Goal: Task Accomplishment & Management: Manage account settings

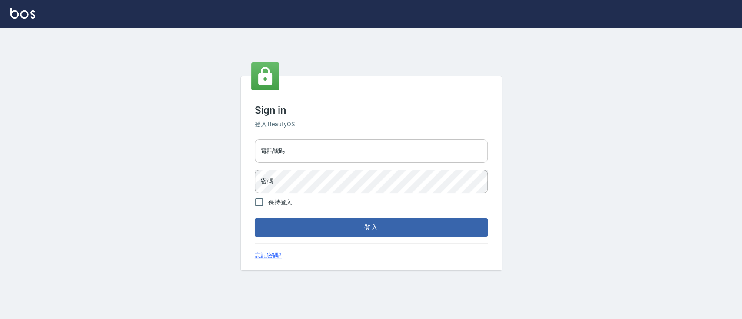
click at [461, 154] on input "電話號碼" at bounding box center [371, 150] width 233 height 23
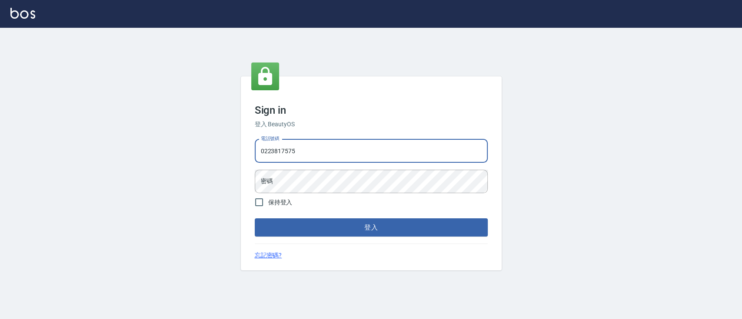
type input "0223817575"
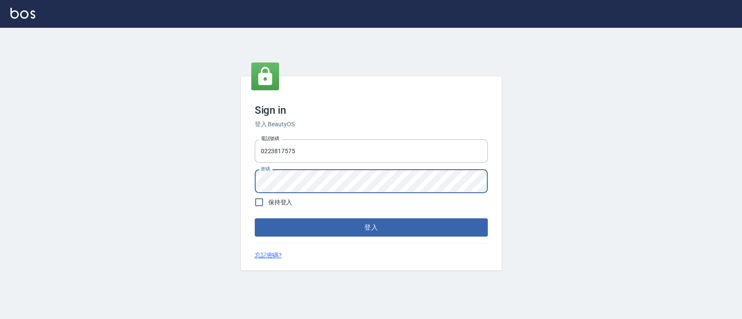
click at [368, 238] on div "Sign in 登入 BeautyOS 電話號碼 [PHONE_NUMBER] 電話號碼 密碼 密碼 保持登入 登入 忘記密碼?" at bounding box center [371, 173] width 261 height 195
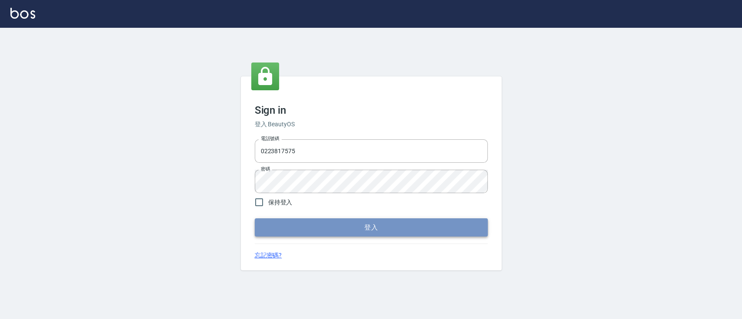
click at [391, 230] on button "登入" at bounding box center [371, 228] width 233 height 18
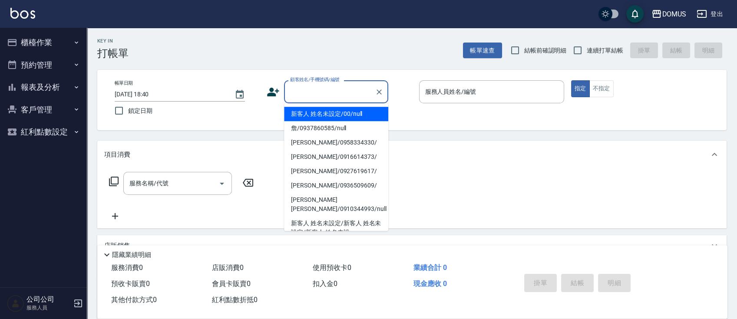
click at [355, 96] on input "顧客姓名/手機號碼/編號" at bounding box center [329, 91] width 83 height 15
click at [350, 120] on li "新客人 姓名未設定/00/null" at bounding box center [336, 114] width 104 height 14
type input "新客人 姓名未設定/00/null"
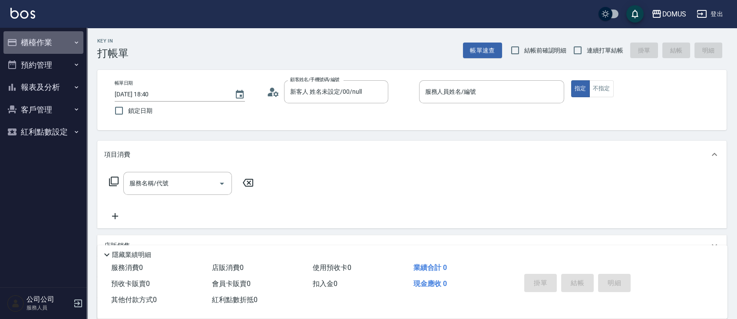
click at [38, 40] on button "櫃檯作業" at bounding box center [43, 42] width 80 height 23
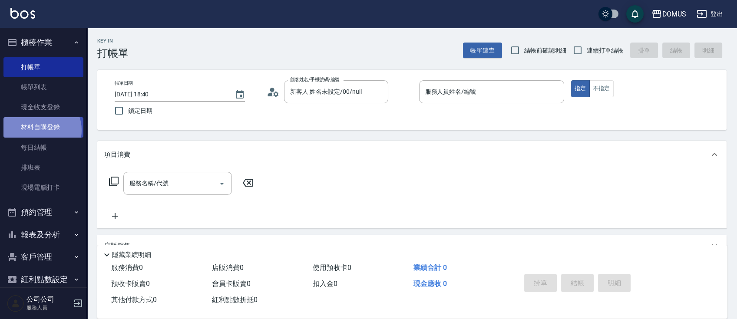
click at [38, 129] on link "材料自購登錄" at bounding box center [43, 127] width 80 height 20
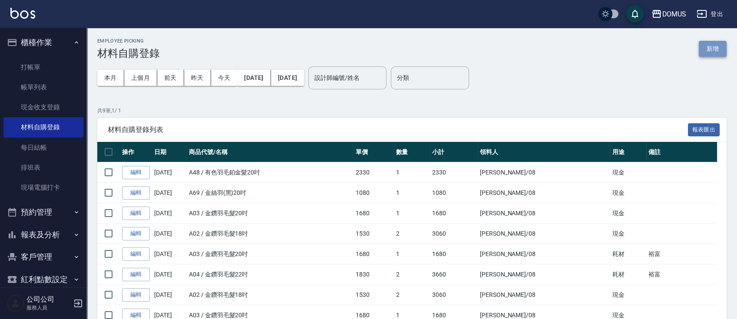
click at [717, 48] on button "新增" at bounding box center [713, 49] width 28 height 16
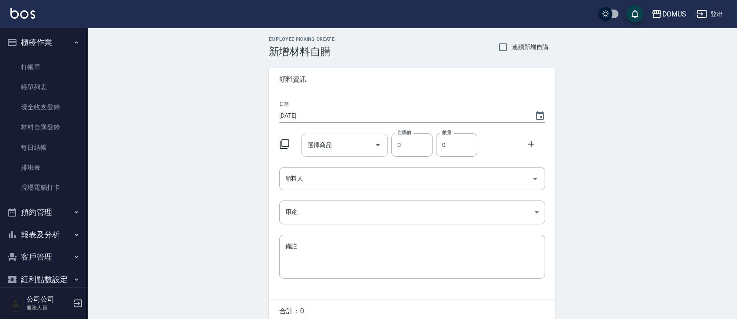
click at [361, 144] on input "選擇商品" at bounding box center [338, 145] width 66 height 15
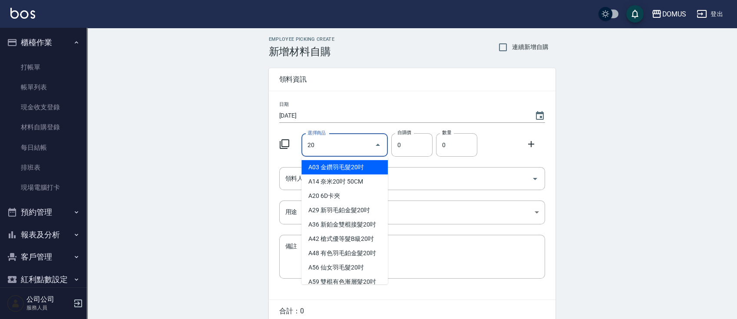
click at [356, 165] on li "A03 金鑽羽毛髮20吋" at bounding box center [345, 167] width 86 height 14
type input "金鑽羽毛髮20吋"
type input "1680"
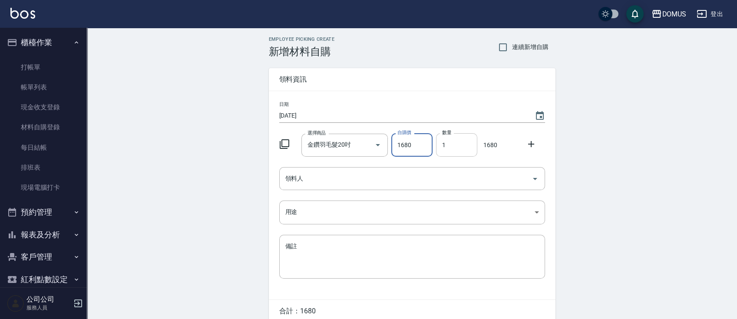
click at [453, 141] on input "1" at bounding box center [456, 144] width 41 height 23
click at [333, 187] on div "領料人" at bounding box center [412, 178] width 266 height 23
type input "02"
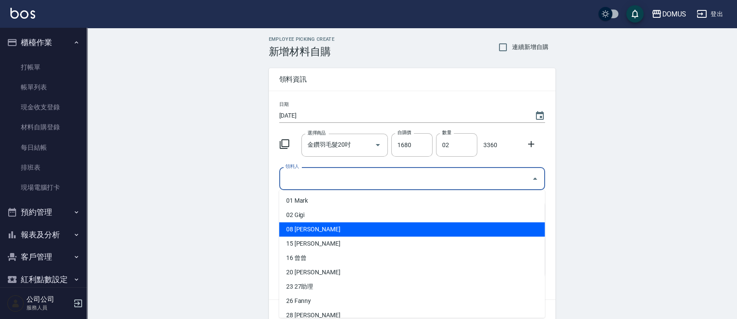
click at [325, 229] on li "08 [PERSON_NAME]" at bounding box center [412, 229] width 266 height 14
type input "[PERSON_NAME]"
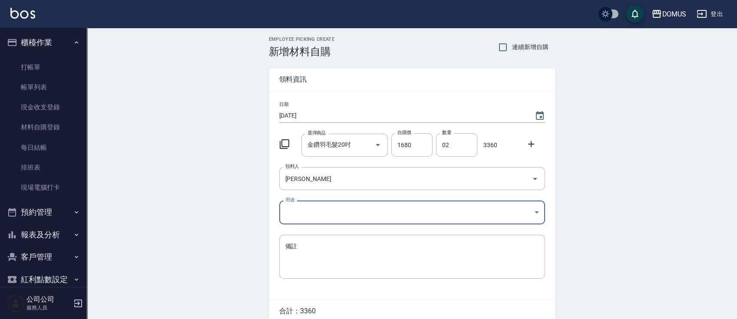
scroll to position [39, 0]
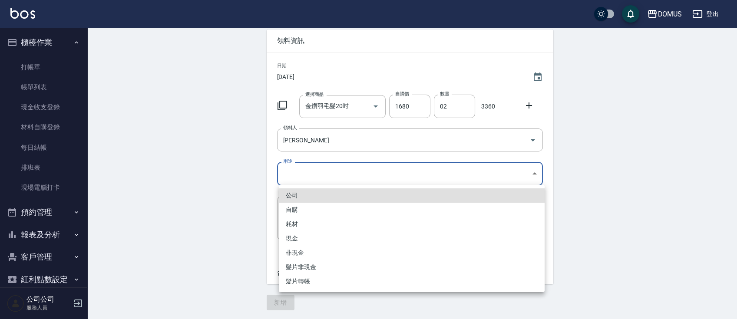
click at [343, 171] on body "DOMUS 登出 櫃檯作業 打帳單 帳單列表 現金收支登錄 材料自購登錄 每日結帳 排班表 現場電腦打卡 預約管理 預約管理 單日預約紀錄 單週預約紀錄 報表…" at bounding box center [368, 140] width 737 height 358
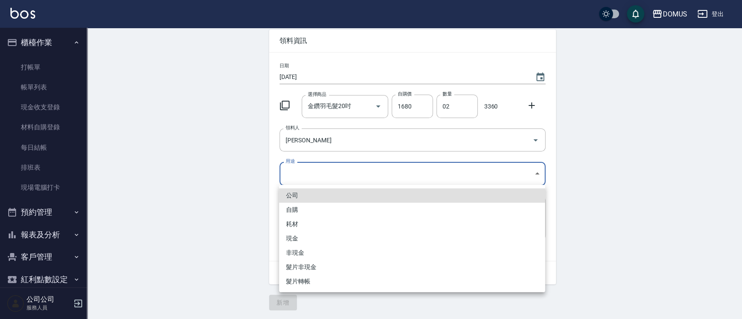
click at [334, 239] on li "現金" at bounding box center [412, 239] width 266 height 14
type input "現金"
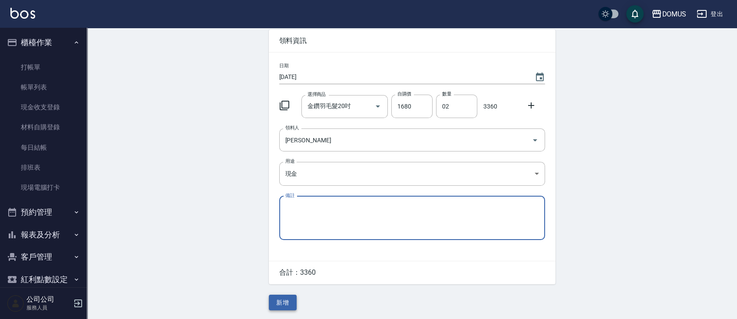
click at [290, 301] on button "新增" at bounding box center [283, 303] width 28 height 16
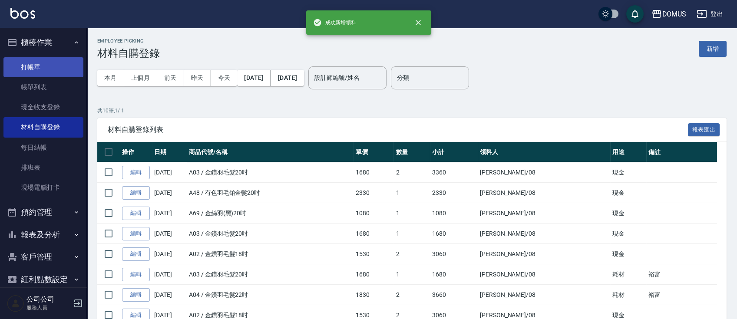
click at [49, 71] on link "打帳單" at bounding box center [43, 67] width 80 height 20
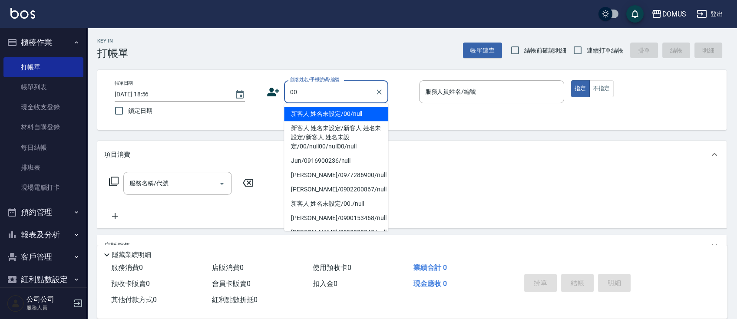
type input "新客人 姓名未設定/00/null"
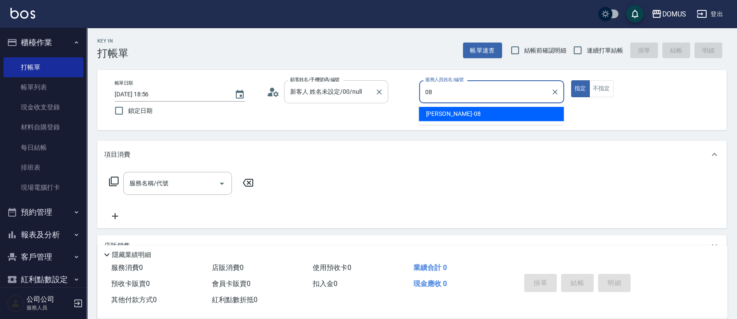
type input "小朱-08"
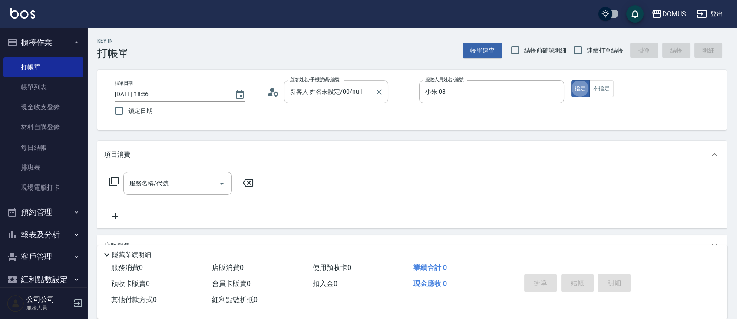
type button "true"
type input "703"
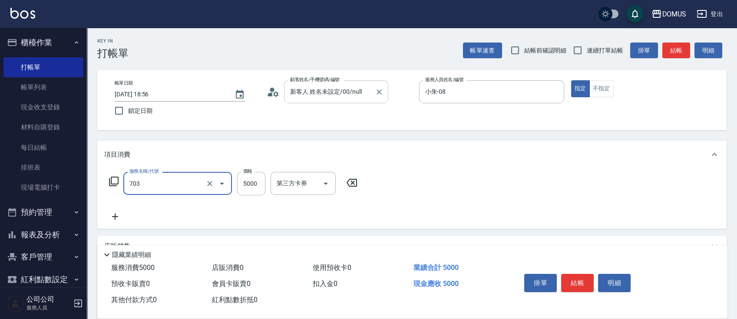
type input "500"
type input "新羽毛鉑金接髮(703)"
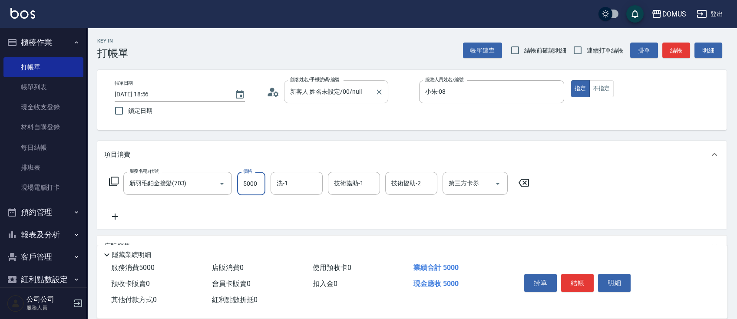
type input "0"
type input "10"
type input "109"
type input "100"
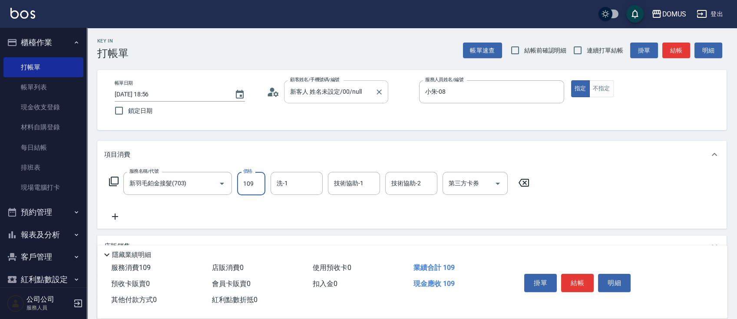
type input "1094"
type input "1090"
type input "10940"
click at [295, 182] on input "洗-1" at bounding box center [297, 183] width 44 height 15
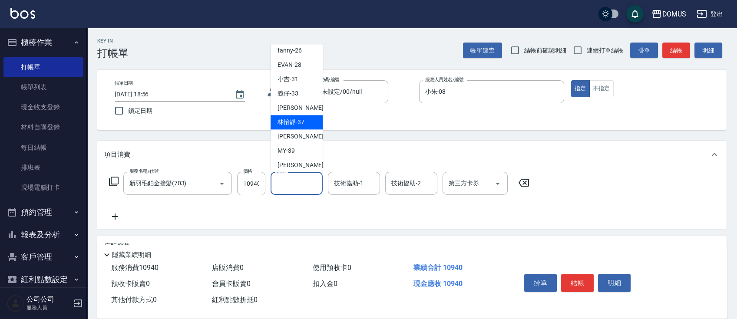
scroll to position [94, 0]
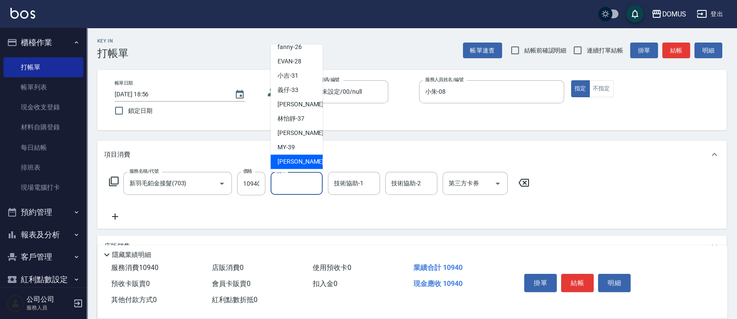
click at [299, 163] on span "[PERSON_NAME] -40" at bounding box center [305, 161] width 55 height 9
type input "[PERSON_NAME]-40"
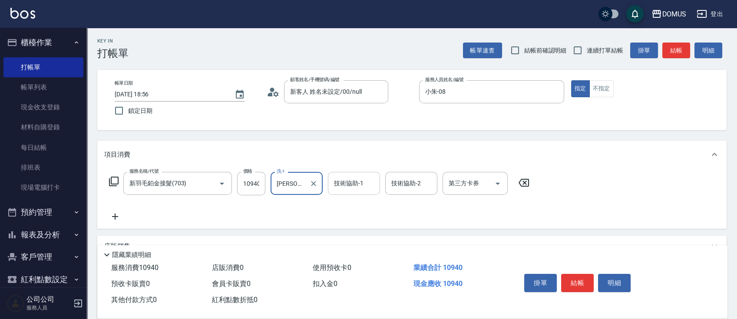
click at [349, 182] on div "技術協助-1 技術協助-1" at bounding box center [354, 183] width 52 height 23
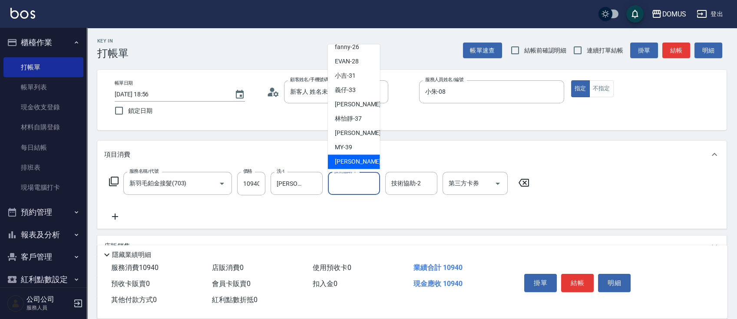
click at [358, 162] on span "[PERSON_NAME] -40" at bounding box center [362, 161] width 55 height 9
type input "[PERSON_NAME]-40"
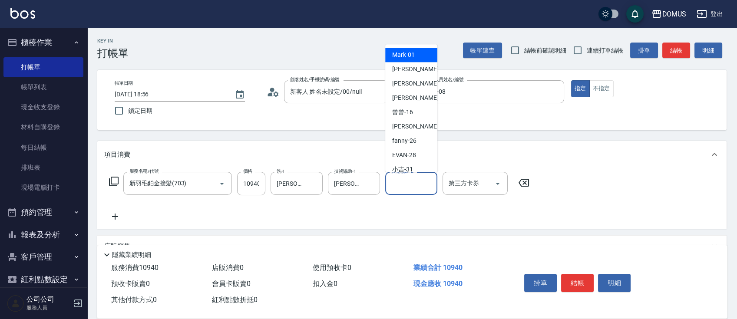
click at [421, 184] on input "技術協助-2" at bounding box center [411, 183] width 44 height 15
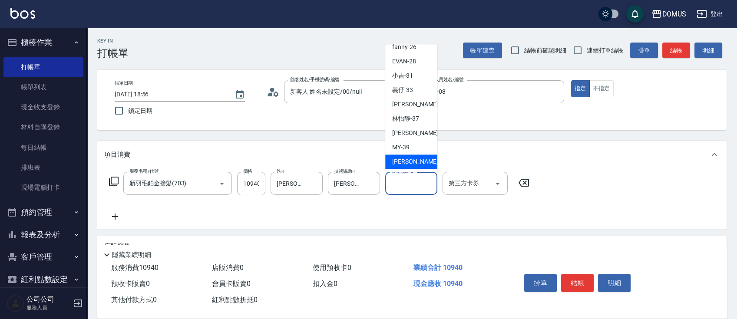
click at [408, 159] on span "[PERSON_NAME] -40" at bounding box center [419, 161] width 55 height 9
type input "[PERSON_NAME]-40"
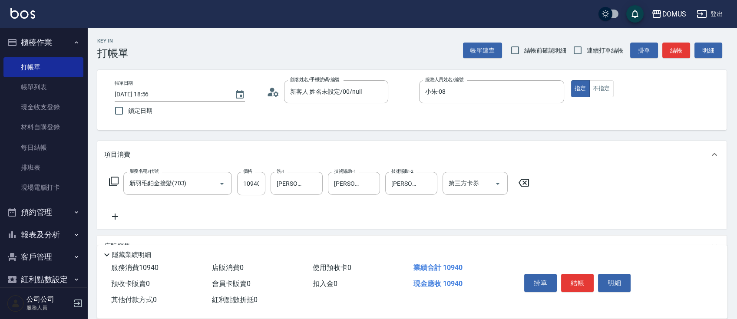
click at [117, 217] on icon at bounding box center [115, 217] width 6 height 6
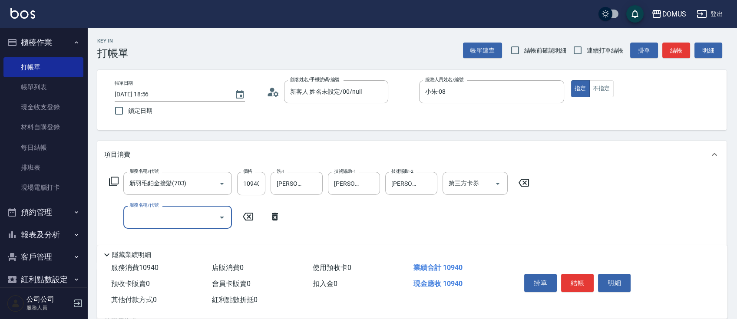
click at [163, 223] on input "服務名稱/代號" at bounding box center [171, 217] width 88 height 15
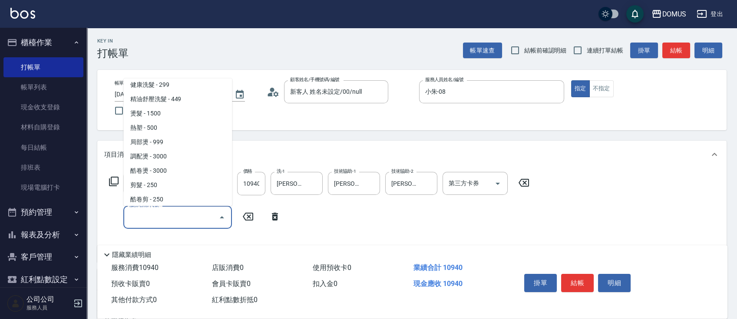
scroll to position [116, 0]
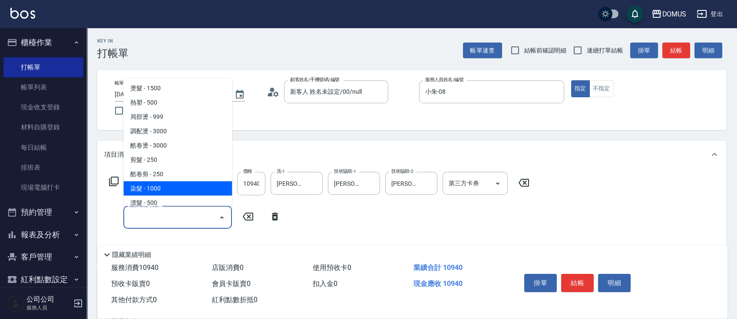
click at [202, 189] on span "染髮 - 1000" at bounding box center [177, 189] width 109 height 14
type input "1190"
type input "染髮(501)"
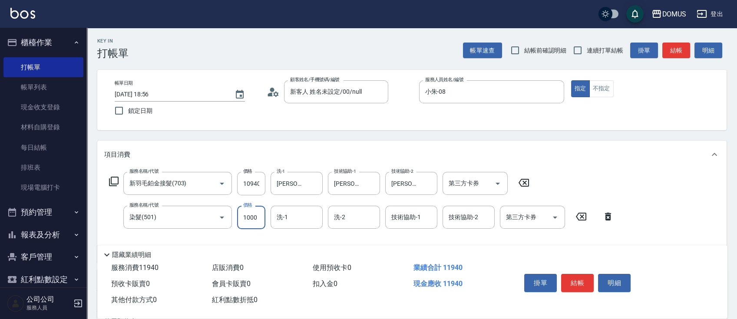
click at [257, 218] on input "1000" at bounding box center [251, 217] width 28 height 23
type input "1090"
type input "0"
click at [294, 223] on input "洗-1" at bounding box center [297, 217] width 44 height 15
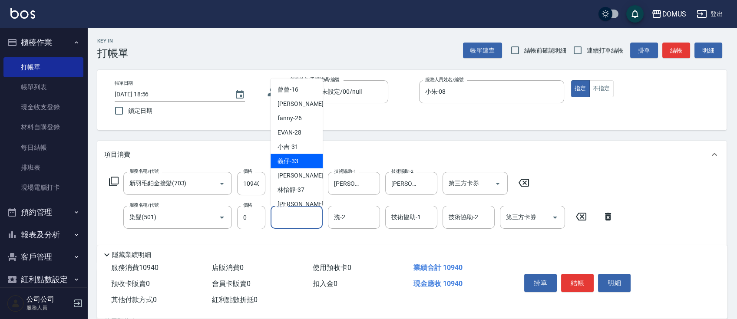
scroll to position [94, 0]
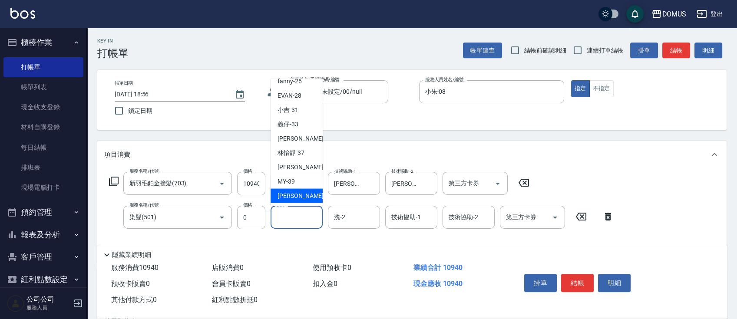
click at [299, 197] on span "[PERSON_NAME] -40" at bounding box center [305, 196] width 55 height 9
type input "[PERSON_NAME]-40"
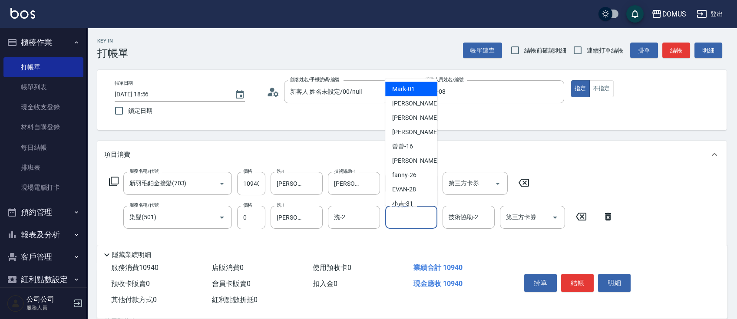
click at [400, 220] on input "技術協助-1" at bounding box center [411, 217] width 44 height 15
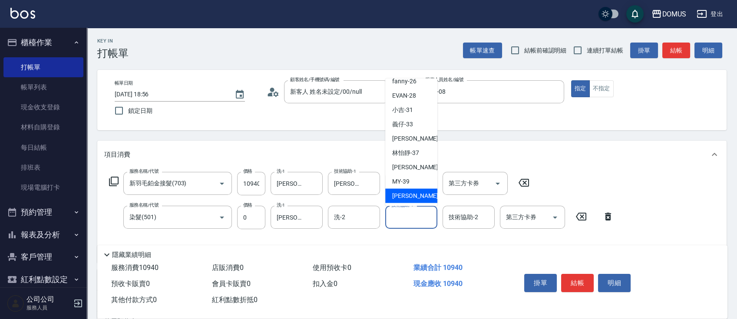
click at [408, 196] on span "[PERSON_NAME] -40" at bounding box center [419, 196] width 55 height 9
type input "[PERSON_NAME]-40"
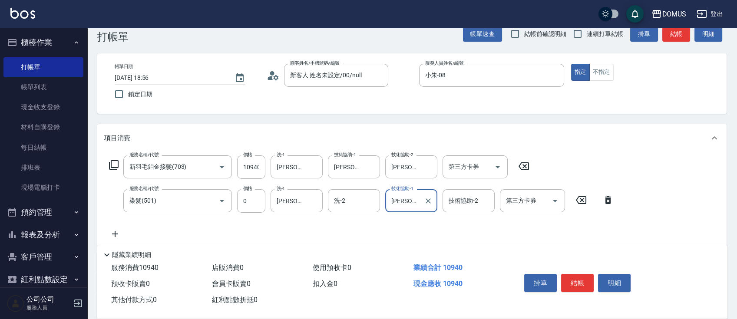
scroll to position [58, 0]
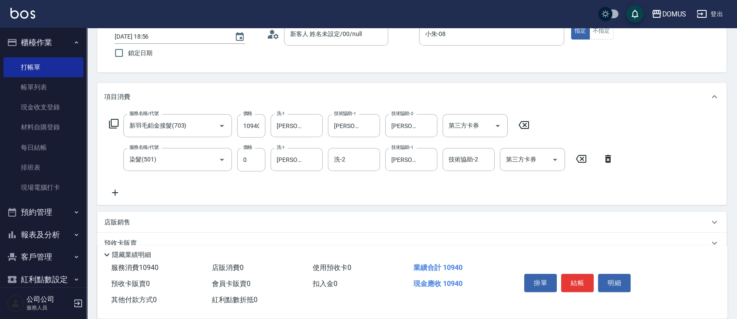
click at [559, 282] on div "掛單 結帳 明細" at bounding box center [577, 284] width 113 height 27
click at [575, 280] on button "結帳" at bounding box center [577, 283] width 33 height 18
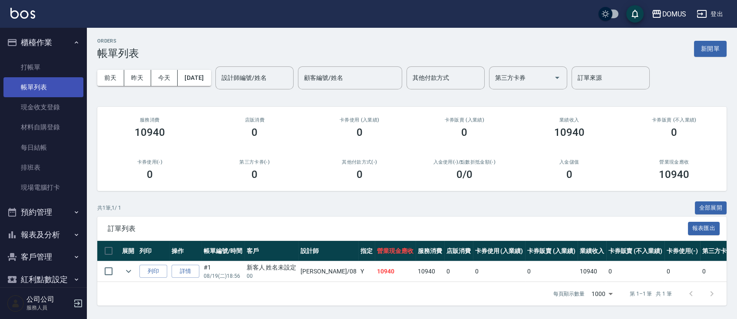
click at [53, 89] on link "帳單列表" at bounding box center [43, 87] width 80 height 20
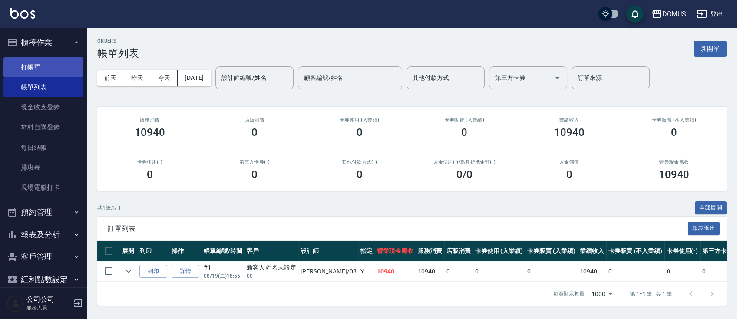
click at [29, 63] on link "打帳單" at bounding box center [43, 67] width 80 height 20
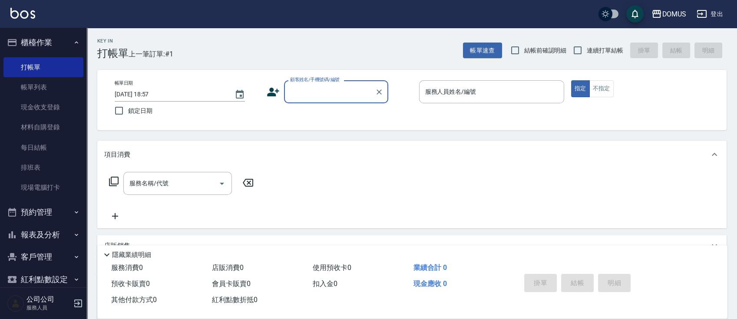
click at [335, 91] on input "顧客姓名/手機號碼/編號" at bounding box center [329, 91] width 83 height 15
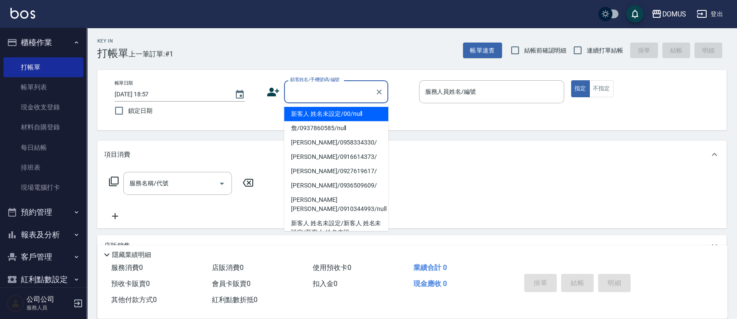
click at [348, 113] on li "新客人 姓名未設定/00/null" at bounding box center [336, 114] width 104 height 14
type input "新客人 姓名未設定/00/null"
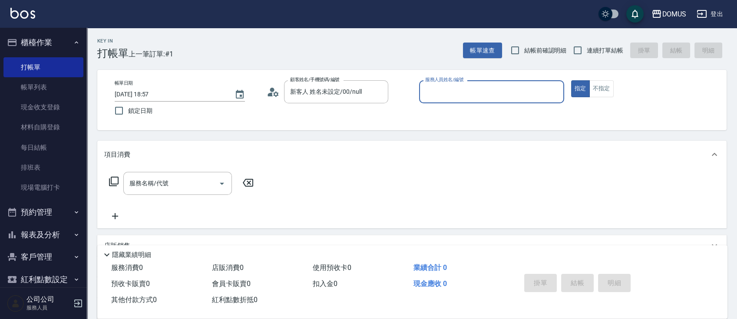
click at [465, 96] on input "服務人員姓名/編號" at bounding box center [491, 91] width 137 height 15
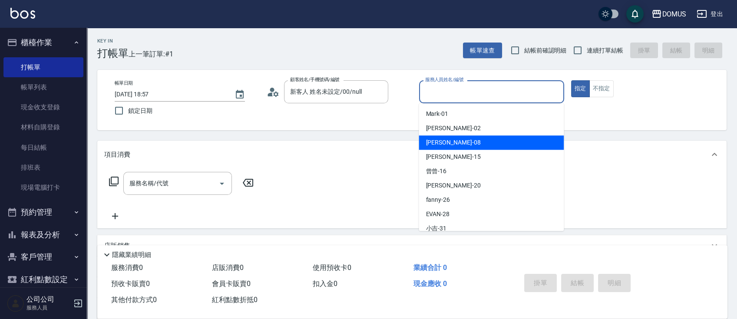
click at [454, 143] on div "小朱 -08" at bounding box center [491, 143] width 145 height 14
type input "小朱-08"
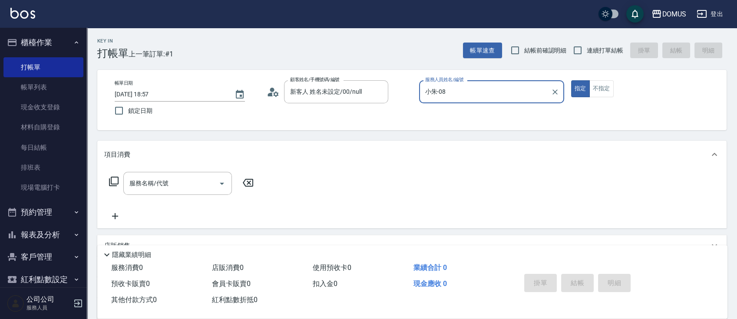
click at [159, 179] on div "服務名稱/代號 服務名稱/代號" at bounding box center [177, 183] width 109 height 23
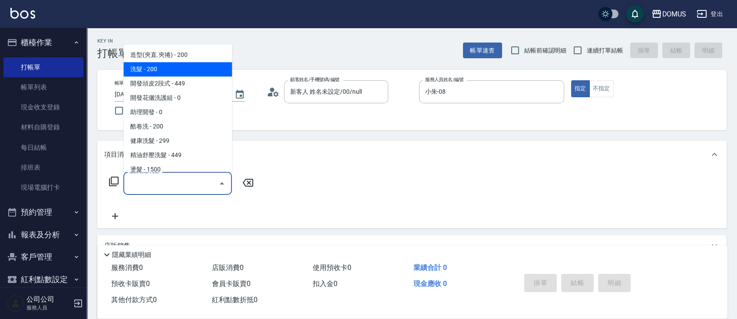
click at [153, 70] on span "洗髮 - 200" at bounding box center [177, 69] width 109 height 14
type input "洗髮(201)"
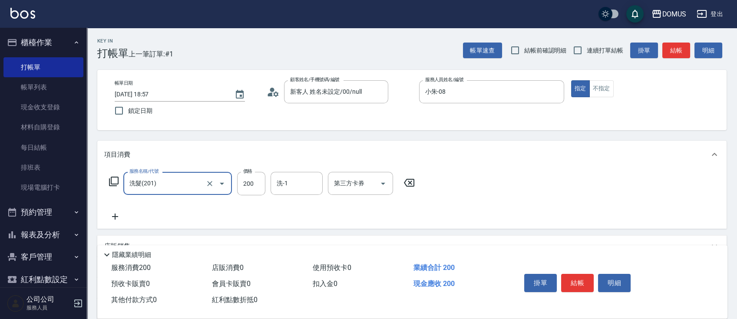
drag, startPoint x: 259, startPoint y: 185, endPoint x: 249, endPoint y: 156, distance: 30.1
click at [258, 185] on input "200" at bounding box center [251, 183] width 28 height 23
type input "0"
type input "30"
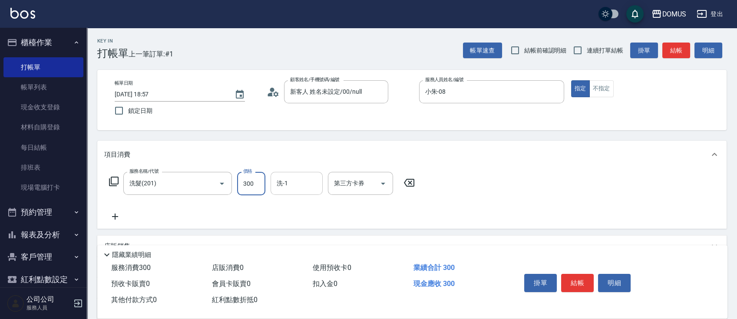
type input "300"
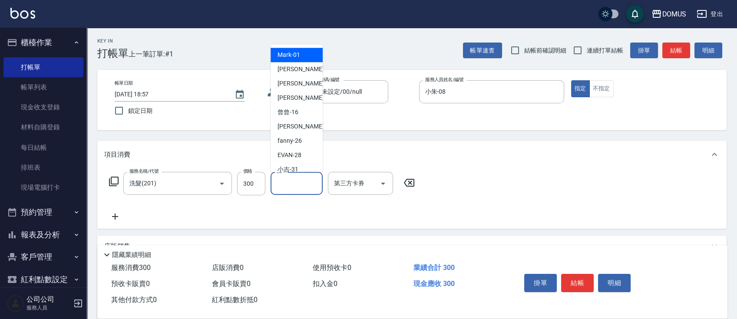
click at [289, 186] on input "洗-1" at bounding box center [297, 183] width 44 height 15
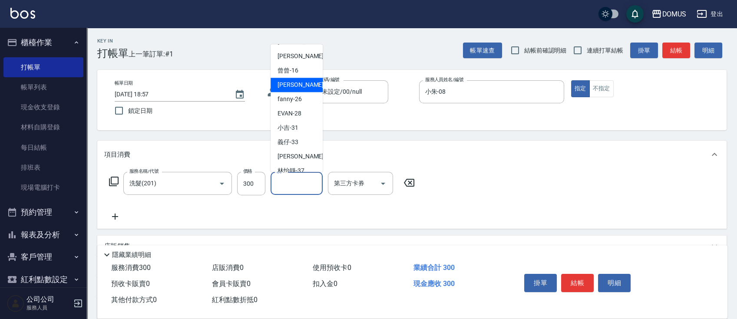
scroll to position [58, 0]
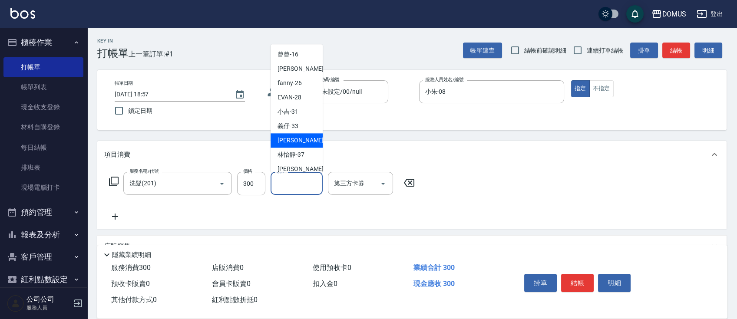
click at [302, 143] on div "[PERSON_NAME] -34" at bounding box center [297, 140] width 52 height 14
type input "[PERSON_NAME]-34"
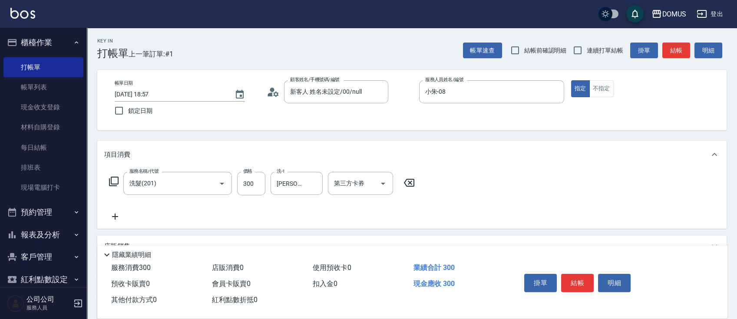
drag, startPoint x: 570, startPoint y: 186, endPoint x: 566, endPoint y: 189, distance: 4.7
click at [566, 188] on div "服務名稱/代號 洗髮(201) 服務名稱/代號 價格 300 價格 洗-1 Heidi-34 洗-1 第三方卡券 第三方卡券" at bounding box center [412, 199] width 630 height 60
click at [588, 283] on button "結帳" at bounding box center [577, 283] width 33 height 18
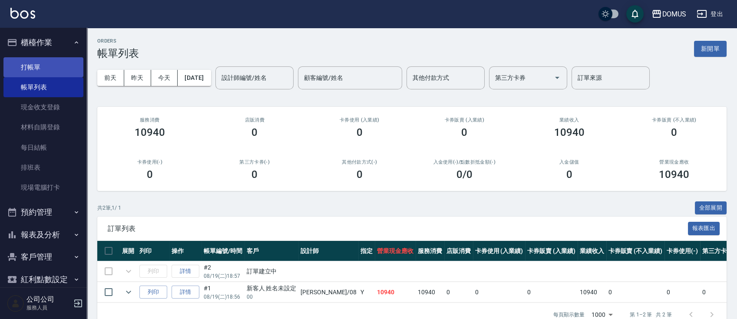
click at [33, 67] on link "打帳單" at bounding box center [43, 67] width 80 height 20
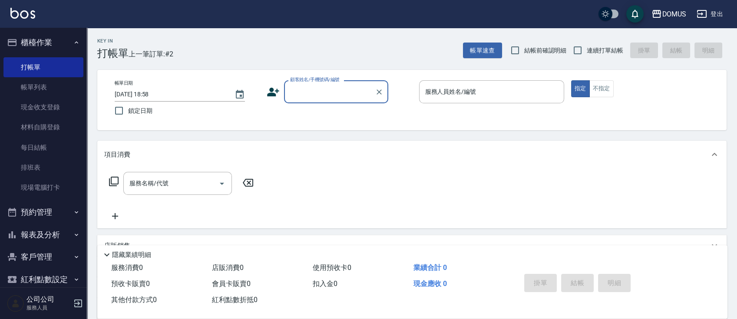
click at [364, 96] on input "顧客姓名/手機號碼/編號" at bounding box center [329, 91] width 83 height 15
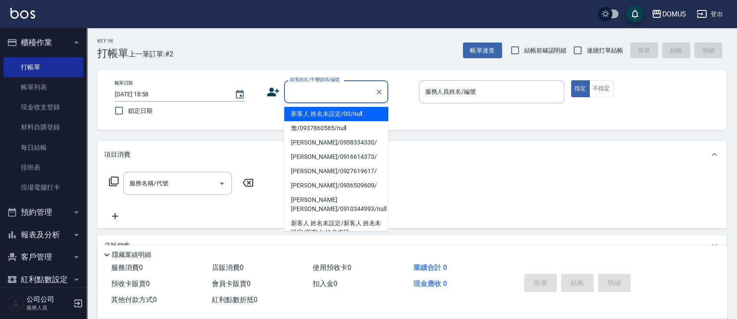
click at [364, 116] on li "新客人 姓名未設定/00/null" at bounding box center [336, 114] width 104 height 14
type input "新客人 姓名未設定/00/null"
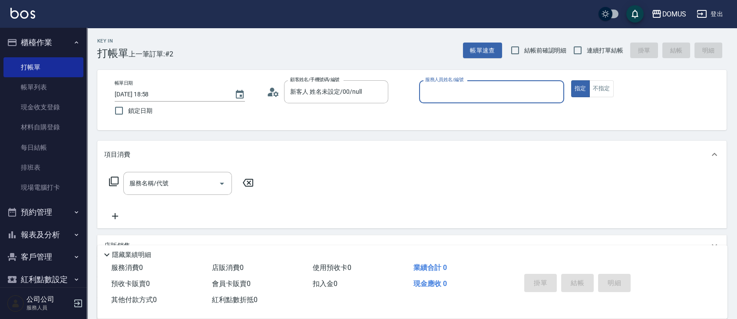
click at [507, 96] on input "服務人員姓名/編號" at bounding box center [491, 91] width 137 height 15
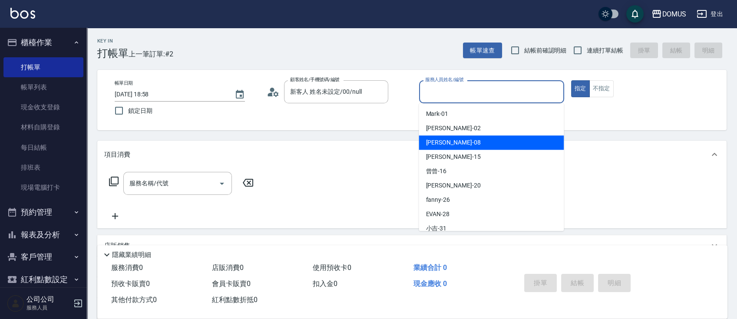
click at [469, 143] on div "小朱 -08" at bounding box center [491, 143] width 145 height 14
type input "小朱-08"
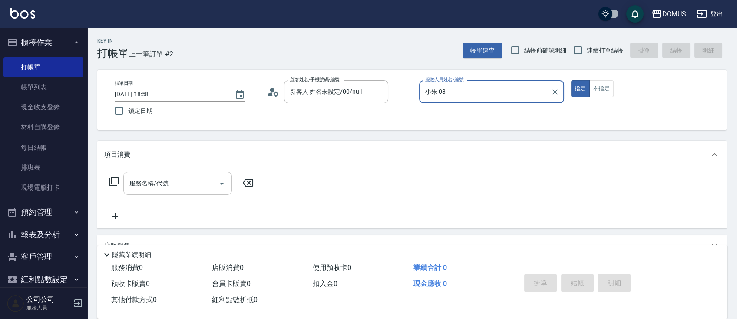
click at [204, 176] on div "服務名稱/代號" at bounding box center [177, 183] width 109 height 23
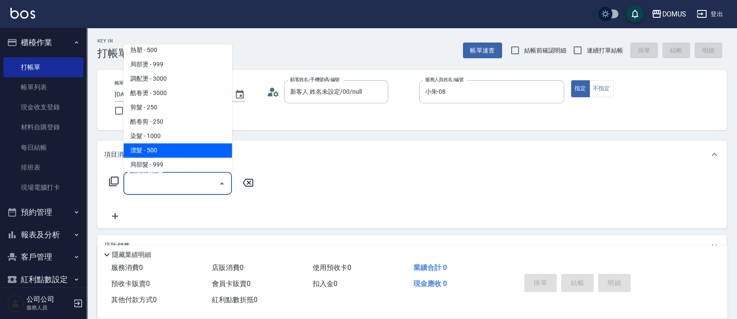
scroll to position [116, 0]
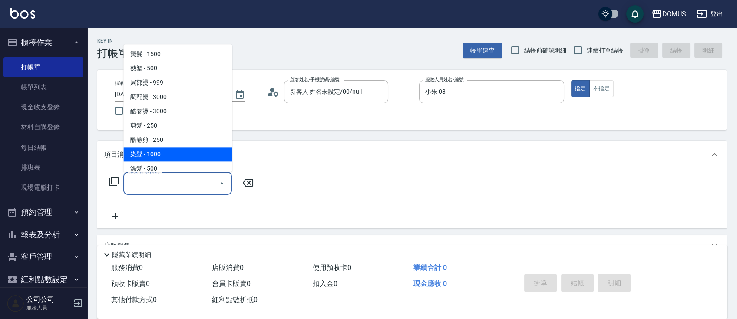
click at [162, 150] on span "染髮 - 1000" at bounding box center [177, 154] width 109 height 14
type input "染髮(501)"
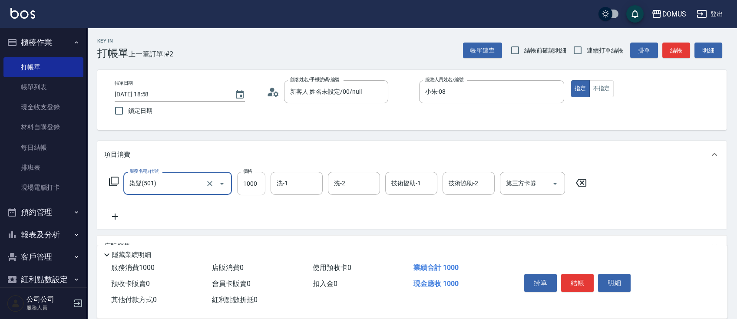
click at [250, 183] on input "1000" at bounding box center [251, 183] width 28 height 23
type input "0"
type input "16"
type input "10"
type input "160"
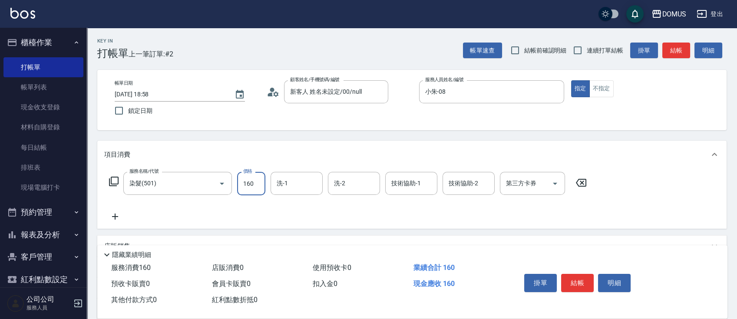
type input "160"
type input "1600"
click at [298, 182] on input "洗-1" at bounding box center [297, 183] width 44 height 15
click at [279, 203] on span "[PERSON_NAME] -40" at bounding box center [305, 205] width 55 height 9
type input "[PERSON_NAME]-40"
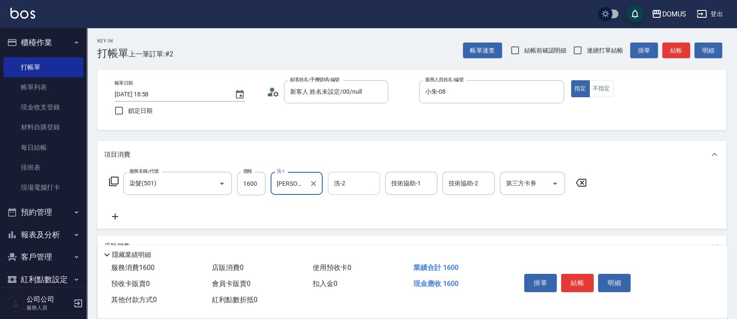
click at [354, 186] on input "洗-2" at bounding box center [354, 183] width 44 height 15
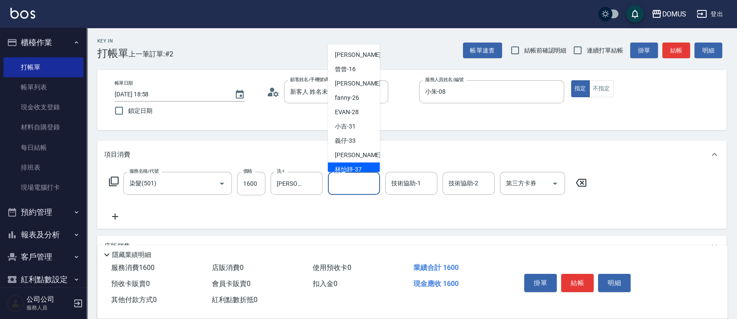
scroll to position [94, 0]
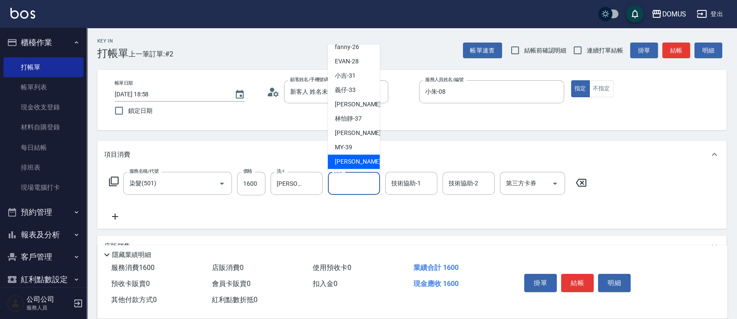
click at [355, 160] on span "[PERSON_NAME] -40" at bounding box center [362, 161] width 55 height 9
type input "[PERSON_NAME]-40"
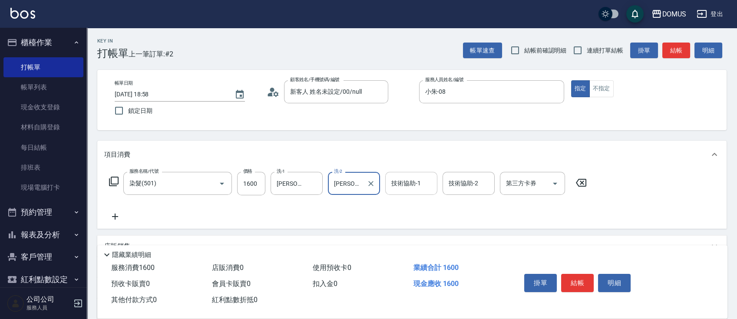
click at [415, 178] on div "技術協助-1 技術協助-1" at bounding box center [411, 183] width 52 height 23
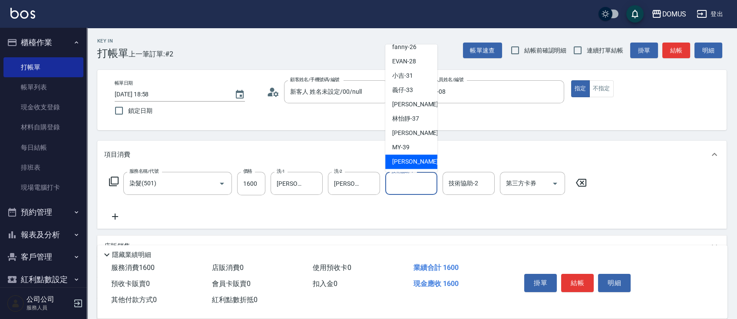
click at [420, 160] on div "[PERSON_NAME] -40" at bounding box center [411, 162] width 52 height 14
type input "[PERSON_NAME]-40"
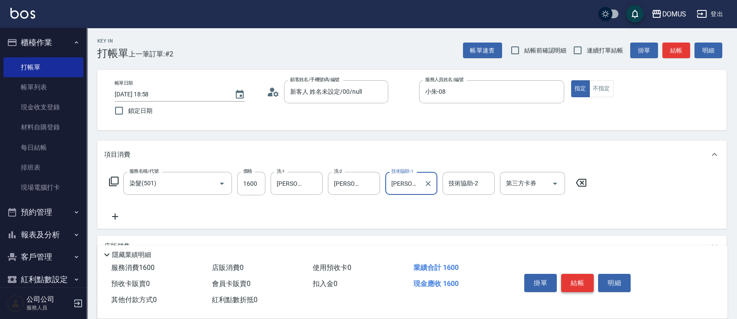
click at [570, 284] on button "結帳" at bounding box center [577, 283] width 33 height 18
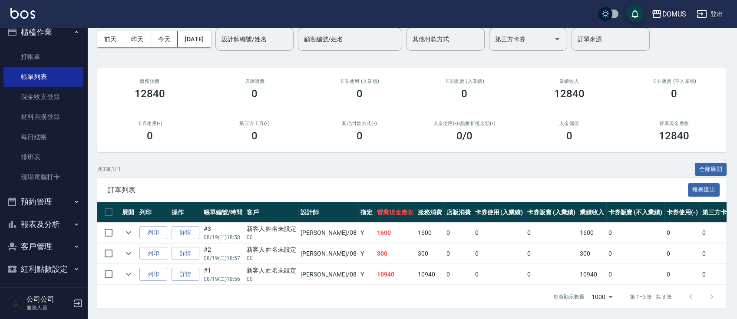
scroll to position [13, 0]
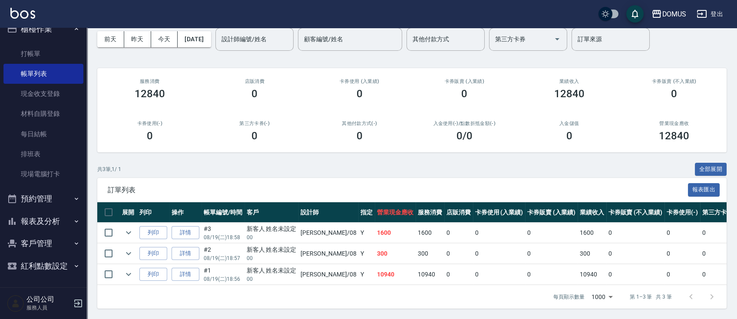
click at [53, 219] on button "報表及分析" at bounding box center [43, 221] width 80 height 23
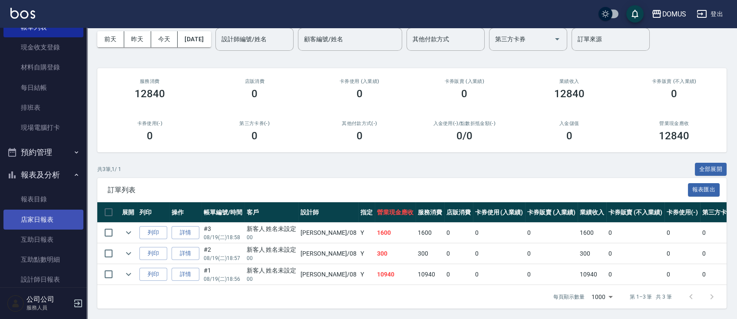
scroll to position [71, 0]
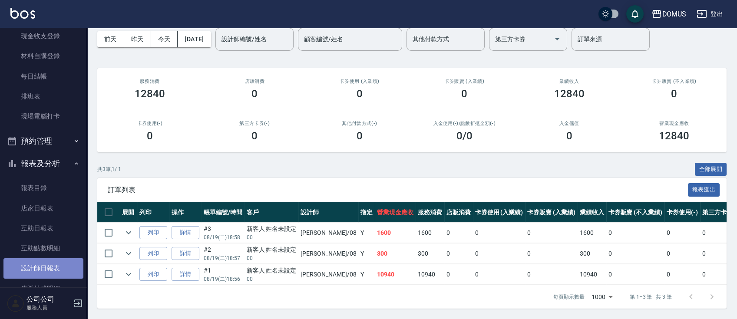
click at [55, 265] on link "設計師日報表" at bounding box center [43, 269] width 80 height 20
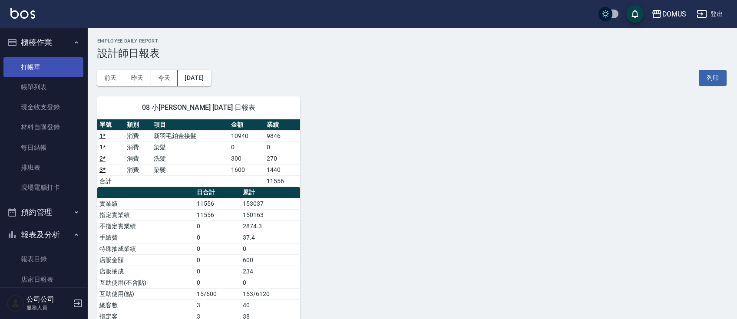
click at [28, 70] on link "打帳單" at bounding box center [43, 67] width 80 height 20
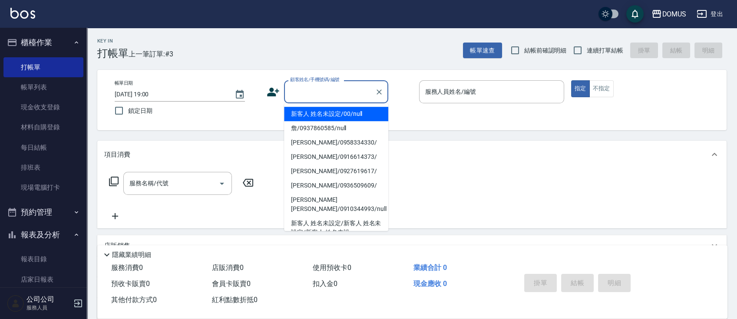
click at [317, 89] on input "顧客姓名/手機號碼/編號" at bounding box center [329, 91] width 83 height 15
click at [360, 117] on li "新客人 姓名未設定/00/null" at bounding box center [336, 114] width 104 height 14
type input "新客人 姓名未設定/00/null"
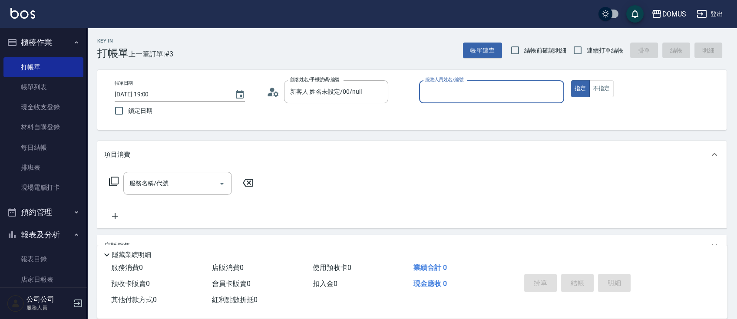
click at [452, 94] on input "服務人員姓名/編號" at bounding box center [491, 91] width 137 height 15
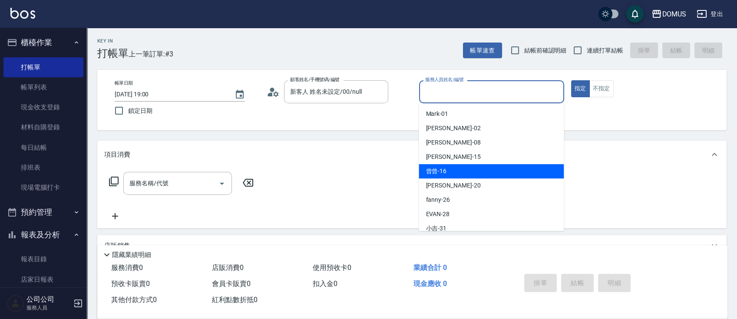
click at [438, 171] on span "曾曾 -16" at bounding box center [436, 171] width 21 height 9
type input "曾曾-16"
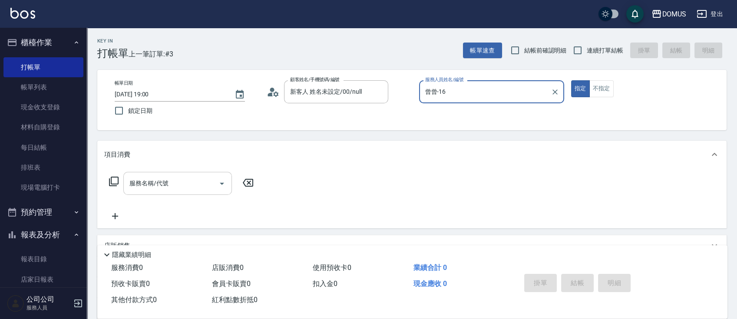
click at [163, 182] on div "服務名稱/代號 服務名稱/代號" at bounding box center [177, 183] width 109 height 23
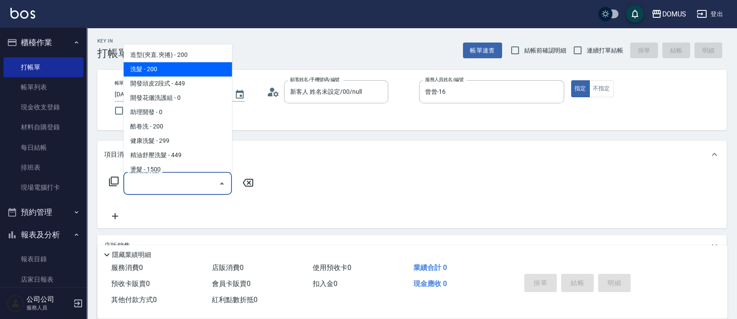
click at [204, 65] on span "洗髮 - 200" at bounding box center [177, 69] width 109 height 14
type input "洗髮(201)"
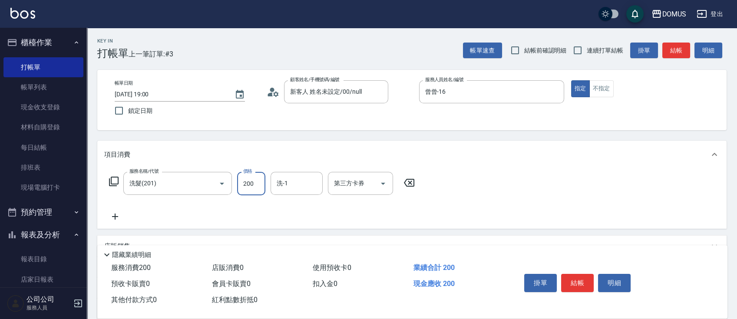
type input "0"
type input "30"
type input "300"
click at [603, 200] on div "服務名稱/代號 洗髮(201) 服務名稱/代號 價格 300 價格 洗-1 洗-1 第三方卡券 第三方卡券" at bounding box center [412, 199] width 630 height 60
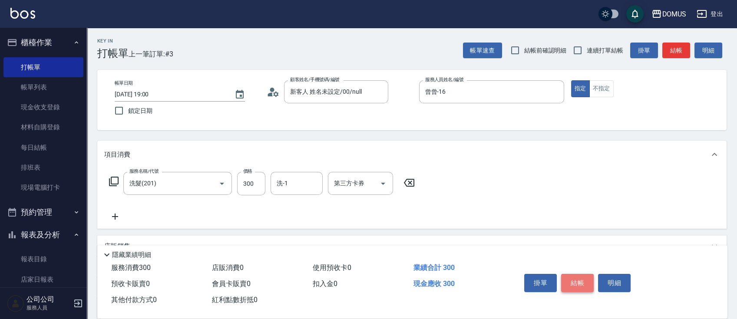
click at [571, 285] on button "結帳" at bounding box center [577, 283] width 33 height 18
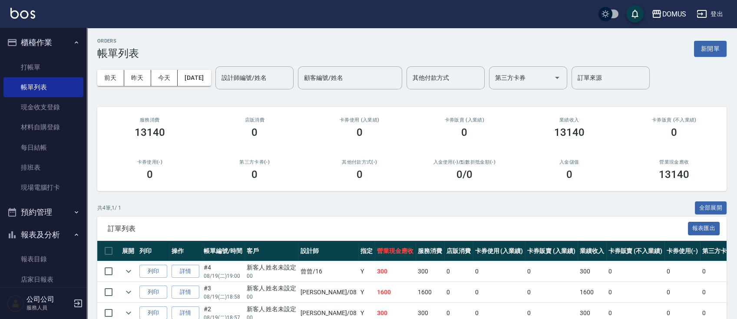
scroll to position [68, 0]
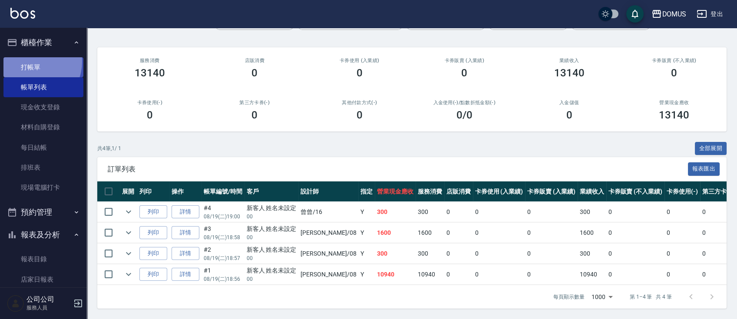
click at [31, 62] on link "打帳單" at bounding box center [43, 67] width 80 height 20
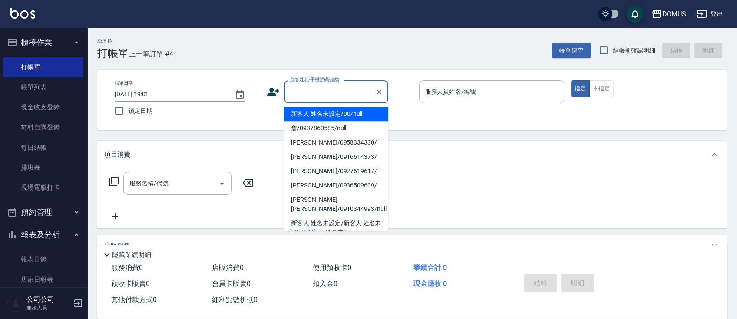
click at [337, 92] on input "顧客姓名/手機號碼/編號" at bounding box center [329, 91] width 83 height 15
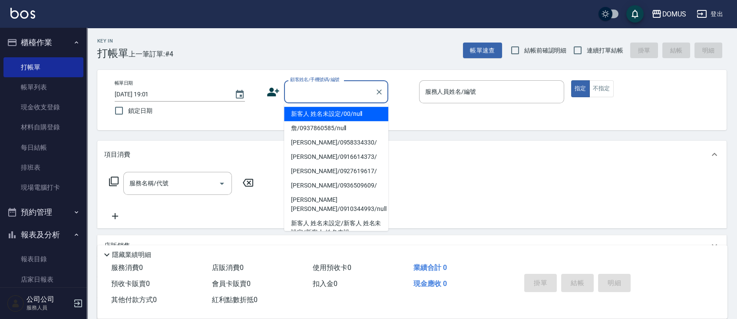
click at [323, 116] on li "新客人 姓名未設定/00/null" at bounding box center [336, 114] width 104 height 14
type input "新客人 姓名未設定/00/null"
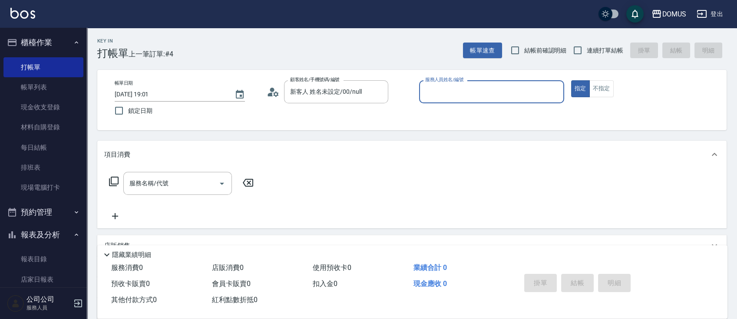
click at [469, 99] on input "服務人員姓名/編號" at bounding box center [491, 91] width 137 height 15
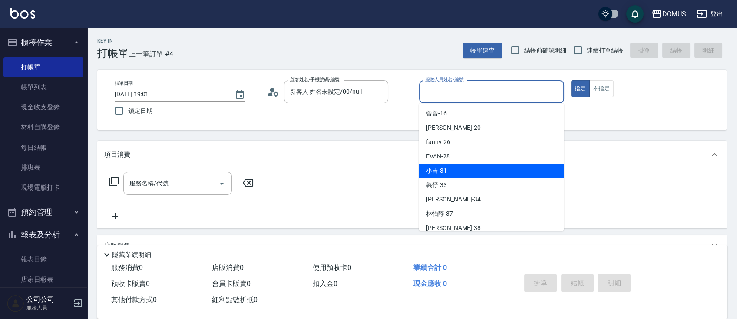
scroll to position [94, 0]
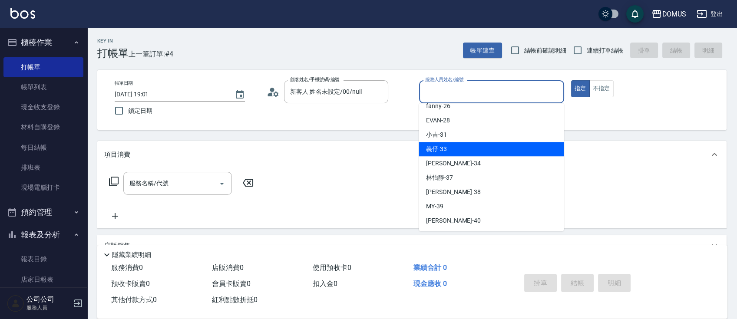
click at [470, 148] on div "義仔 -33" at bounding box center [491, 149] width 145 height 14
type input "義仔-33"
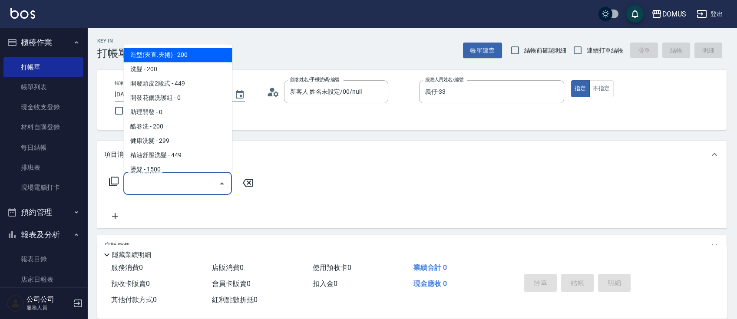
click at [155, 183] on input "服務名稱/代號" at bounding box center [171, 183] width 88 height 15
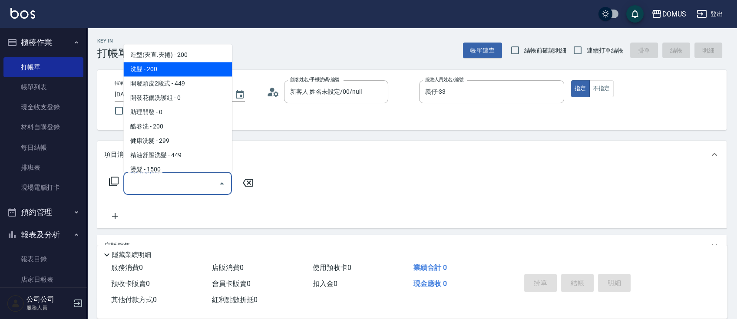
click at [144, 70] on span "洗髮 - 200" at bounding box center [177, 69] width 109 height 14
type input "洗髮(201)"
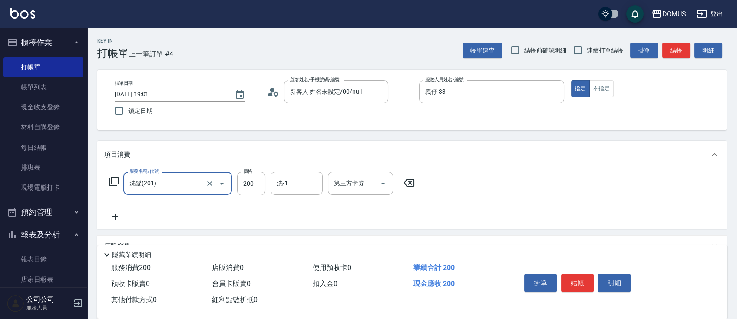
click at [117, 212] on icon at bounding box center [115, 217] width 22 height 10
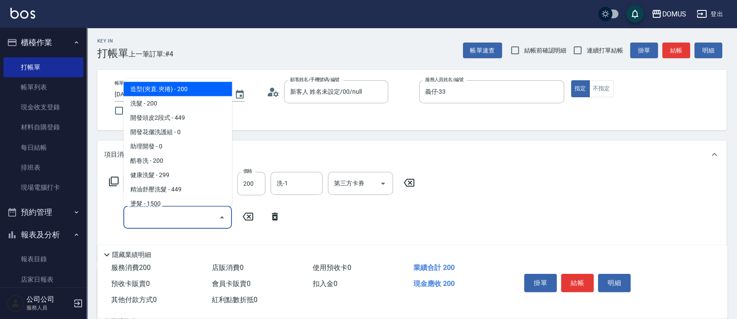
click at [147, 216] on input "服務名稱/代號" at bounding box center [171, 217] width 88 height 15
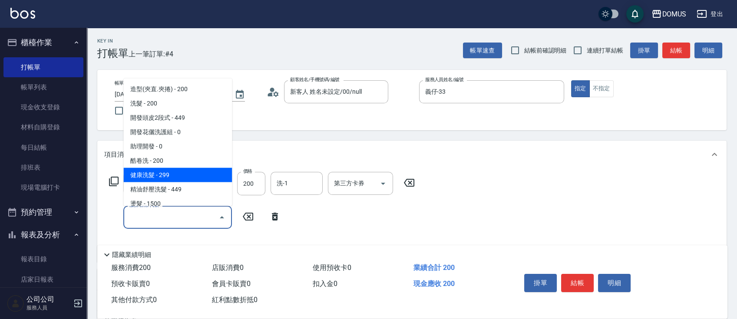
scroll to position [116, 0]
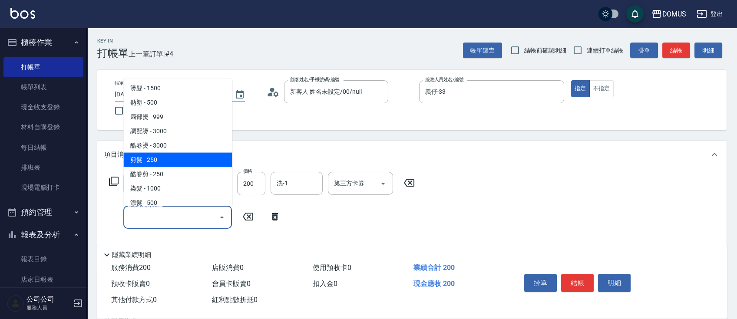
click at [168, 159] on span "剪髮 - 250" at bounding box center [177, 160] width 109 height 14
type input "40"
type input "剪髮(401)"
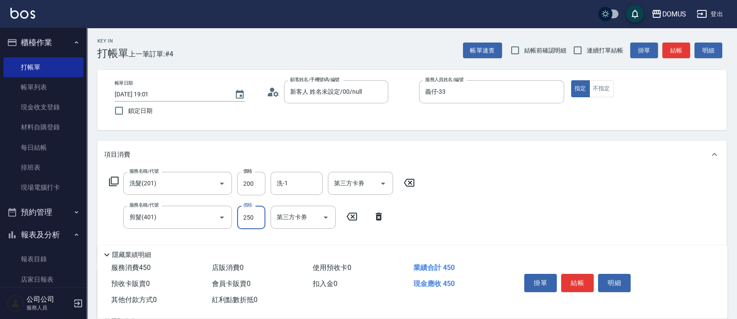
type input "20"
type input "30"
type input "50"
type input "300"
click at [570, 225] on div "服務名稱/代號 洗髮(201) 服務名稱/代號 價格 200 價格 洗-1 洗-1 第三方卡券 第三方卡券 服務名稱/代號 剪髮(401) 服務名稱/代號 價…" at bounding box center [412, 216] width 630 height 94
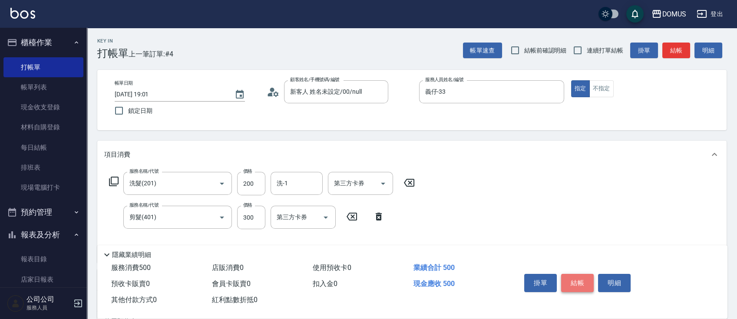
click at [577, 284] on button "結帳" at bounding box center [577, 283] width 33 height 18
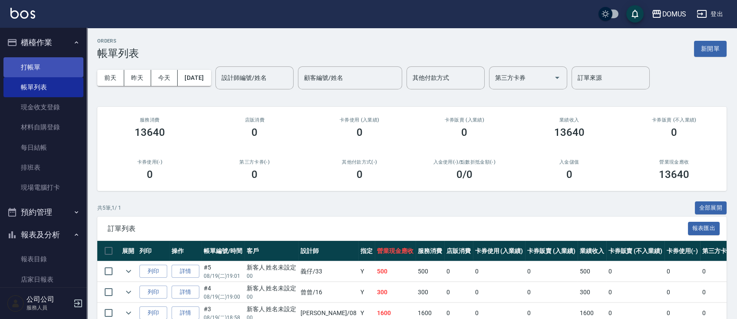
click at [46, 67] on link "打帳單" at bounding box center [43, 67] width 80 height 20
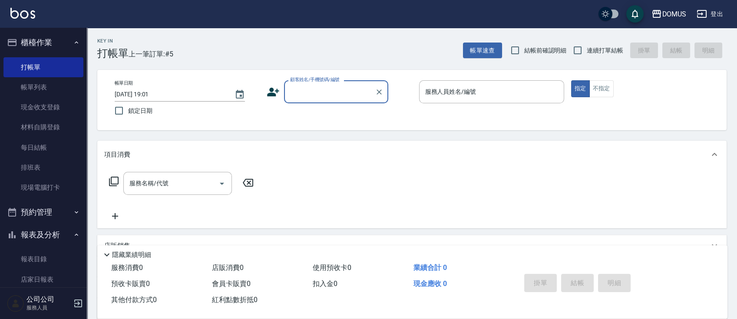
click at [337, 95] on input "顧客姓名/手機號碼/編號" at bounding box center [329, 91] width 83 height 15
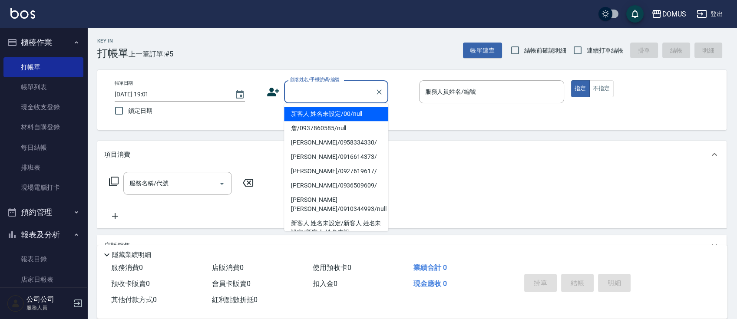
click at [359, 115] on li "新客人 姓名未設定/00/null" at bounding box center [336, 114] width 104 height 14
type input "新客人 姓名未設定/00/null"
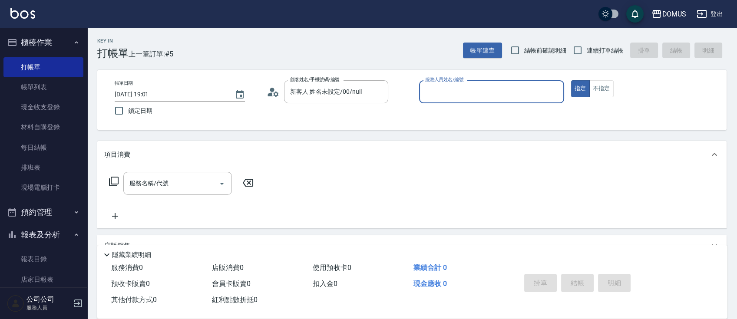
click at [453, 91] on input "服務人員姓名/編號" at bounding box center [491, 91] width 137 height 15
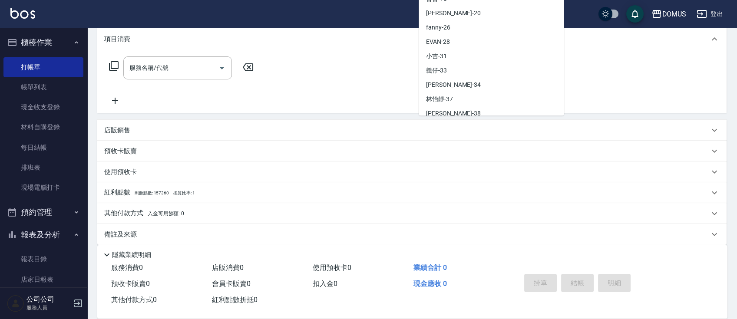
scroll to position [94, 0]
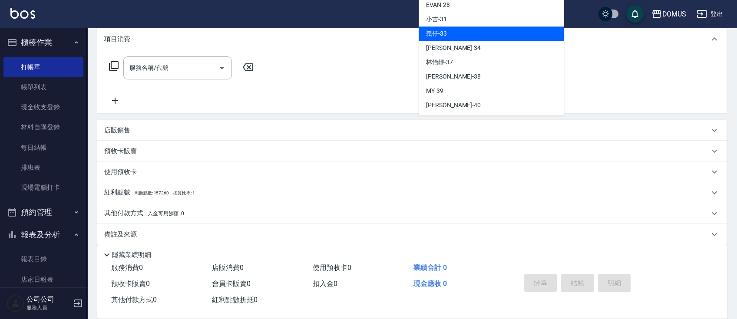
click at [459, 36] on div "義仔 -33" at bounding box center [491, 34] width 145 height 14
type input "義仔-33"
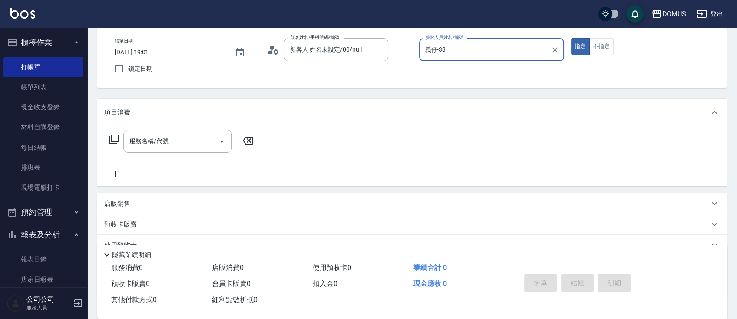
scroll to position [0, 0]
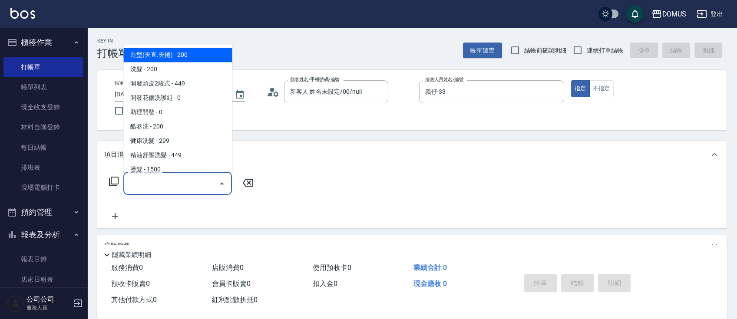
click at [167, 183] on input "服務名稱/代號" at bounding box center [171, 183] width 88 height 15
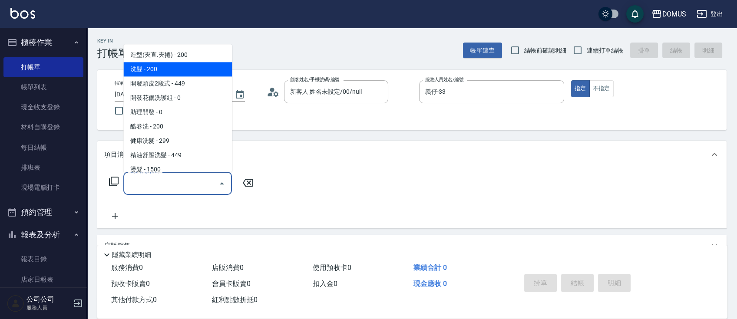
click at [153, 73] on span "洗髮 - 200" at bounding box center [177, 69] width 109 height 14
type input "洗髮(201)"
type input "20"
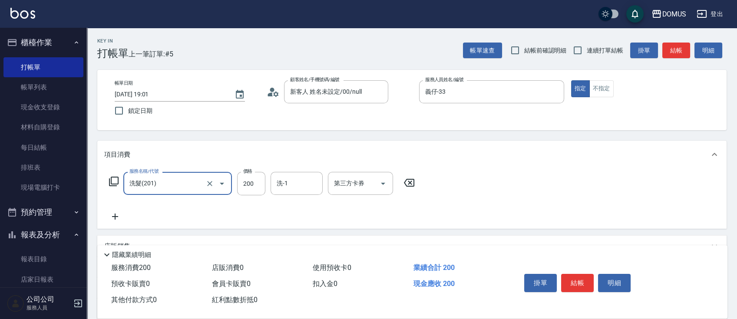
click at [109, 216] on icon at bounding box center [115, 217] width 22 height 10
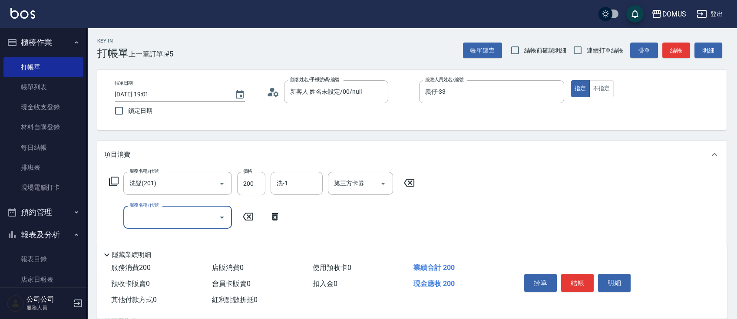
click at [139, 218] on input "服務名稱/代號" at bounding box center [171, 217] width 88 height 15
type input "401"
click at [204, 244] on span "剪髮 - 250" at bounding box center [177, 239] width 109 height 14
type input "40"
type input "剪髮(401)"
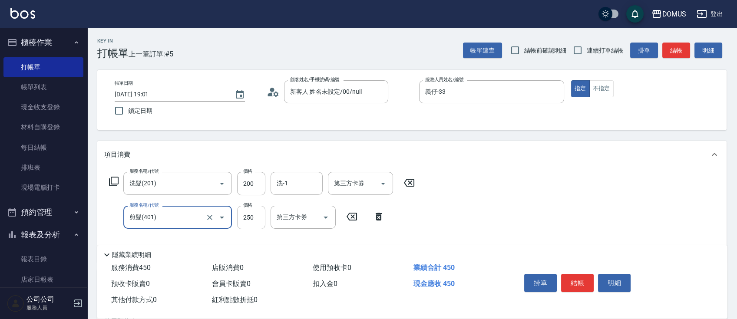
click at [250, 215] on input "250" at bounding box center [251, 217] width 28 height 23
type input "20"
type input "30"
type input "50"
type input "300"
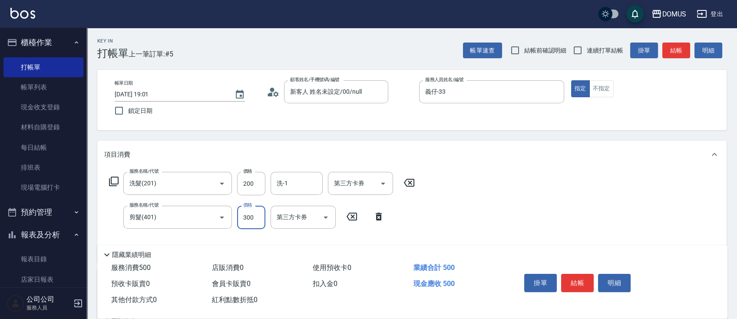
click at [496, 193] on div "服務名稱/代號 洗髮(201) 服務名稱/代號 價格 200 價格 洗-1 洗-1 第三方卡券 第三方卡券 服務名稱/代號 剪髮(401) 服務名稱/代號 價…" at bounding box center [412, 216] width 630 height 94
click at [584, 284] on button "結帳" at bounding box center [577, 283] width 33 height 18
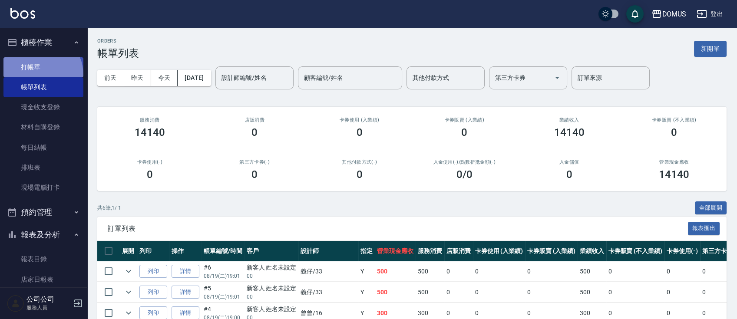
click at [36, 75] on link "打帳單" at bounding box center [43, 67] width 80 height 20
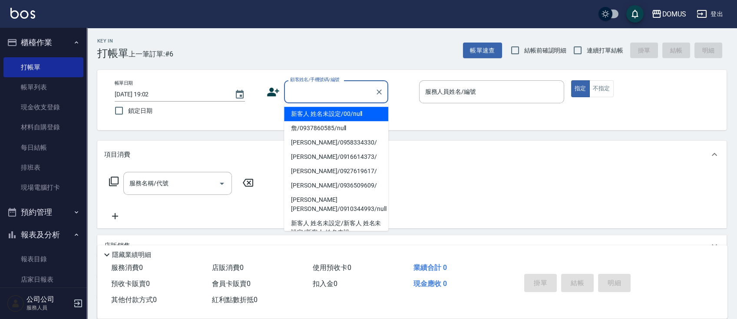
click at [357, 96] on input "顧客姓名/手機號碼/編號" at bounding box center [329, 91] width 83 height 15
click at [350, 113] on li "新客人 姓名未設定/00/null" at bounding box center [336, 114] width 104 height 14
type input "新客人 姓名未設定/00/null"
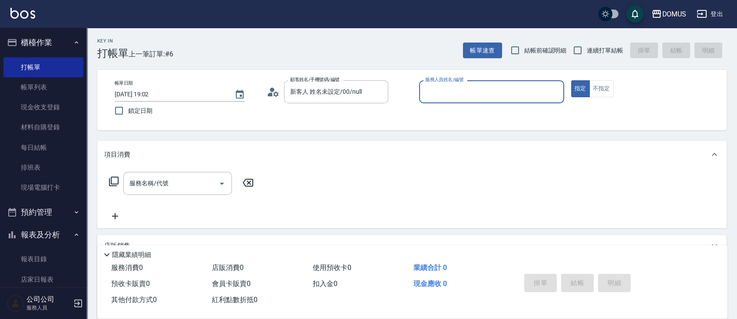
click at [449, 92] on input "服務人員姓名/編號" at bounding box center [491, 91] width 137 height 15
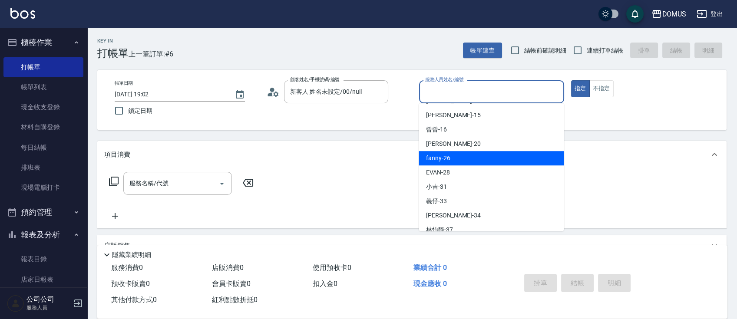
scroll to position [58, 0]
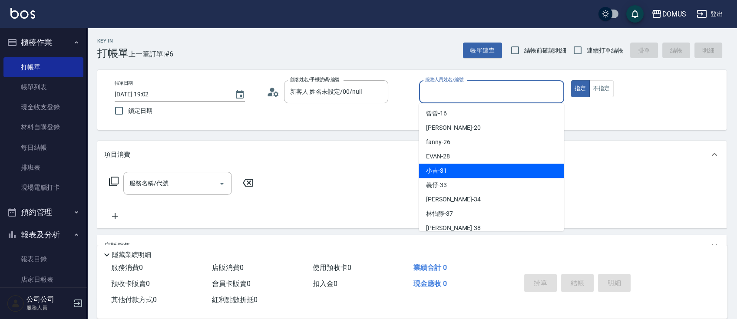
click at [455, 175] on div "小吉 -31" at bounding box center [491, 171] width 145 height 14
type input "小吉-31"
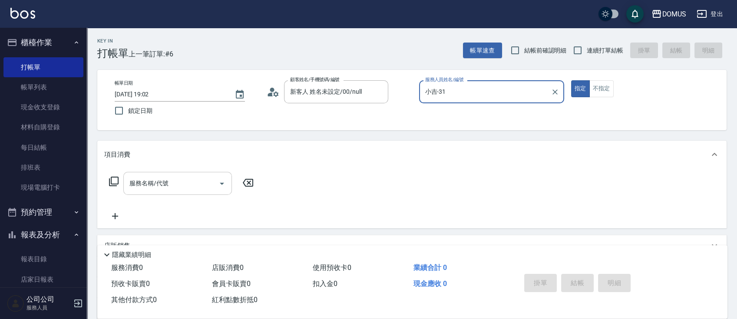
click at [195, 187] on input "服務名稱/代號" at bounding box center [171, 183] width 88 height 15
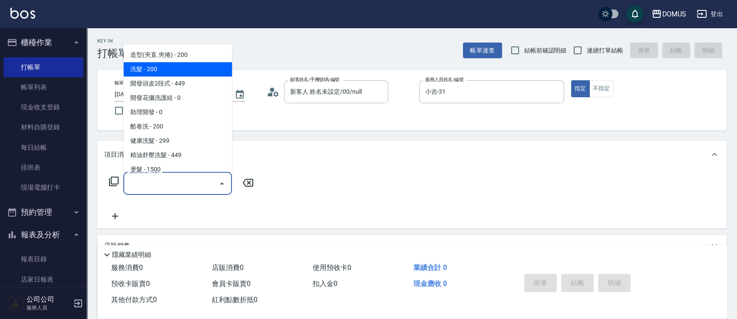
click at [176, 68] on span "洗髮 - 200" at bounding box center [177, 69] width 109 height 14
type input "洗髮(201)"
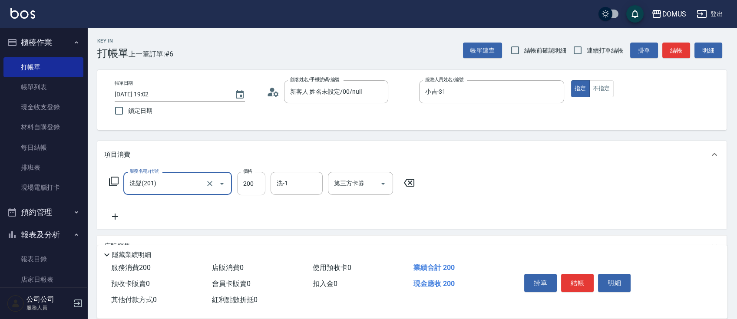
click at [257, 187] on input "200" at bounding box center [251, 183] width 28 height 23
type input "0"
type input "30"
type input "300"
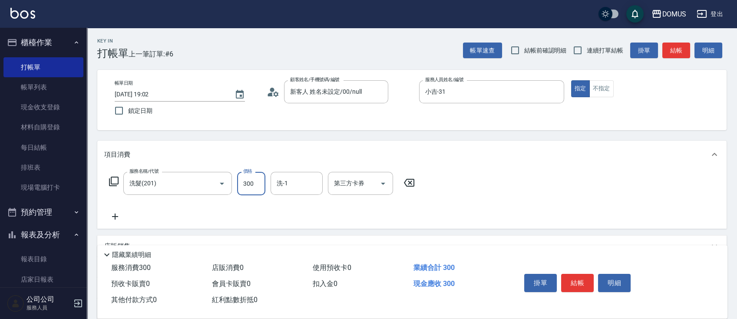
click at [398, 214] on div "服務名稱/代號 洗髮(201) 服務名稱/代號 價格 300 價格 洗-1 洗-1 第三方卡券 第三方卡券" at bounding box center [262, 197] width 316 height 50
click at [583, 282] on button "結帳" at bounding box center [577, 283] width 33 height 18
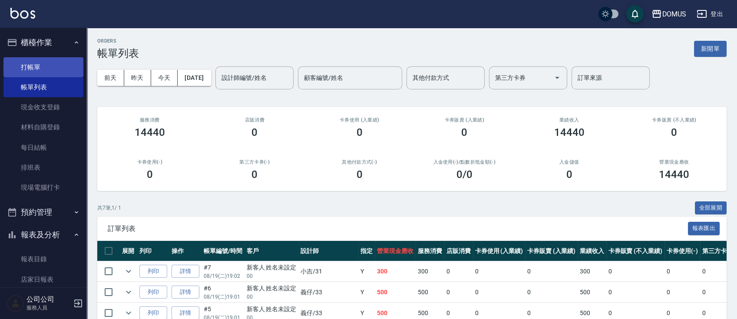
click at [34, 66] on link "打帳單" at bounding box center [43, 67] width 80 height 20
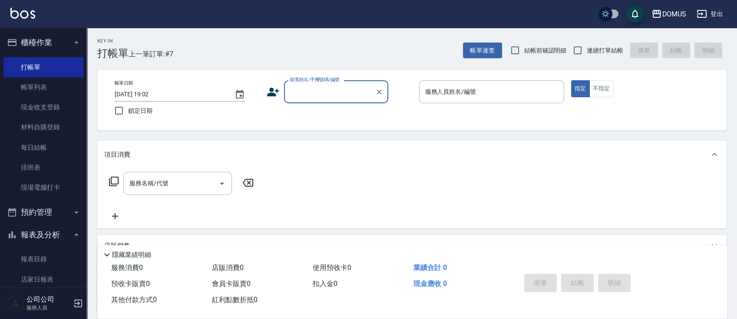
click at [331, 92] on input "顧客姓名/手機號碼/編號" at bounding box center [329, 91] width 83 height 15
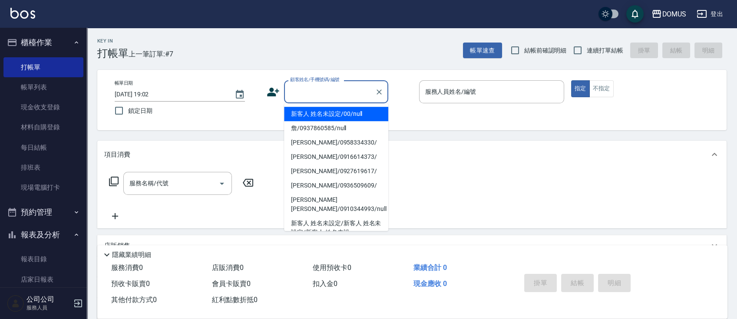
click at [319, 111] on li "新客人 姓名未設定/00/null" at bounding box center [336, 114] width 104 height 14
type input "新客人 姓名未設定/00/null"
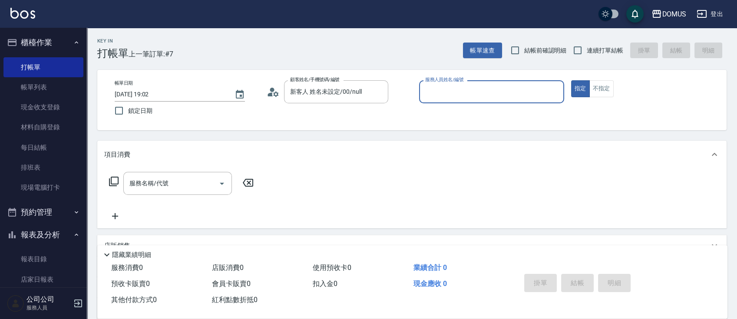
click at [494, 93] on input "服務人員姓名/編號" at bounding box center [491, 91] width 137 height 15
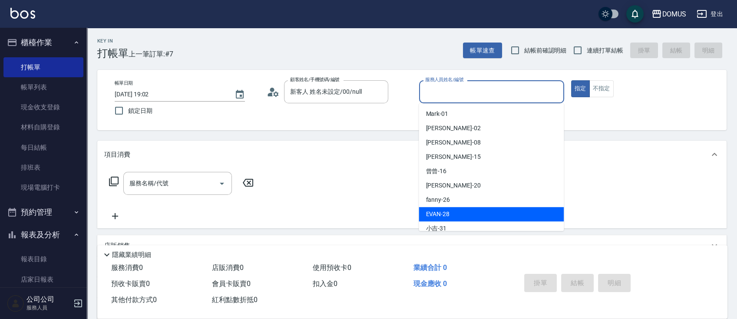
click at [474, 218] on div "[PERSON_NAME] -28" at bounding box center [491, 214] width 145 height 14
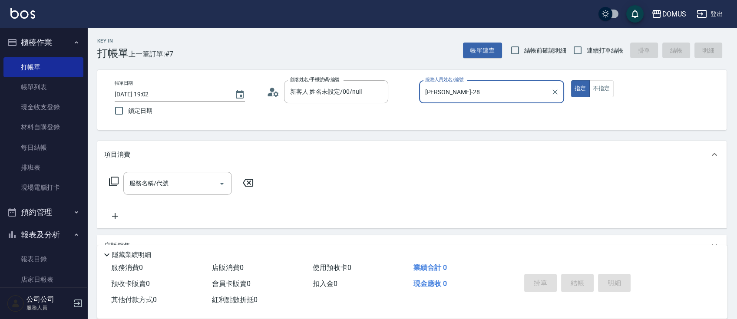
click at [473, 95] on input "[PERSON_NAME]-28" at bounding box center [485, 91] width 124 height 15
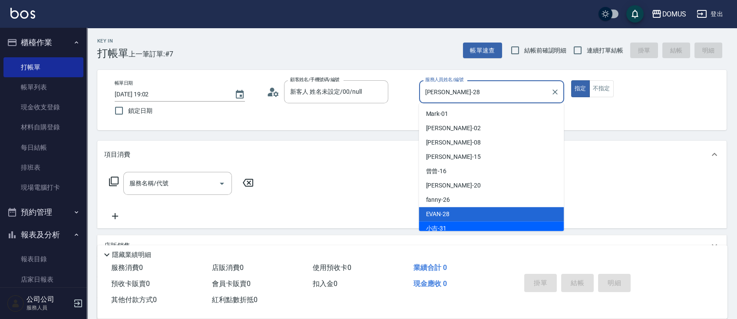
click at [452, 230] on div "小吉 -31" at bounding box center [491, 229] width 145 height 14
type input "小吉-31"
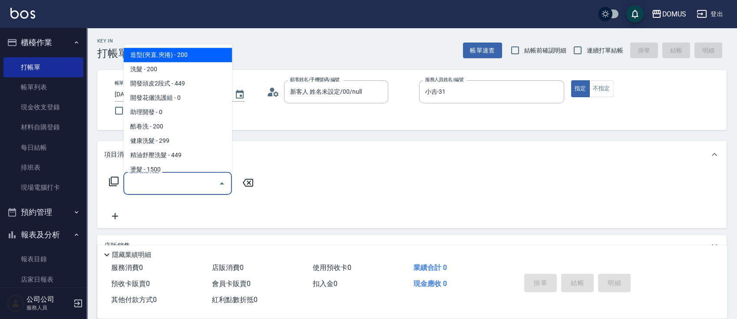
click at [196, 185] on input "服務名稱/代號" at bounding box center [171, 183] width 88 height 15
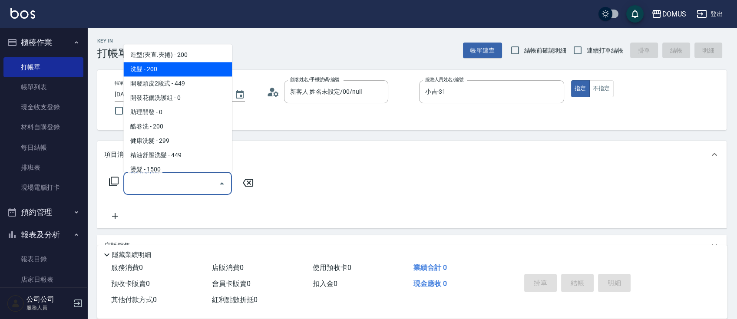
click at [199, 71] on span "洗髮 - 200" at bounding box center [177, 69] width 109 height 14
type input "洗髮(201)"
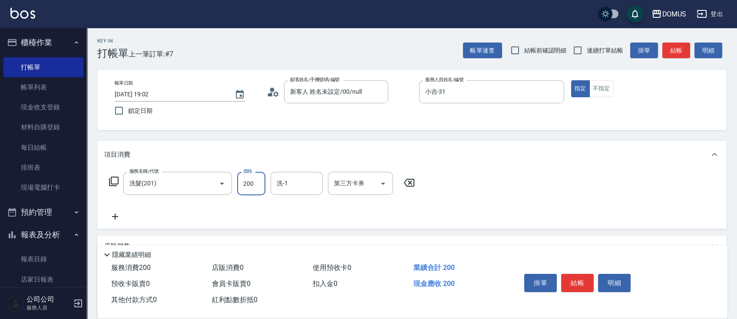
click at [255, 180] on input "200" at bounding box center [251, 183] width 28 height 23
type input "0"
type input "30"
type input "300"
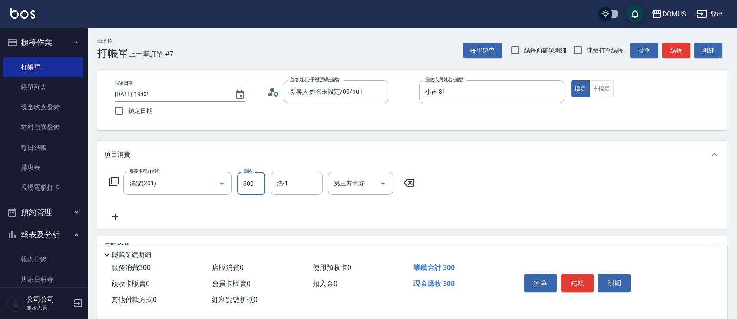
click at [380, 214] on div "服務名稱/代號 洗髮(201) 服務名稱/代號 價格 300 價格 洗-1 洗-1 第三方卡券 第三方卡券" at bounding box center [262, 197] width 316 height 50
click at [300, 184] on input "洗-1" at bounding box center [297, 183] width 44 height 15
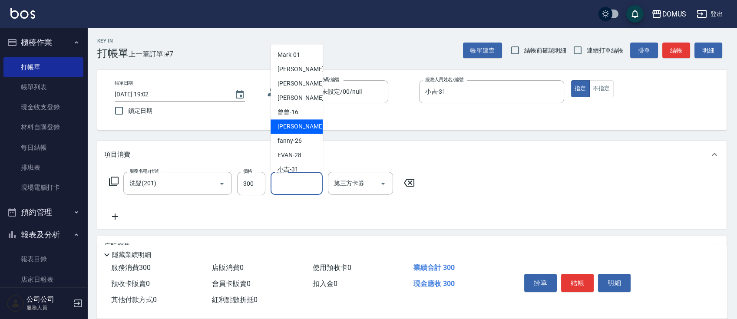
click at [301, 125] on div "[PERSON_NAME] -20" at bounding box center [297, 126] width 52 height 14
type input "[PERSON_NAME]-20"
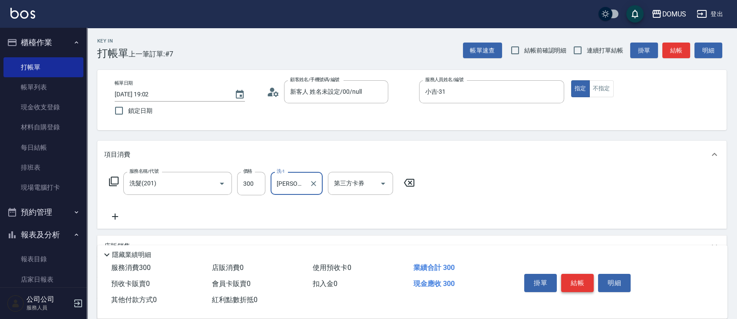
click at [578, 285] on button "結帳" at bounding box center [577, 283] width 33 height 18
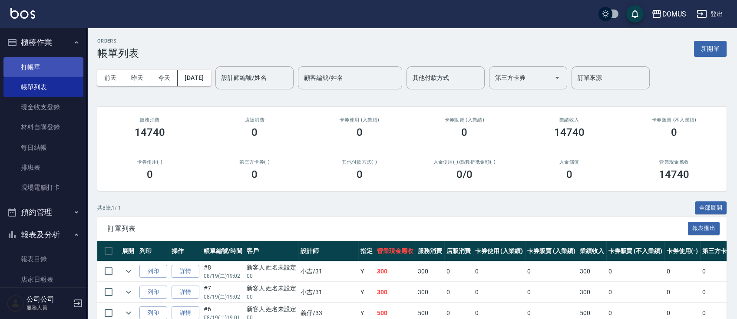
click at [41, 65] on link "打帳單" at bounding box center [43, 67] width 80 height 20
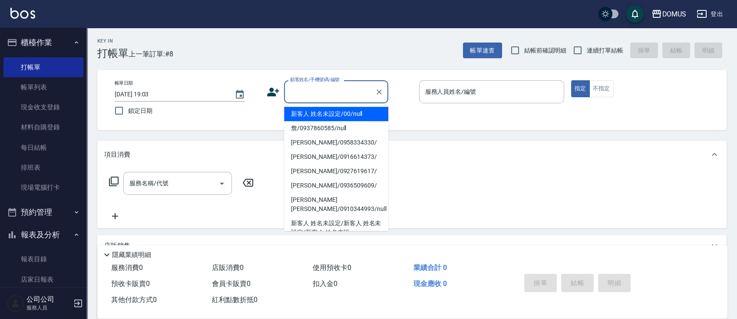
click at [342, 93] on input "顧客姓名/手機號碼/編號" at bounding box center [329, 91] width 83 height 15
drag, startPoint x: 316, startPoint y: 112, endPoint x: 324, endPoint y: 116, distance: 9.0
click at [319, 113] on li "新客人 姓名未設定/00/null" at bounding box center [336, 114] width 104 height 14
type input "新客人 姓名未設定/00/null"
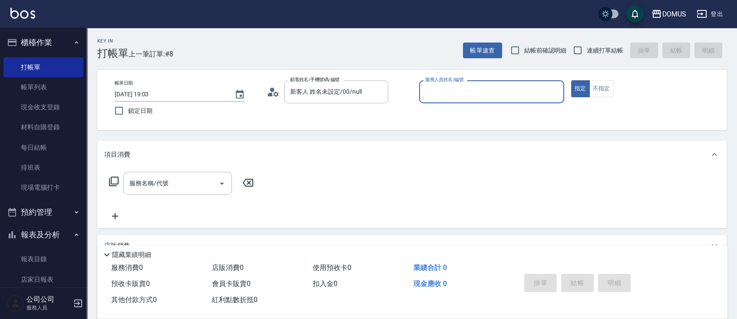
click at [462, 98] on input "服務人員姓名/編號" at bounding box center [491, 91] width 137 height 15
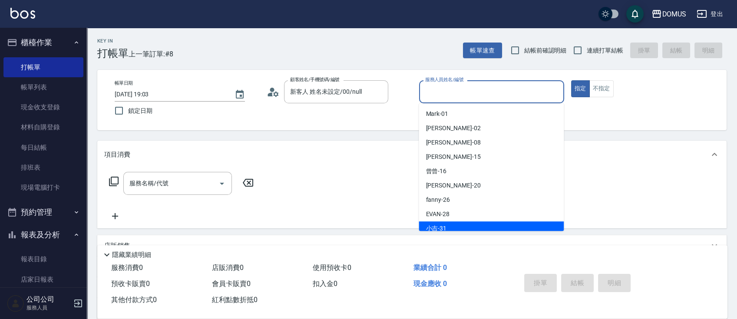
click at [483, 228] on div "小吉 -31" at bounding box center [491, 229] width 145 height 14
type input "小吉-31"
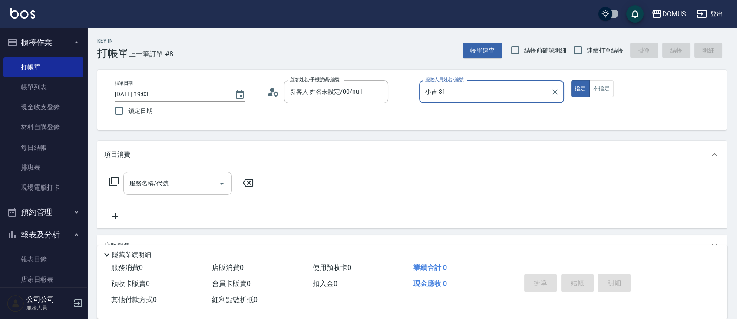
click at [193, 187] on input "服務名稱/代號" at bounding box center [171, 183] width 88 height 15
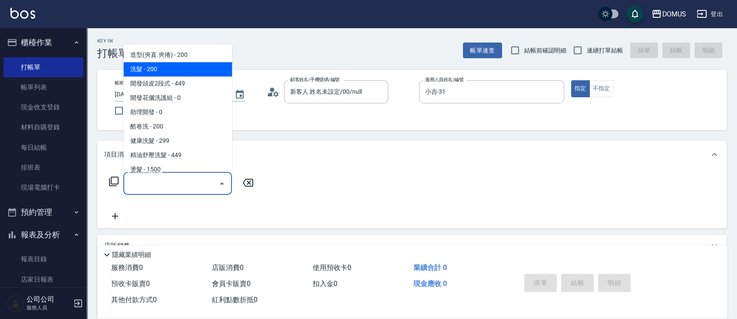
click at [165, 68] on span "洗髮 - 200" at bounding box center [177, 69] width 109 height 14
type input "洗髮(201)"
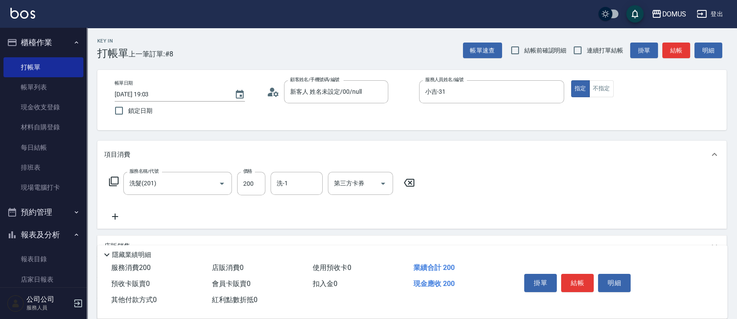
click at [115, 215] on icon at bounding box center [115, 217] width 6 height 6
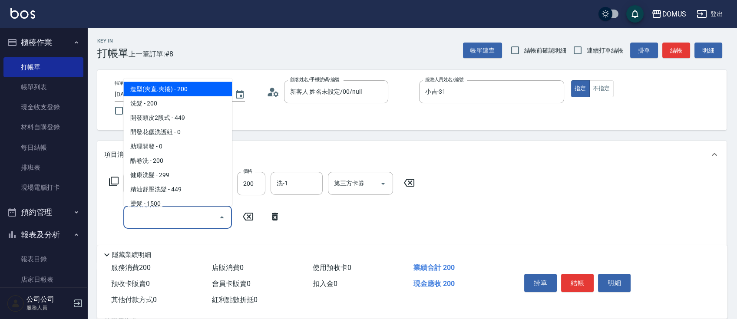
click at [159, 212] on input "服務名稱/代號" at bounding box center [171, 217] width 88 height 15
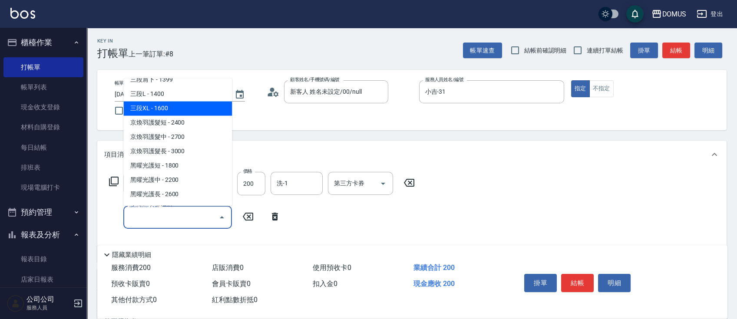
scroll to position [753, 0]
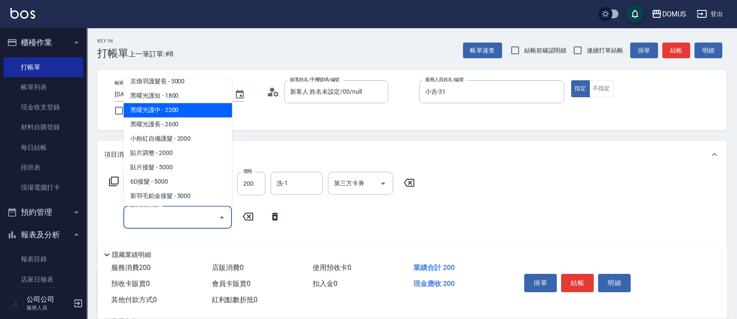
click at [138, 115] on span "黑曜光護中 - 2200" at bounding box center [177, 110] width 109 height 14
type input "240"
type input "黑曜光護中(633)"
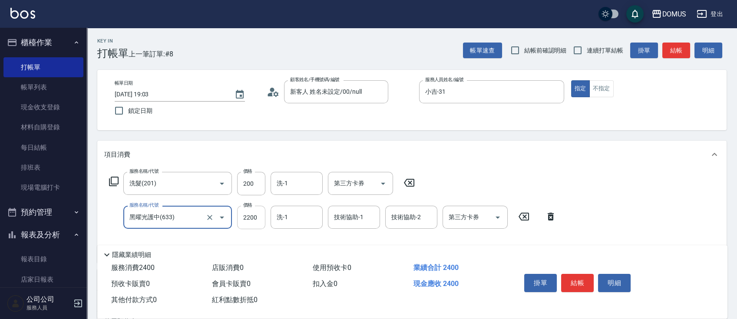
click at [261, 217] on input "2200" at bounding box center [251, 217] width 28 height 23
type input "20"
type input "25"
type input "40"
type input "250"
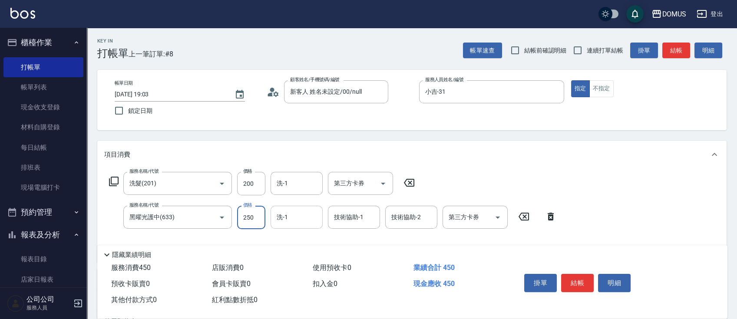
type input "20"
type input "25"
type input "40"
type input "252"
type input "270"
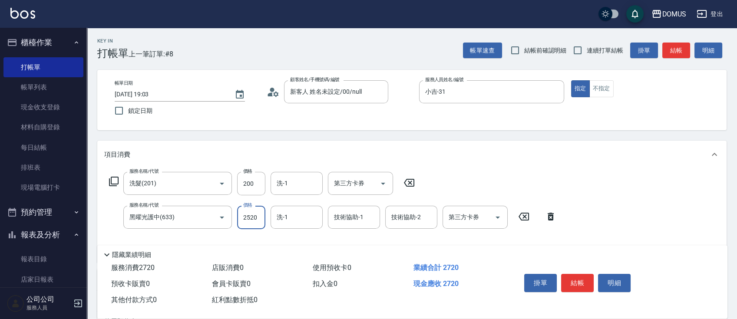
type input "2520"
click at [338, 246] on div "隱藏業績明細" at bounding box center [412, 252] width 630 height 15
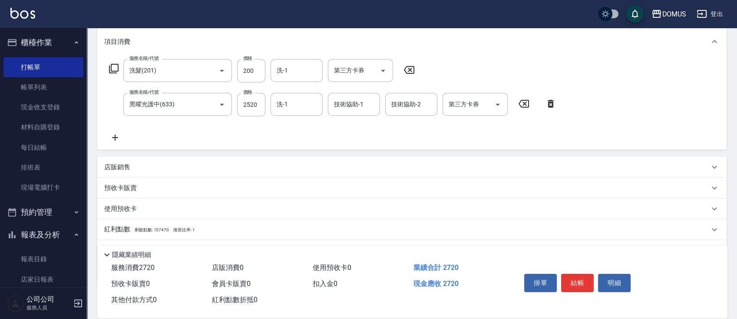
scroll to position [116, 0]
click at [116, 136] on icon at bounding box center [115, 135] width 22 height 10
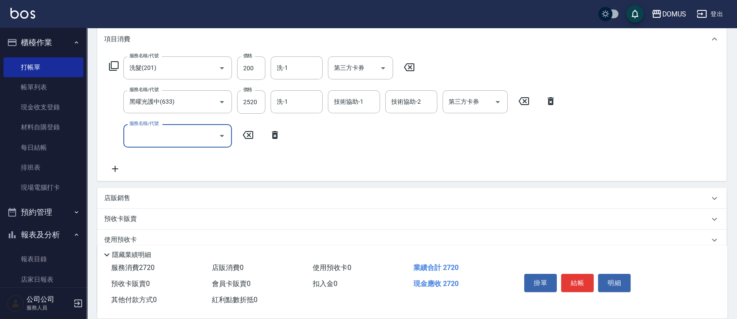
type input "f"
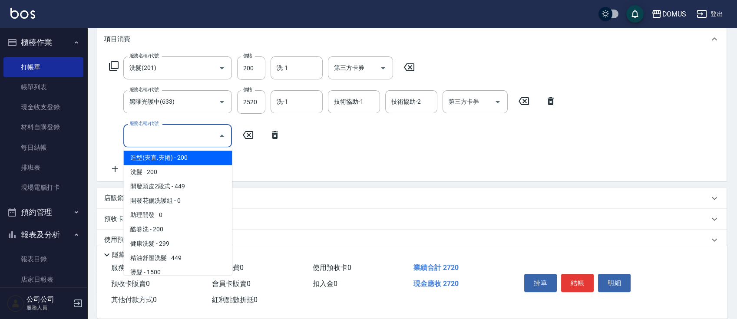
type input "f"
type input "F"
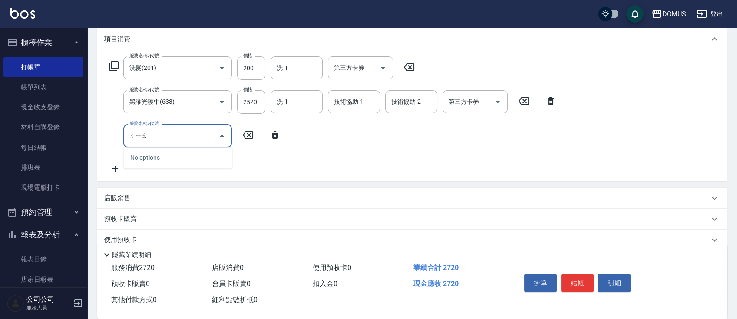
type input "敲"
type input "巧"
type input "敲"
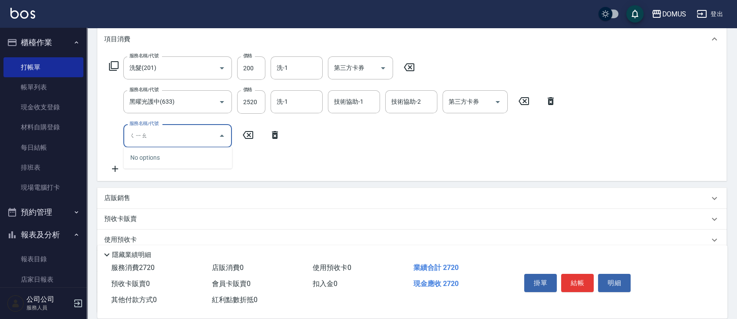
type input "巧"
type input "俏"
drag, startPoint x: 149, startPoint y: 137, endPoint x: 126, endPoint y: 141, distance: 24.1
click at [126, 141] on div "[PERSON_NAME] 服務名稱/代號" at bounding box center [177, 135] width 109 height 23
type input "[PERSON_NAME]"
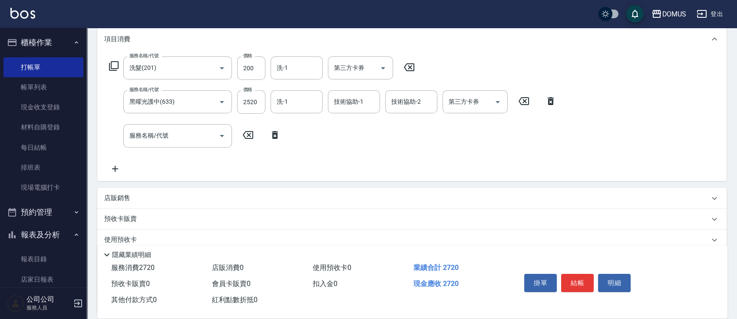
click at [247, 134] on icon at bounding box center [248, 135] width 22 height 10
click at [249, 137] on icon at bounding box center [248, 135] width 22 height 10
click at [117, 198] on p "店販銷售" at bounding box center [117, 198] width 26 height 9
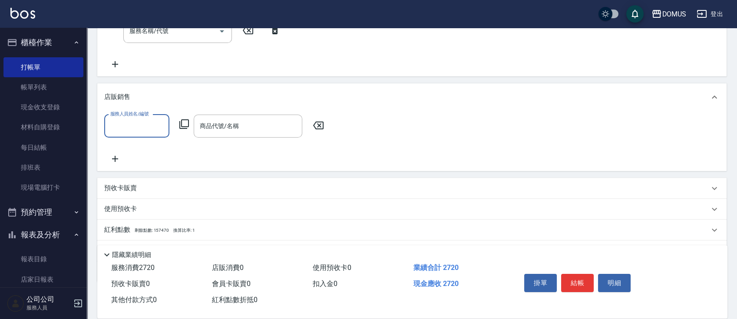
scroll to position [232, 0]
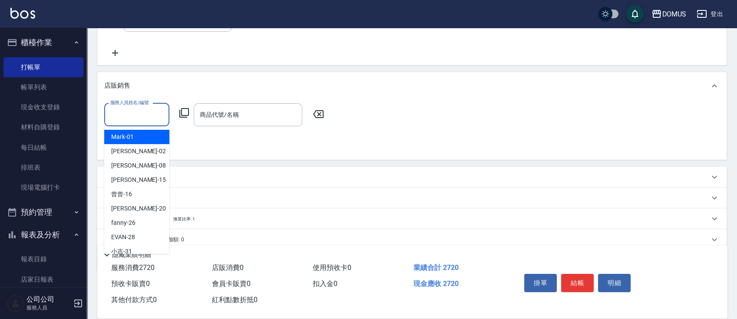
paste input "[PERSON_NAME]"
type input "[PERSON_NAME]"
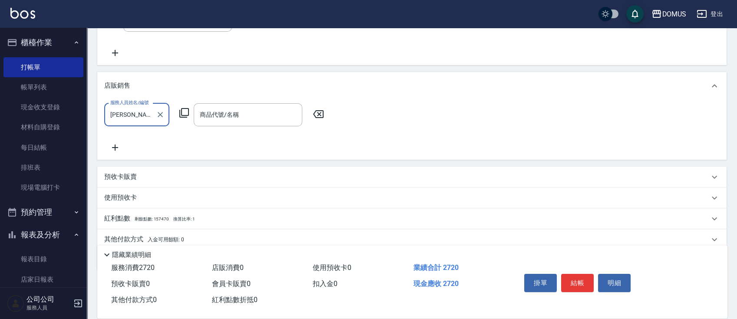
click at [143, 113] on input "[PERSON_NAME]" at bounding box center [130, 114] width 44 height 15
click at [160, 112] on icon "Clear" at bounding box center [160, 114] width 9 height 9
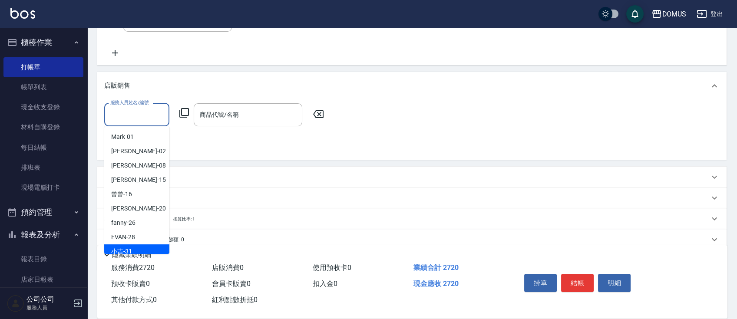
click at [135, 249] on div "小吉 -31" at bounding box center [136, 252] width 65 height 14
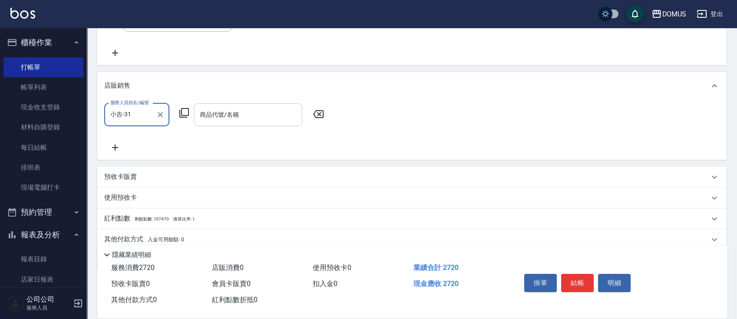
type input "小吉-31"
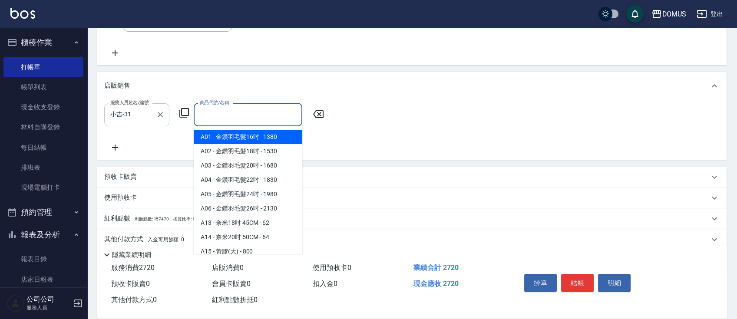
paste input "[PERSON_NAME]"
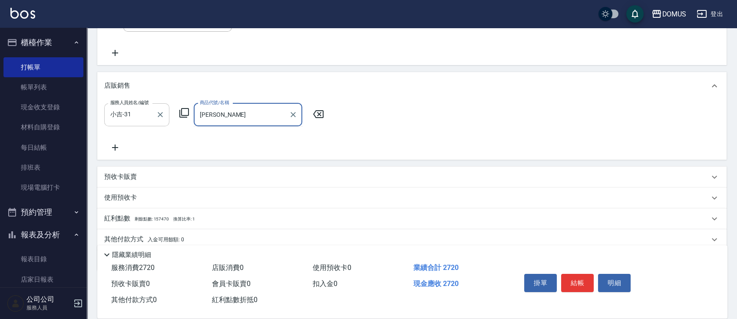
click at [219, 111] on input "[PERSON_NAME]" at bounding box center [242, 114] width 88 height 15
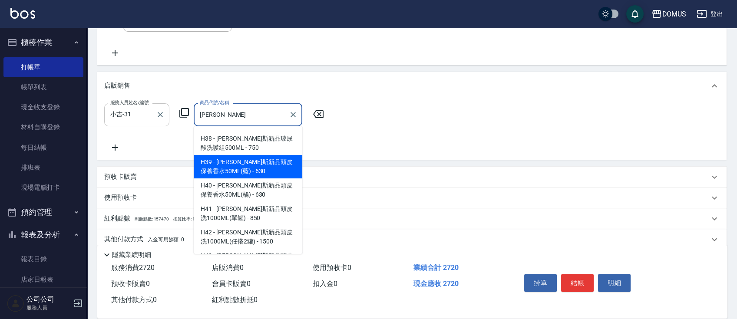
scroll to position [34, 0]
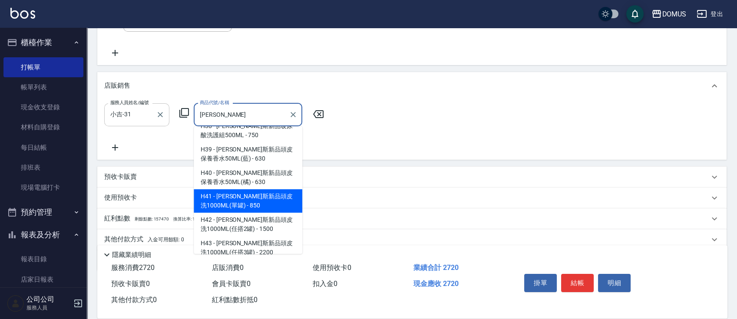
click at [257, 196] on span "H41 - [PERSON_NAME]斯新品頭皮洗1000ML(單罐) - 850" at bounding box center [248, 200] width 109 height 23
type input "[PERSON_NAME]斯新品頭皮洗1000ML(單罐)"
type input "350"
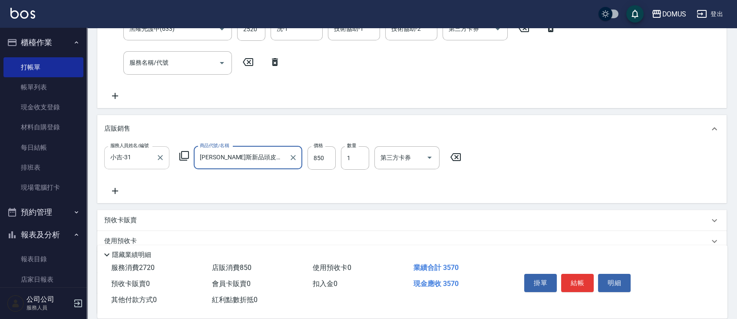
scroll to position [116, 0]
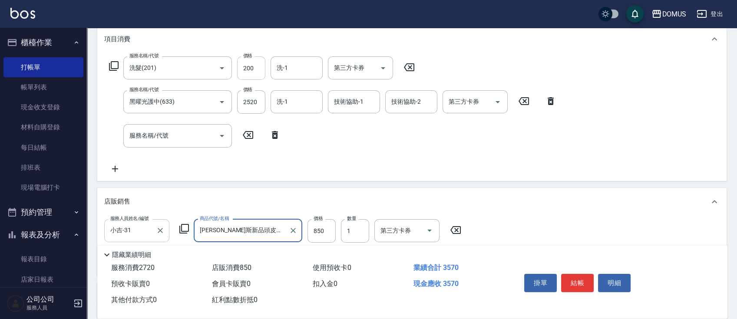
type input "[PERSON_NAME]斯新品頭皮洗1000ML(單罐)"
click at [264, 70] on input "200" at bounding box center [251, 67] width 28 height 23
click at [254, 69] on input "200" at bounding box center [251, 67] width 28 height 23
type input "330"
type input "3"
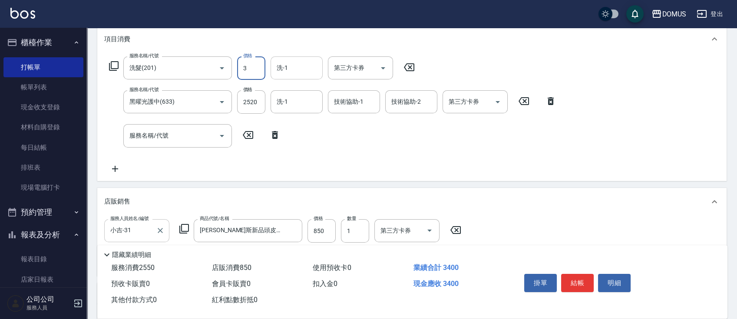
type input "340"
type input "30"
type input "360"
type input "300"
drag, startPoint x: 413, startPoint y: 119, endPoint x: 420, endPoint y: 120, distance: 7.0
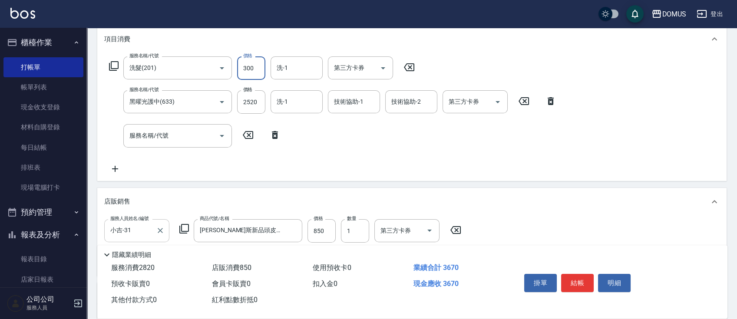
click at [414, 119] on div "服務名稱/代號 洗髮(201) 服務名稱/代號 價格 300 價格 洗-1 洗-1 第三方卡券 第三方卡券 服務名稱/代號 黑曜光護中(633) 服務名稱/代…" at bounding box center [333, 114] width 458 height 117
click at [574, 283] on button "結帳" at bounding box center [577, 283] width 33 height 18
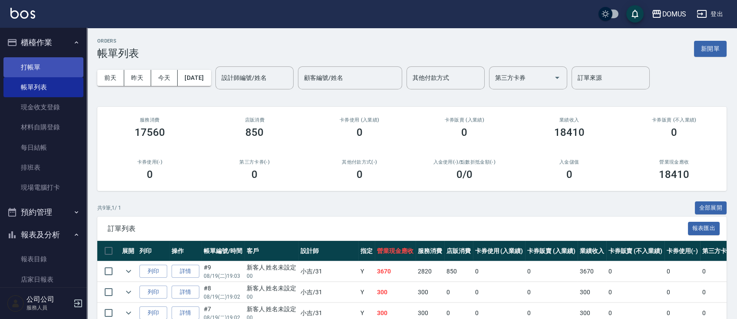
click at [19, 69] on link "打帳單" at bounding box center [43, 67] width 80 height 20
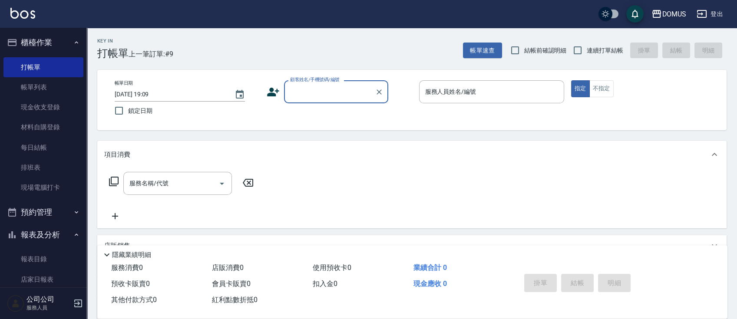
click at [334, 93] on input "顧客姓名/手機號碼/編號" at bounding box center [329, 91] width 83 height 15
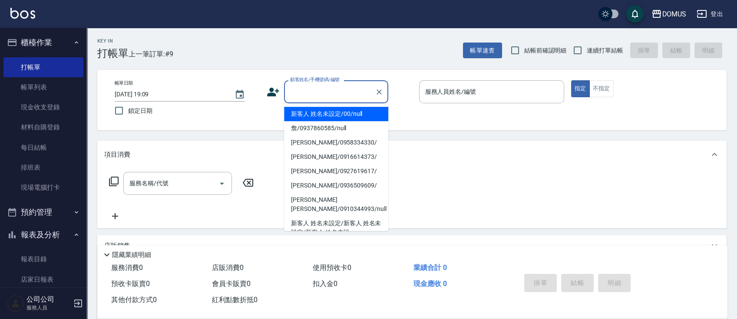
click at [328, 114] on li "新客人 姓名未設定/00/null" at bounding box center [336, 114] width 104 height 14
type input "新客人 姓名未設定/00/null"
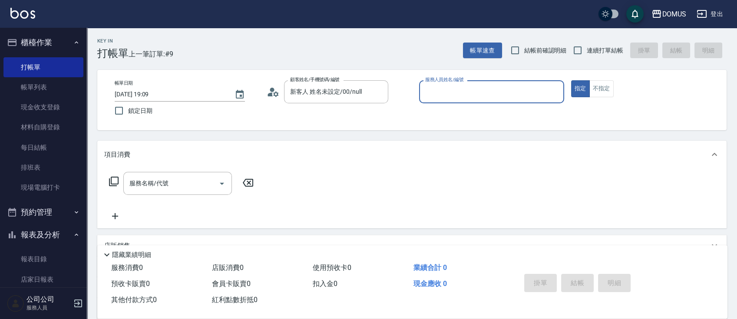
click at [445, 93] on input "服務人員姓名/編號" at bounding box center [491, 91] width 137 height 15
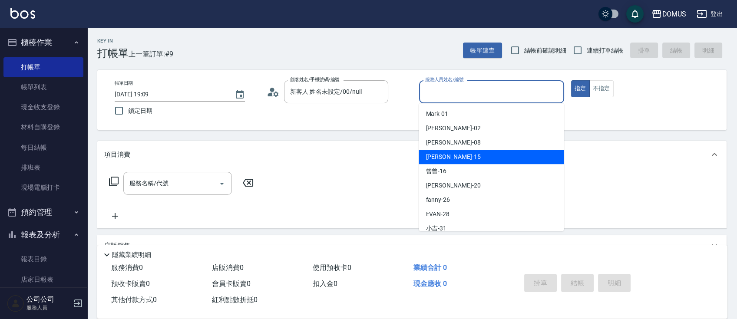
click at [438, 156] on span "[PERSON_NAME] -15" at bounding box center [453, 157] width 55 height 9
type input "[PERSON_NAME]-15"
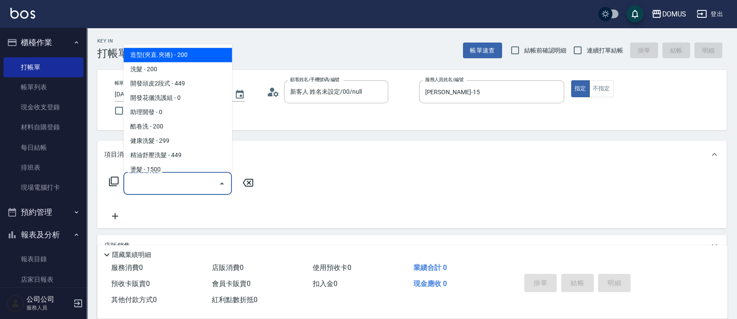
click at [158, 179] on input "服務名稱/代號" at bounding box center [171, 183] width 88 height 15
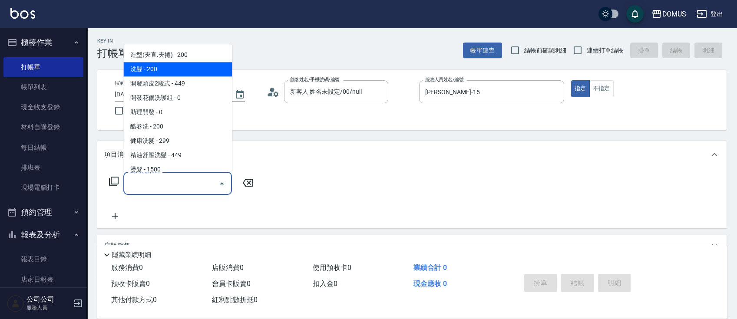
click at [151, 68] on span "洗髮 - 200" at bounding box center [177, 69] width 109 height 14
type input "洗髮(201)"
type input "20"
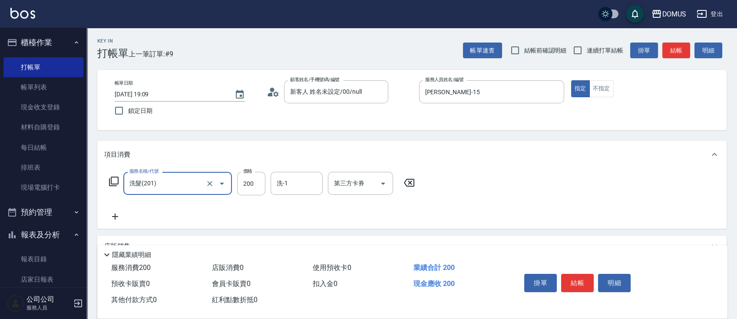
click at [113, 217] on icon at bounding box center [115, 217] width 6 height 6
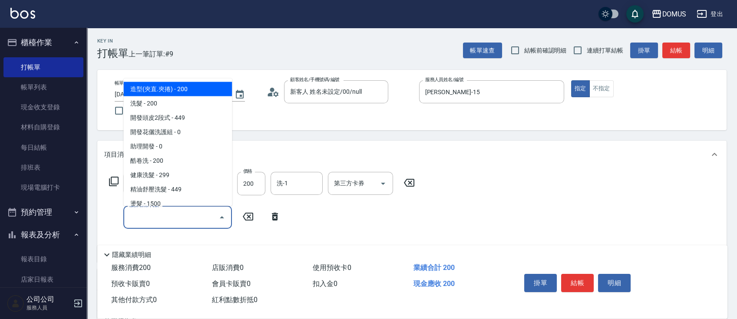
click at [181, 217] on input "服務名稱/代號" at bounding box center [171, 217] width 88 height 15
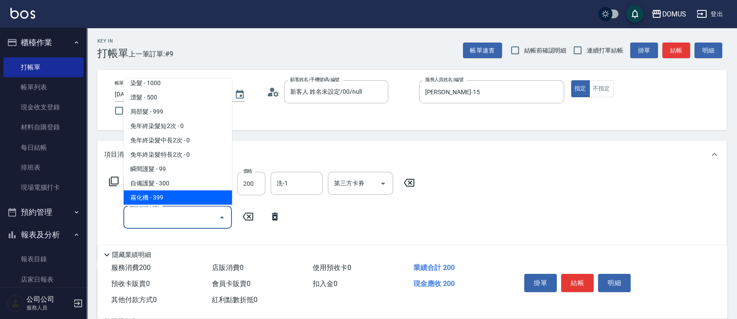
scroll to position [116, 0]
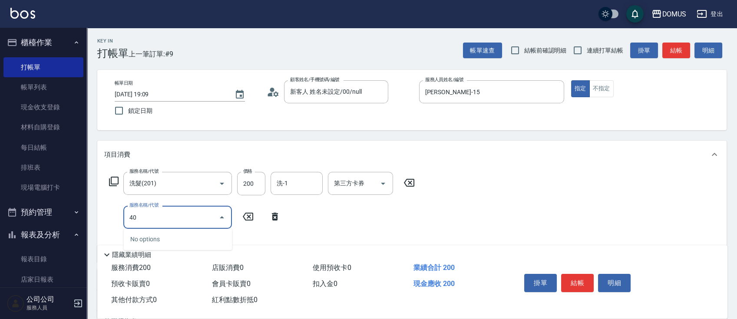
type input "401"
click at [163, 239] on span "剪髮 - 250" at bounding box center [177, 239] width 109 height 14
type input "40"
type input "剪髮(401)"
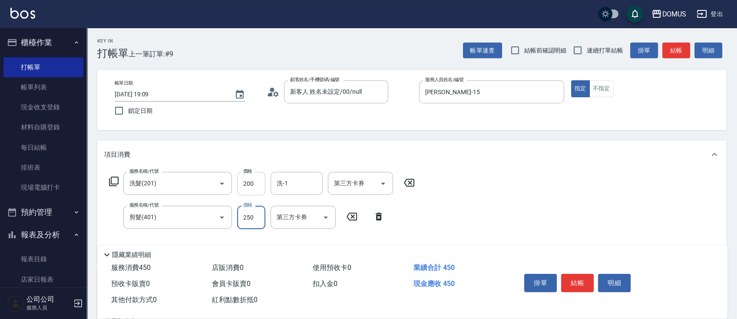
click at [255, 182] on input "200" at bounding box center [251, 183] width 28 height 23
click at [251, 182] on input "200" at bounding box center [251, 183] width 28 height 23
type input "20"
type input "30"
type input "50"
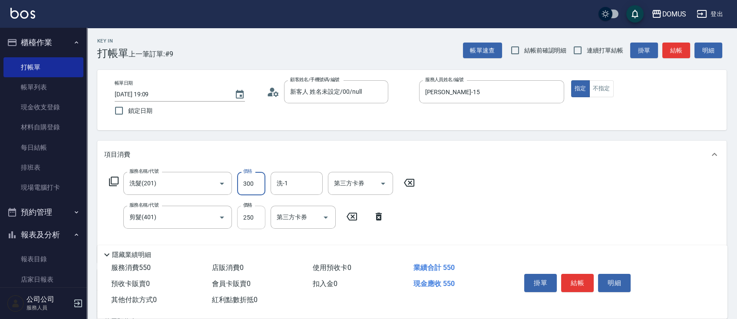
type input "300"
click at [252, 213] on input "250" at bounding box center [251, 217] width 28 height 23
type input "30"
type input "60"
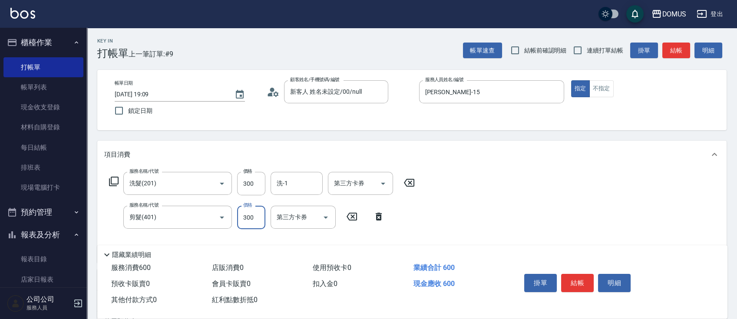
type input "300"
click at [442, 225] on div "服務名稱/代號 洗髮(201) 服務名稱/代號 價格 300 價格 洗-1 洗-1 第三方卡券 第三方卡券 服務名稱/代號 剪髮(401) 服務名稱/代號 價…" at bounding box center [412, 216] width 630 height 94
click at [306, 184] on input "洗-1" at bounding box center [297, 183] width 44 height 15
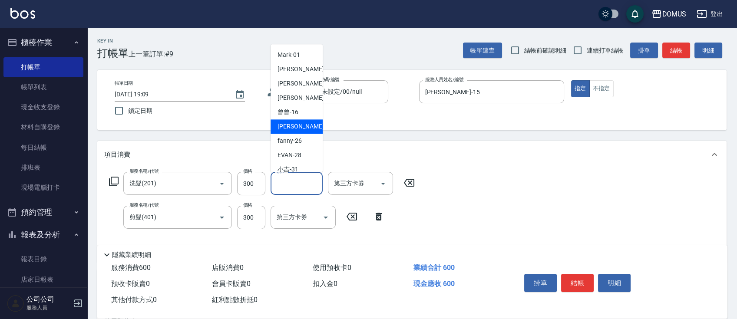
click at [287, 127] on span "[PERSON_NAME] -20" at bounding box center [305, 126] width 55 height 9
type input "[PERSON_NAME]-20"
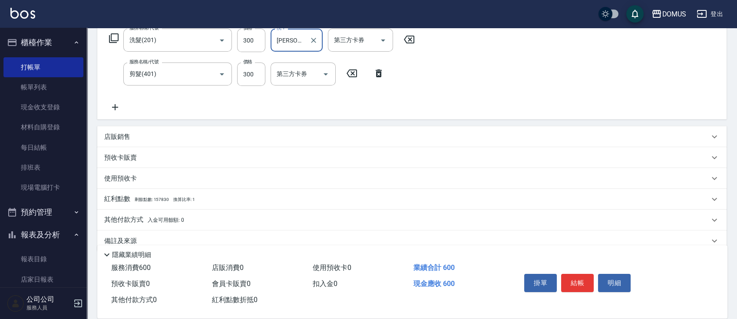
scroll to position [158, 0]
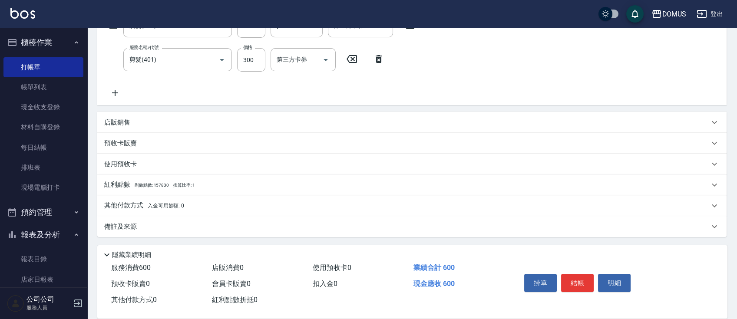
click at [130, 202] on p "其他付款方式 入金可用餘額: 0" at bounding box center [144, 206] width 80 height 10
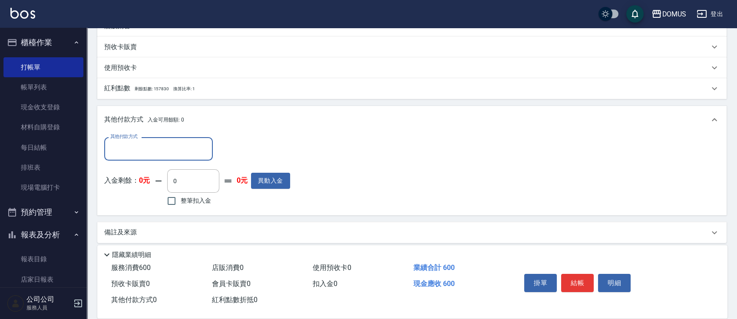
scroll to position [260, 0]
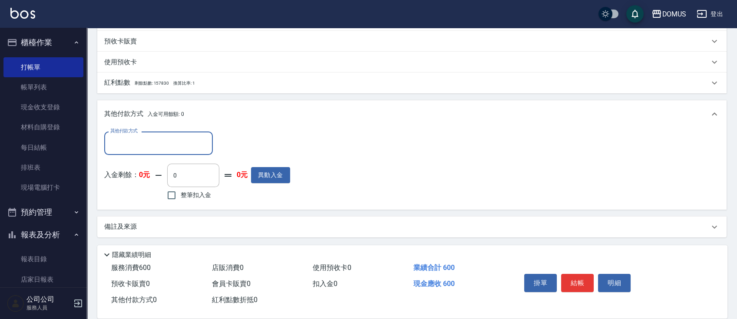
click at [152, 147] on input "其他付款方式" at bounding box center [158, 143] width 101 height 15
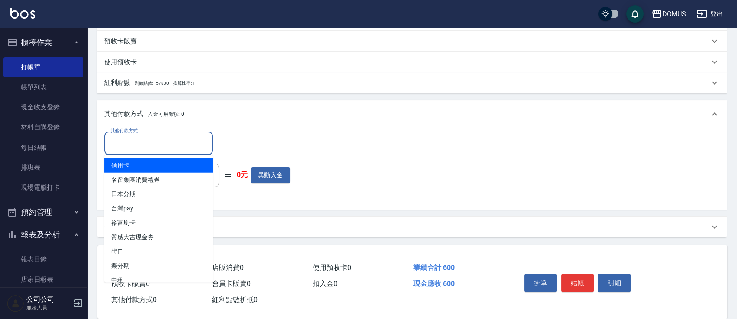
click at [160, 166] on span "信用卡" at bounding box center [158, 166] width 109 height 14
type input "信用卡"
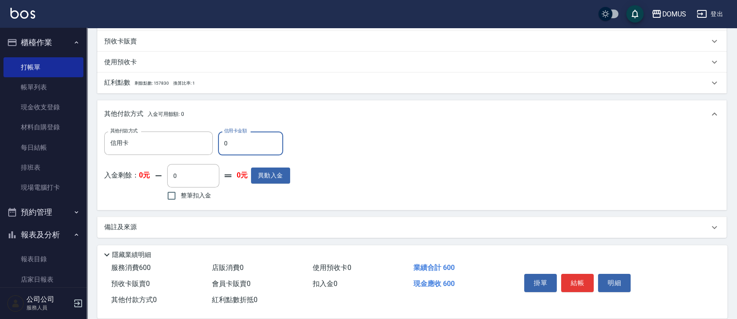
click at [232, 144] on input "0" at bounding box center [250, 143] width 65 height 23
type input "50"
type input "60"
type input "0"
type input "600"
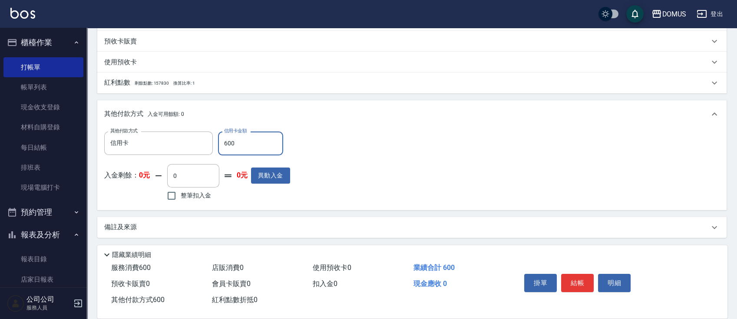
click at [344, 159] on div "其他付款方式 信用卡 其他付款方式 信用卡金額 600 信用卡金額 入金剩餘： 0元 0 ​ 整筆扣入金 0元 異動入金" at bounding box center [412, 167] width 616 height 71
click at [572, 280] on button "結帳" at bounding box center [577, 283] width 33 height 18
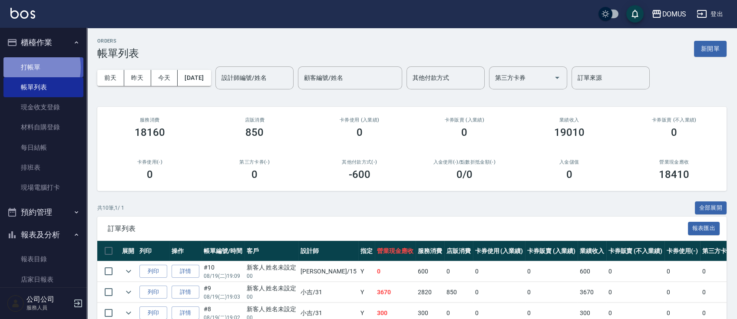
click at [26, 67] on link "打帳單" at bounding box center [43, 67] width 80 height 20
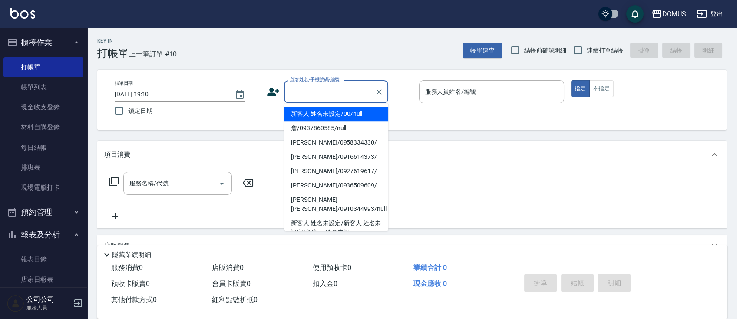
click at [315, 85] on input "顧客姓名/手機號碼/編號" at bounding box center [329, 91] width 83 height 15
click at [335, 113] on li "新客人 姓名未設定/00/null" at bounding box center [336, 114] width 104 height 14
type input "新客人 姓名未設定/00/null"
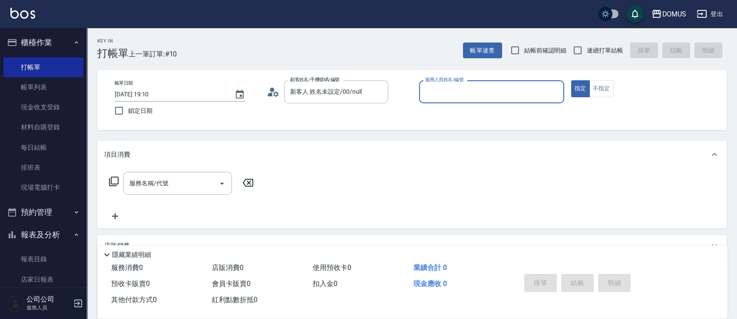
click at [483, 88] on input "服務人員姓名/編號" at bounding box center [491, 91] width 137 height 15
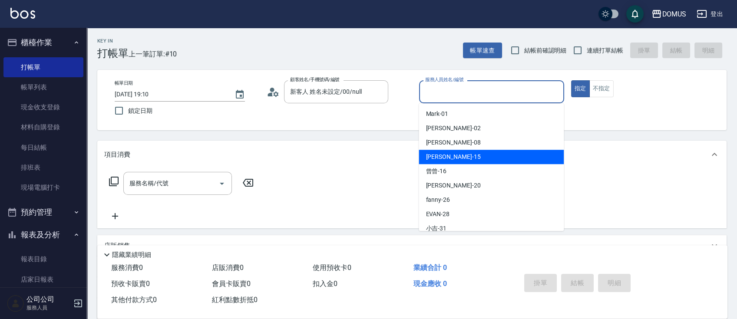
click at [474, 156] on div "[PERSON_NAME] -15" at bounding box center [491, 157] width 145 height 14
type input "[PERSON_NAME]-15"
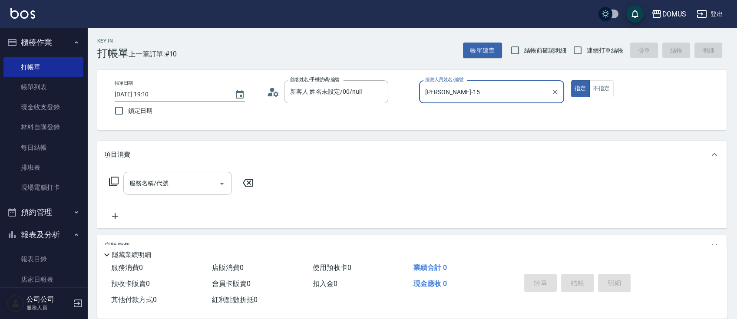
click at [181, 179] on input "服務名稱/代號" at bounding box center [171, 183] width 88 height 15
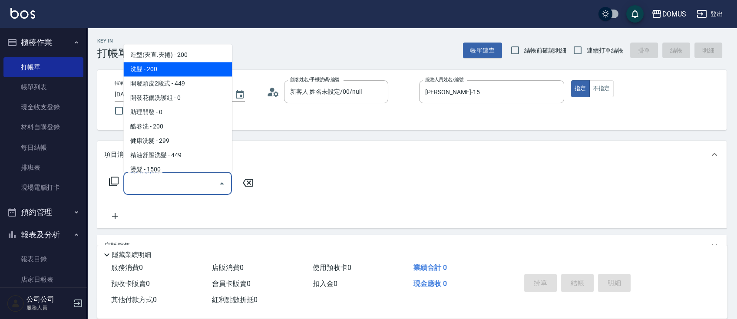
click at [152, 69] on span "洗髮 - 200" at bounding box center [177, 69] width 109 height 14
type input "洗髮(201)"
type input "20"
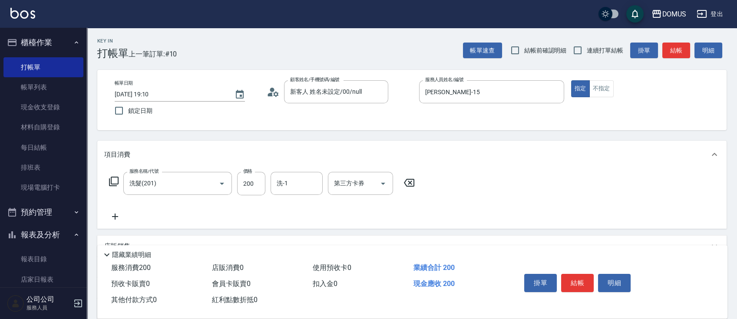
click at [115, 217] on icon at bounding box center [115, 217] width 6 height 6
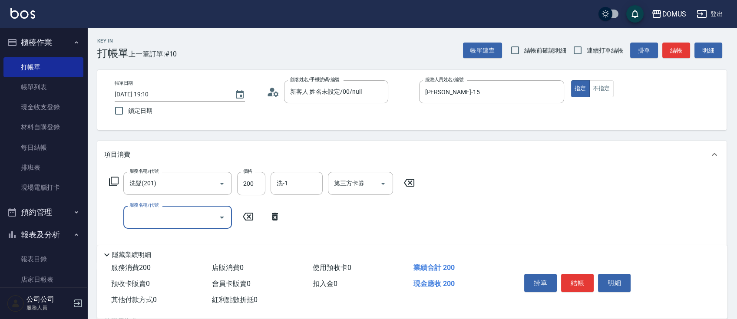
click at [150, 217] on input "服務名稱/代號" at bounding box center [171, 217] width 88 height 15
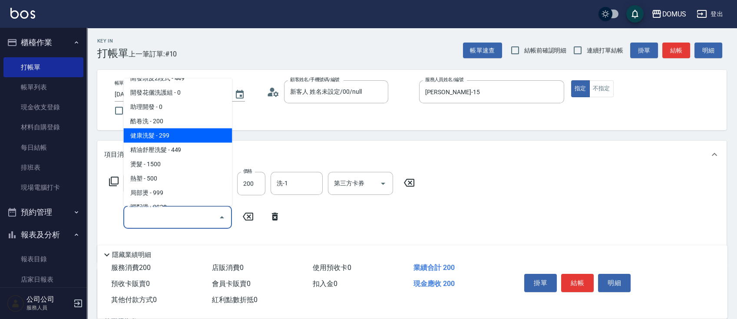
scroll to position [58, 0]
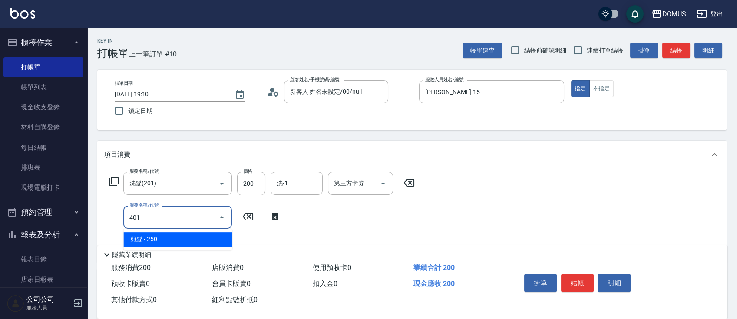
type input "401"
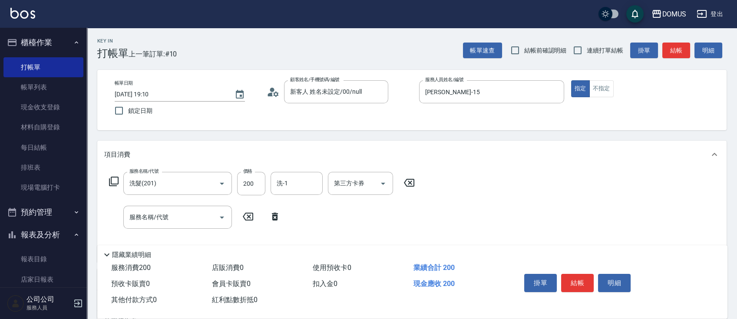
click at [334, 210] on div "服務名稱/代號 洗髮(201) 服務名稱/代號 價格 200 價格 洗-1 洗-1 第三方卡券 第三方卡券 服務名稱/代號 服務名稱/代號" at bounding box center [262, 213] width 316 height 83
click at [256, 180] on input "200" at bounding box center [251, 183] width 28 height 23
click at [192, 212] on input "服務名稱/代號" at bounding box center [171, 217] width 88 height 15
type input "401"
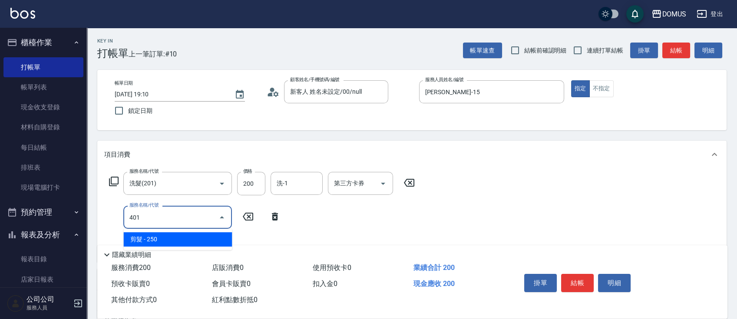
click at [139, 245] on span "剪髮 - 250" at bounding box center [177, 239] width 109 height 14
type input "40"
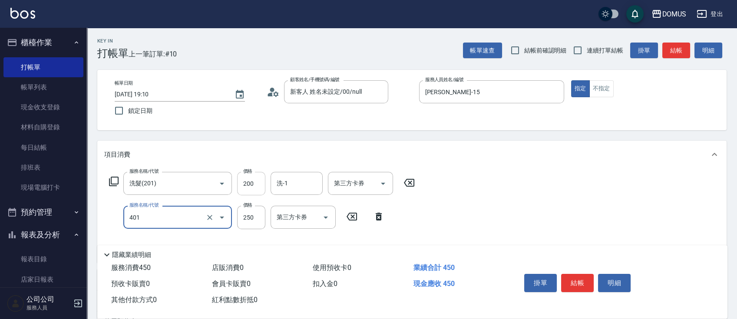
type input "剪髮(401)"
click at [260, 185] on input "200" at bounding box center [251, 183] width 28 height 23
click at [258, 186] on input "200" at bounding box center [251, 183] width 28 height 23
type input "20"
type input "30"
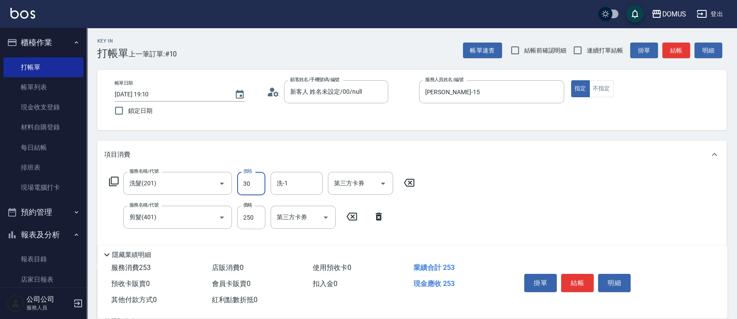
type input "50"
type input "300"
click at [519, 205] on div "服務名稱/代號 洗髮(201) 服務名稱/代號 價格 300 價格 洗-1 洗-1 第三方卡券 第三方卡券 服務名稱/代號 剪髮(401) 服務名稱/代號 價…" at bounding box center [412, 216] width 630 height 94
type input "30"
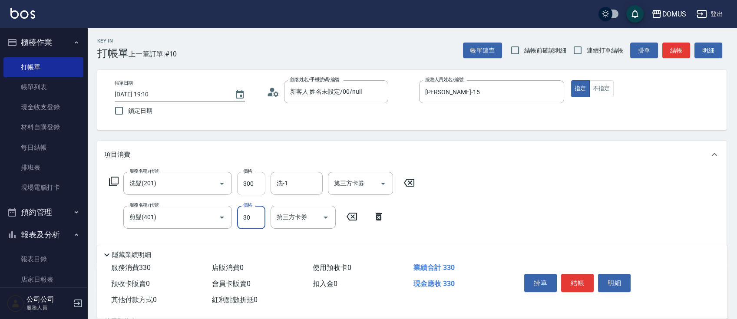
type input "60"
type input "300"
click at [602, 225] on div "服務名稱/代號 洗髮(201) 服務名稱/代號 價格 300 價格 洗-1 洗-1 第三方卡券 第三方卡券 服務名稱/代號 剪髮(401) 服務名稱/代號 價…" at bounding box center [412, 216] width 630 height 94
click at [298, 185] on input "洗-1" at bounding box center [297, 183] width 44 height 15
type input "40"
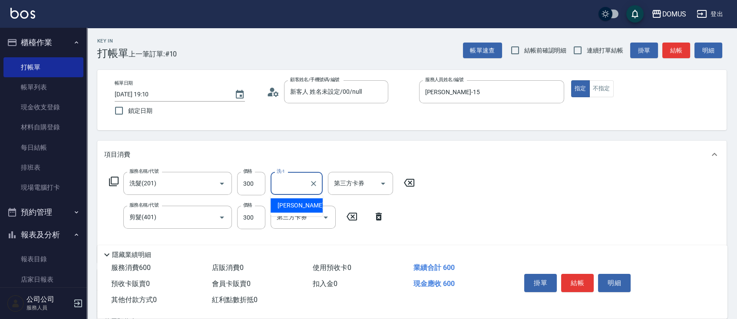
click at [435, 188] on div "服務名稱/代號 洗髮(201) 服務名稱/代號 價格 300 價格 洗-1 洗-1 第三方卡券 第三方卡券 服務名稱/代號 剪髮(401) 服務名稱/代號 價…" at bounding box center [412, 216] width 630 height 94
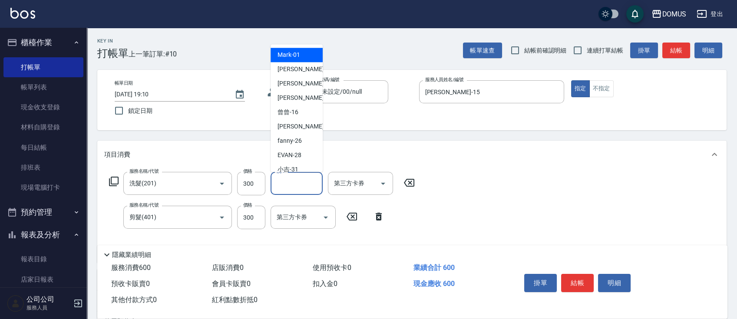
click at [310, 186] on input "洗-1" at bounding box center [297, 183] width 44 height 15
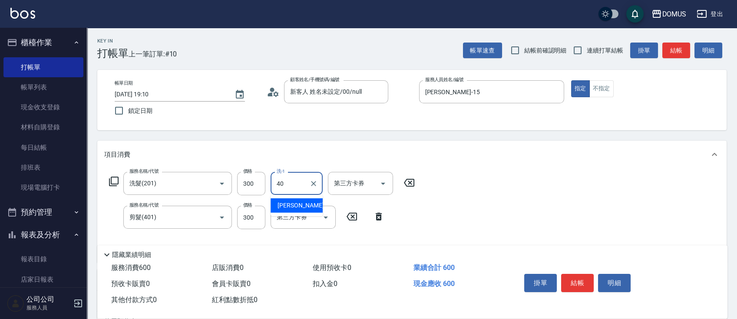
click at [286, 209] on span "[PERSON_NAME] -40" at bounding box center [305, 205] width 55 height 9
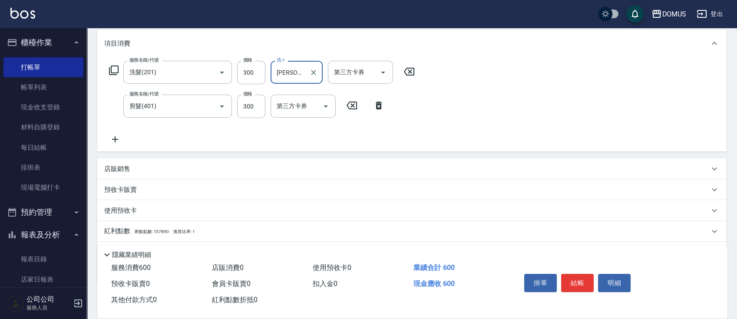
scroll to position [116, 0]
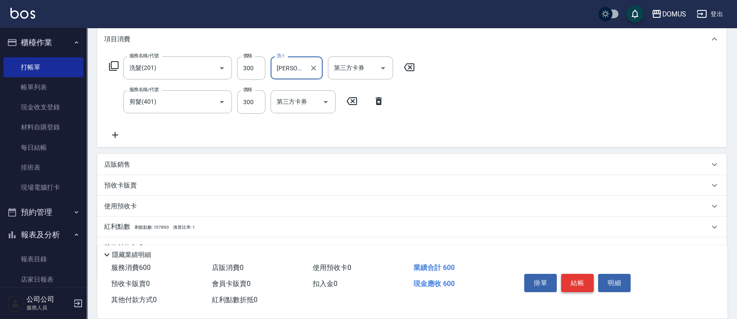
type input "[PERSON_NAME]-40"
click at [579, 281] on button "結帳" at bounding box center [577, 283] width 33 height 18
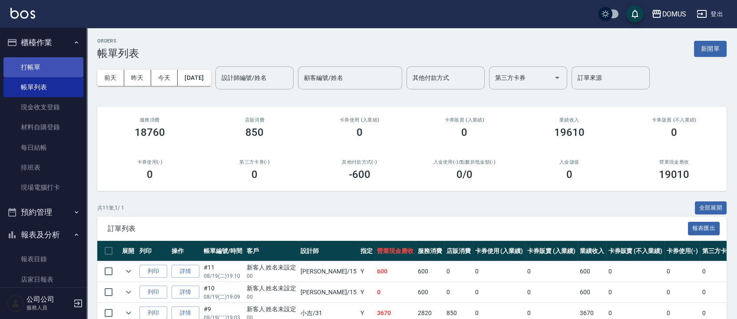
click at [34, 63] on link "打帳單" at bounding box center [43, 67] width 80 height 20
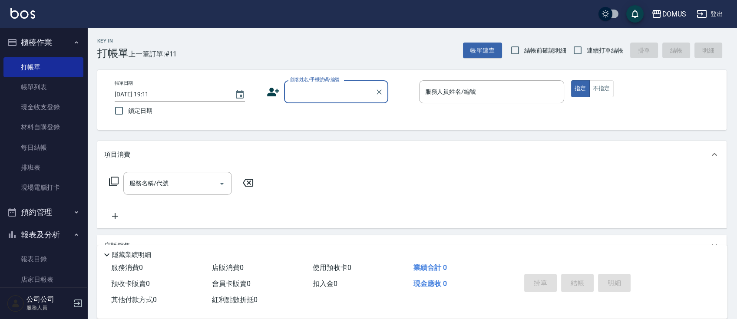
click at [346, 91] on input "顧客姓名/手機號碼/編號" at bounding box center [329, 91] width 83 height 15
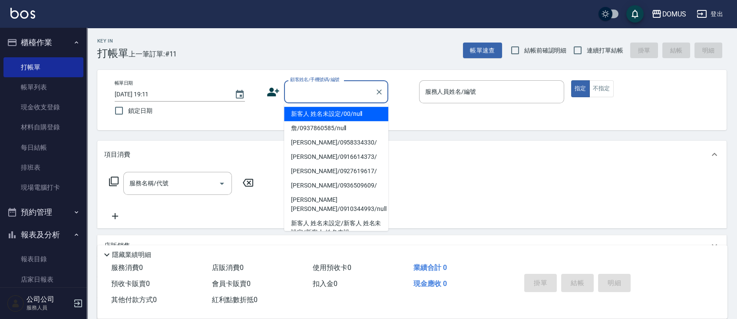
click at [346, 114] on li "新客人 姓名未設定/00/null" at bounding box center [336, 114] width 104 height 14
type input "新客人 姓名未設定/00/null"
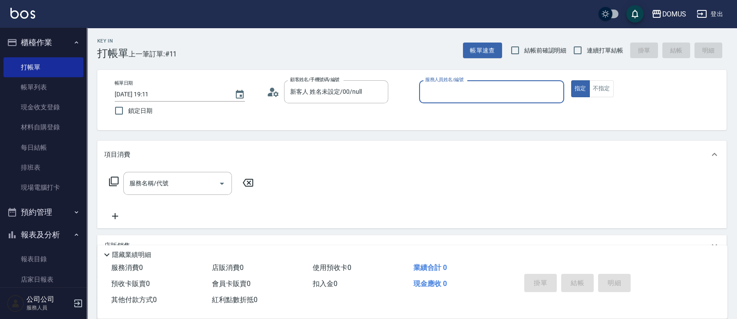
click at [471, 82] on div "服務人員姓名/編號" at bounding box center [491, 91] width 145 height 23
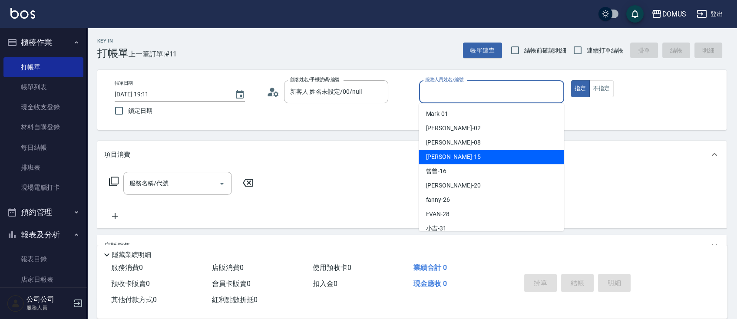
click at [477, 157] on div "[PERSON_NAME] -15" at bounding box center [491, 157] width 145 height 14
type input "[PERSON_NAME]-15"
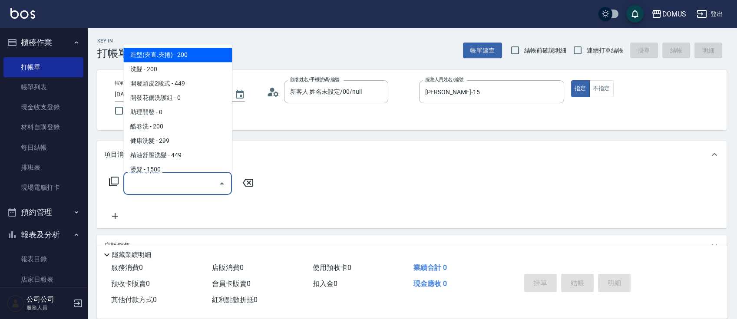
drag, startPoint x: 136, startPoint y: 183, endPoint x: 143, endPoint y: 179, distance: 7.0
click at [136, 182] on input "服務名稱/代號" at bounding box center [171, 183] width 88 height 15
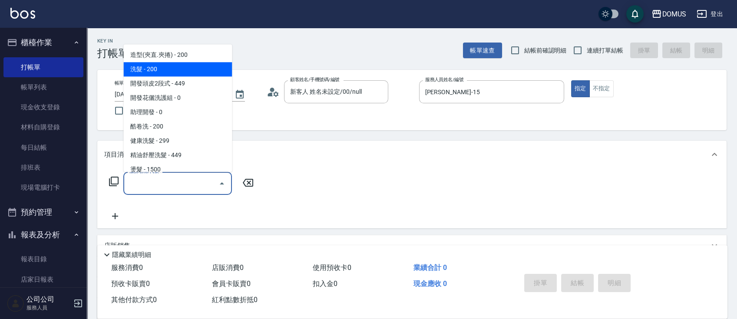
click at [159, 69] on span "洗髮 - 200" at bounding box center [177, 69] width 109 height 14
type input "洗髮(201)"
type input "20"
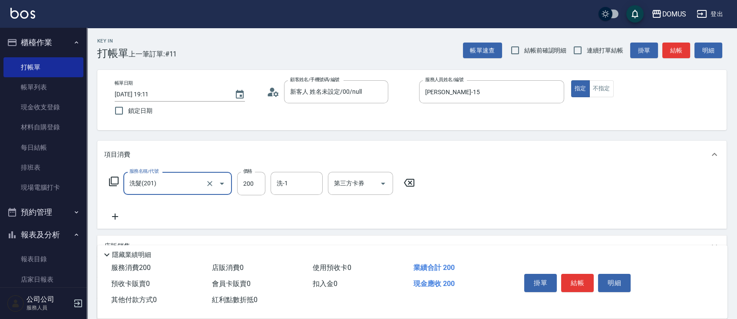
click at [116, 217] on icon at bounding box center [115, 217] width 6 height 6
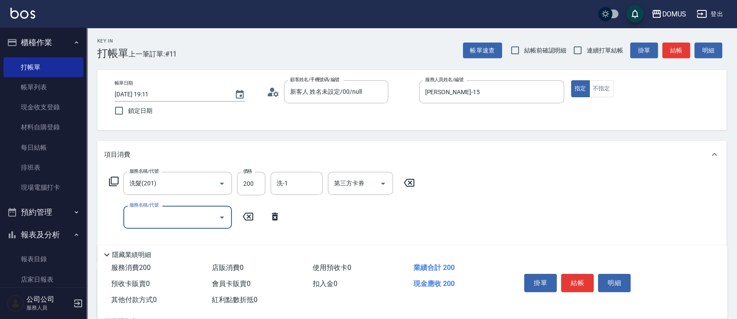
click at [150, 220] on input "服務名稱/代號" at bounding box center [171, 217] width 88 height 15
type input "401"
click at [162, 240] on span "剪髮 - 250" at bounding box center [177, 239] width 109 height 14
type input "40"
type input "剪髮(401)"
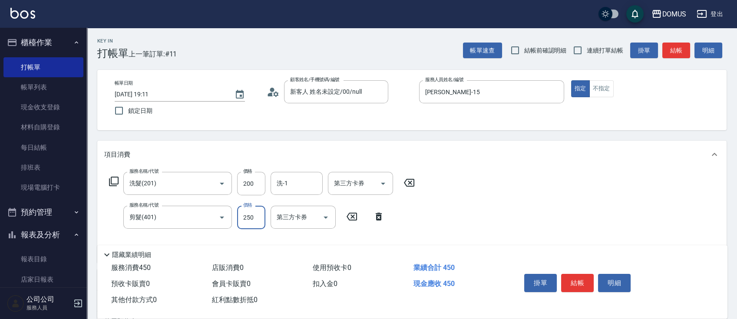
drag, startPoint x: 256, startPoint y: 217, endPoint x: 248, endPoint y: 200, distance: 19.2
click at [256, 217] on input "250" at bounding box center [251, 217] width 28 height 23
type input "20"
type input "30"
type input "50"
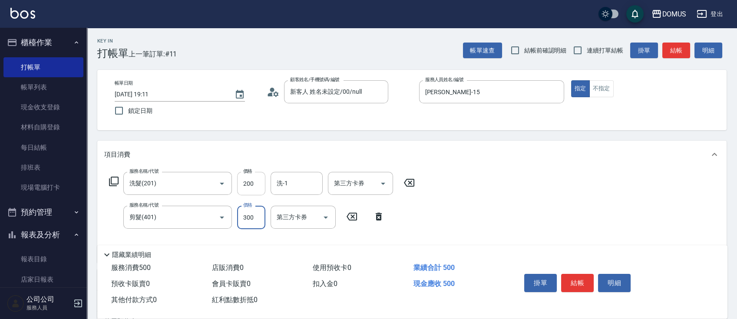
type input "300"
click at [255, 182] on input "200" at bounding box center [251, 183] width 28 height 23
type input "30"
type input "60"
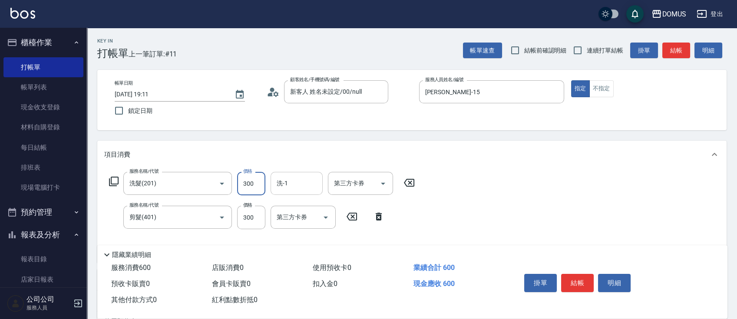
type input "300"
click at [290, 189] on input "洗-1" at bounding box center [297, 183] width 44 height 15
click at [295, 208] on span "[PERSON_NAME] -40" at bounding box center [305, 205] width 55 height 9
type input "[PERSON_NAME]-40"
click at [574, 203] on div "服務名稱/代號 洗髮(201) 服務名稱/代號 價格 300 價格 洗-1 [PERSON_NAME]-40 洗-1 第三方卡券 第三方卡券 服務名稱/代號 …" at bounding box center [412, 216] width 630 height 94
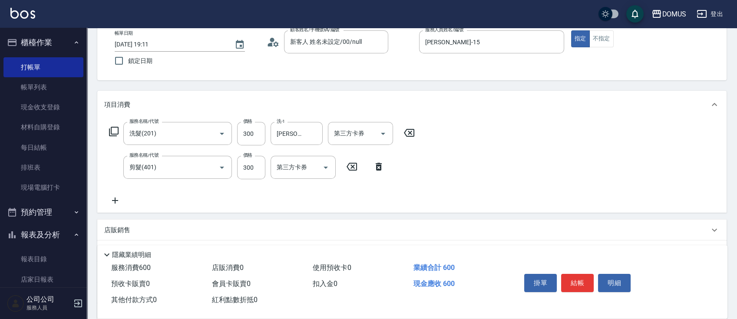
scroll to position [116, 0]
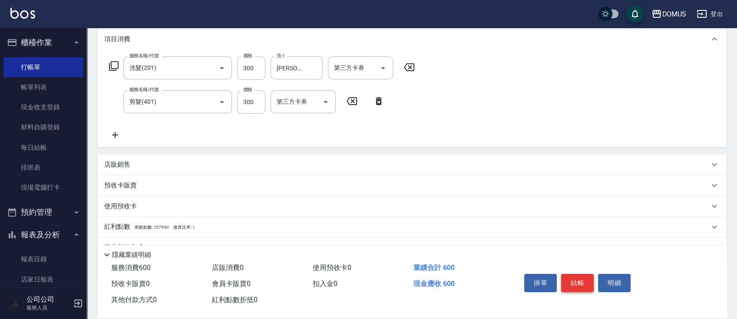
click at [574, 278] on button "結帳" at bounding box center [577, 283] width 33 height 18
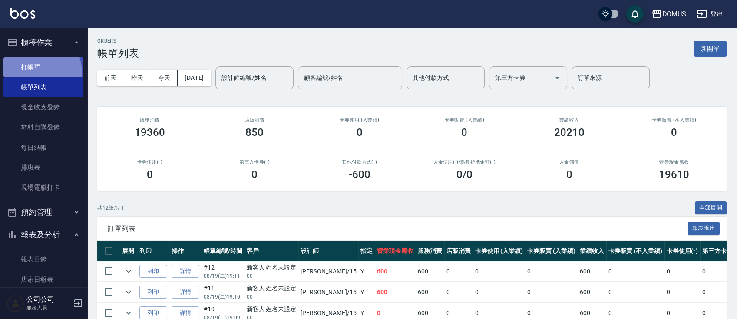
click at [29, 73] on link "打帳單" at bounding box center [43, 67] width 80 height 20
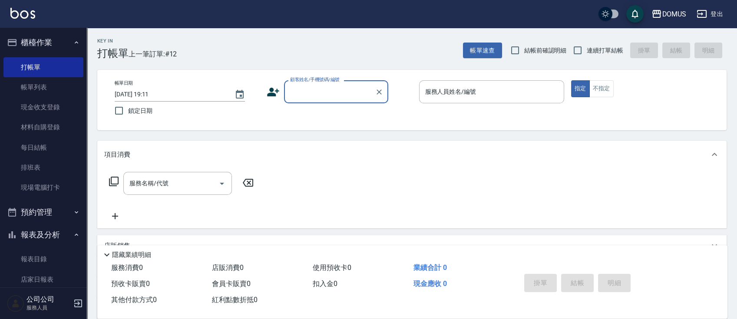
click at [342, 92] on input "顧客姓名/手機號碼/編號" at bounding box center [329, 91] width 83 height 15
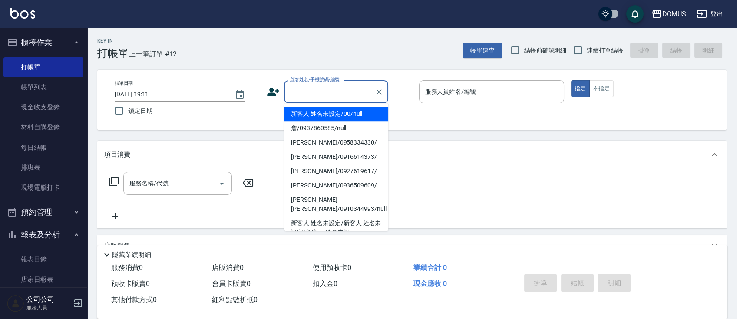
click at [345, 116] on li "新客人 姓名未設定/00/null" at bounding box center [336, 114] width 104 height 14
type input "新客人 姓名未設定/00/null"
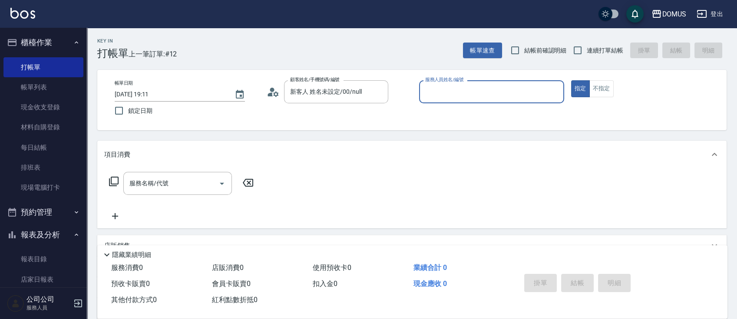
click at [445, 92] on input "服務人員姓名/編號" at bounding box center [491, 91] width 137 height 15
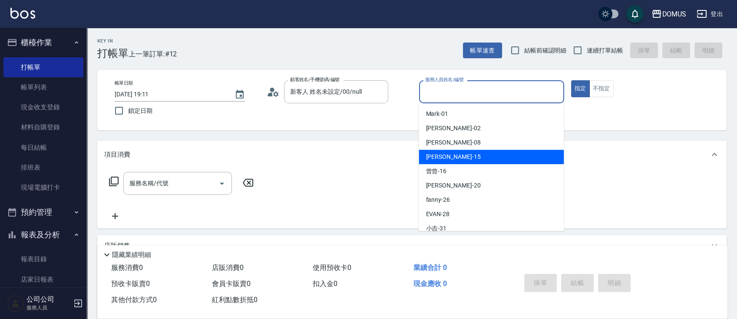
click at [460, 156] on div "[PERSON_NAME] -15" at bounding box center [491, 157] width 145 height 14
type input "[PERSON_NAME]-15"
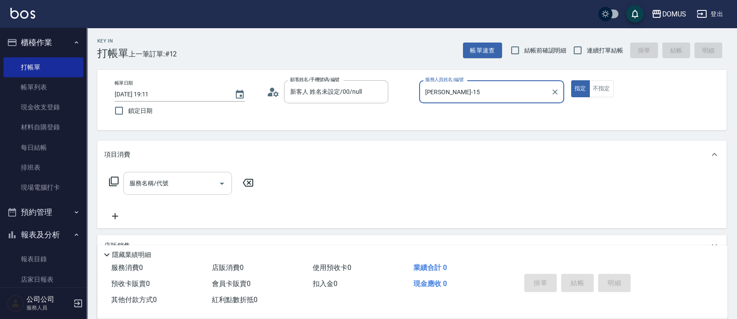
click at [154, 183] on input "服務名稱/代號" at bounding box center [171, 183] width 88 height 15
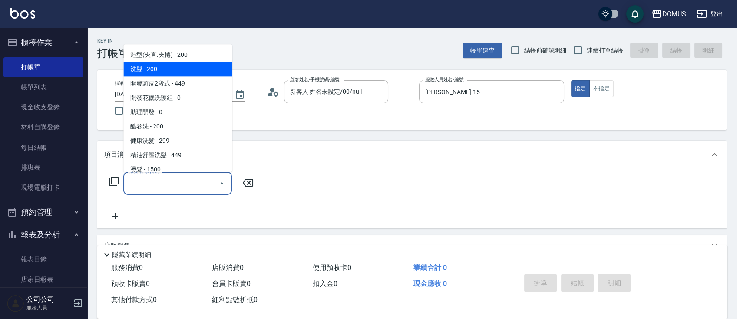
drag, startPoint x: 174, startPoint y: 70, endPoint x: 179, endPoint y: 72, distance: 5.6
click at [174, 70] on span "洗髮 - 200" at bounding box center [177, 69] width 109 height 14
type input "洗髮(201)"
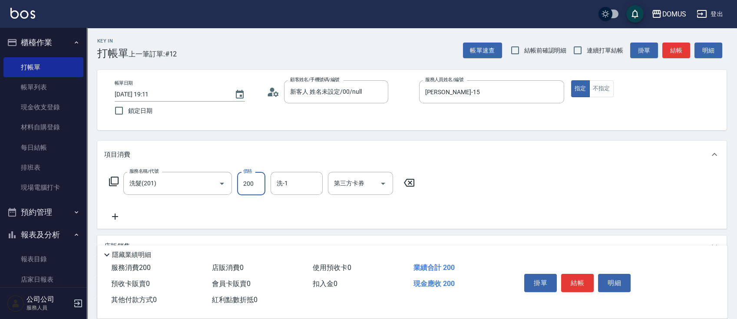
click at [259, 183] on input "200" at bounding box center [251, 183] width 28 height 23
type input "0"
type input "30"
type input "300"
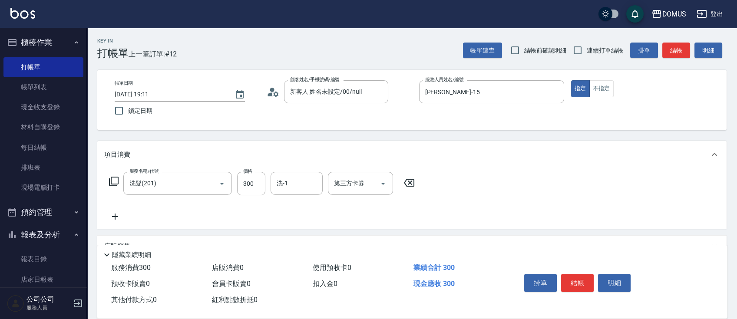
drag, startPoint x: 372, startPoint y: 234, endPoint x: 341, endPoint y: 212, distance: 38.3
click at [372, 232] on div "項目消費 服務名稱/代號 洗髮(201) 服務名稱/代號 價格 300 價格 洗-1 洗-1 第三方卡券 第三方卡券 店販銷售 服務人員姓名/編號 服務人員姓…" at bounding box center [412, 251] width 630 height 220
click at [295, 183] on input "洗-1" at bounding box center [297, 183] width 44 height 15
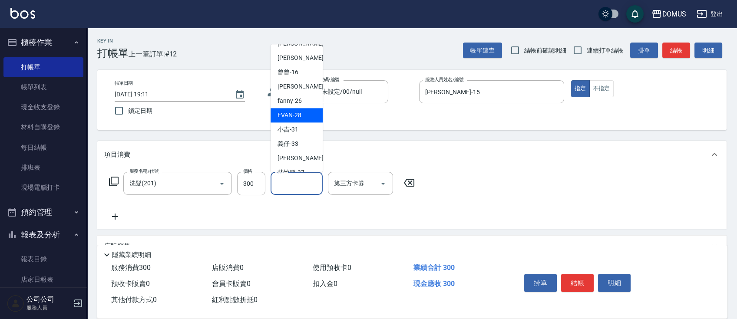
scroll to position [58, 0]
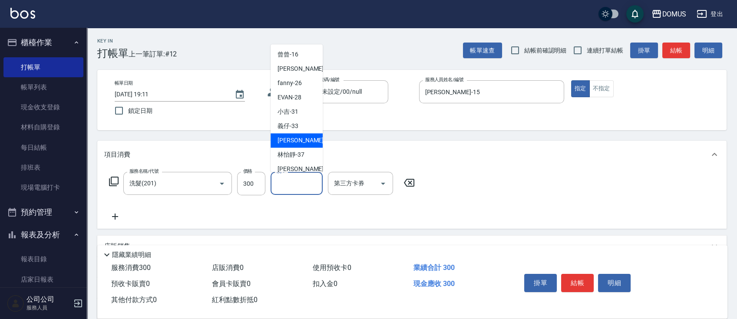
click at [308, 145] on div "[PERSON_NAME] -34" at bounding box center [297, 140] width 52 height 14
type input "[PERSON_NAME]-34"
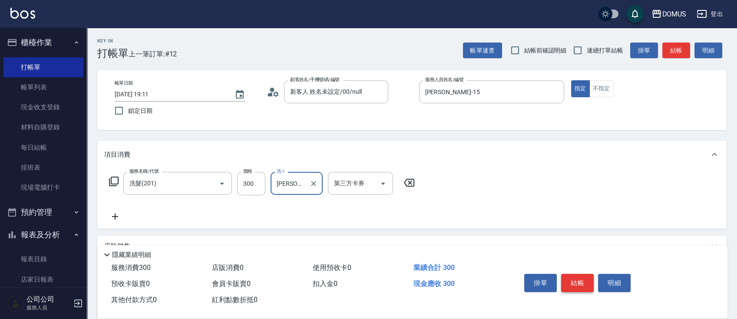
click at [573, 277] on button "結帳" at bounding box center [577, 283] width 33 height 18
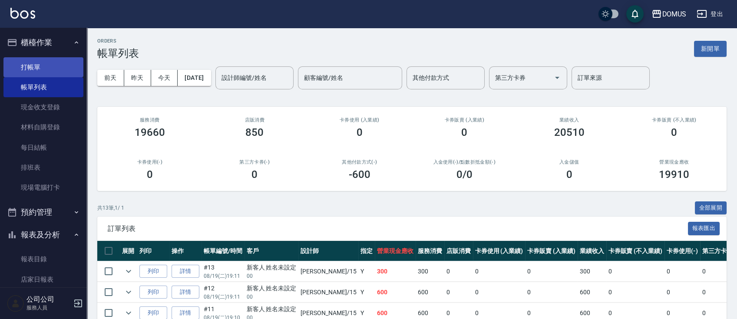
click at [34, 66] on link "打帳單" at bounding box center [43, 67] width 80 height 20
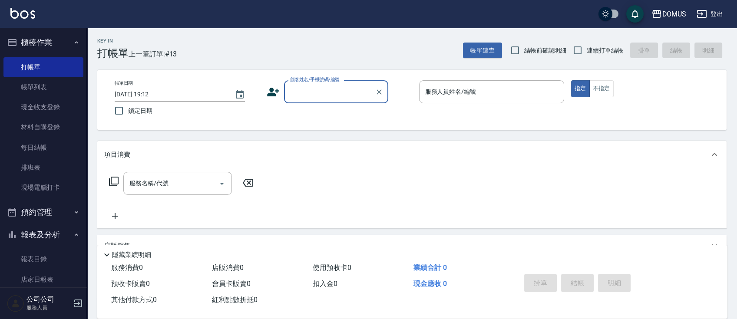
click at [353, 92] on input "顧客姓名/手機號碼/編號" at bounding box center [329, 91] width 83 height 15
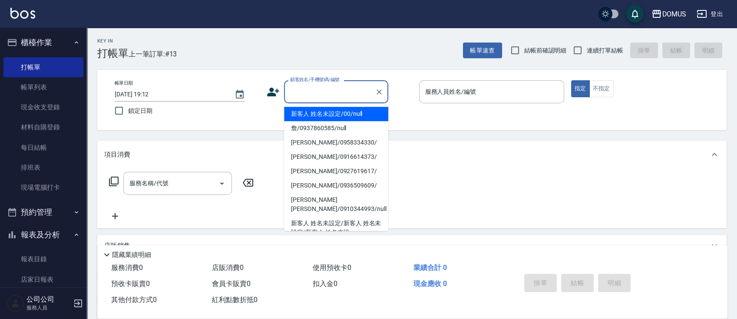
click at [358, 115] on li "新客人 姓名未設定/00/null" at bounding box center [336, 114] width 104 height 14
type input "新客人 姓名未設定/00/null"
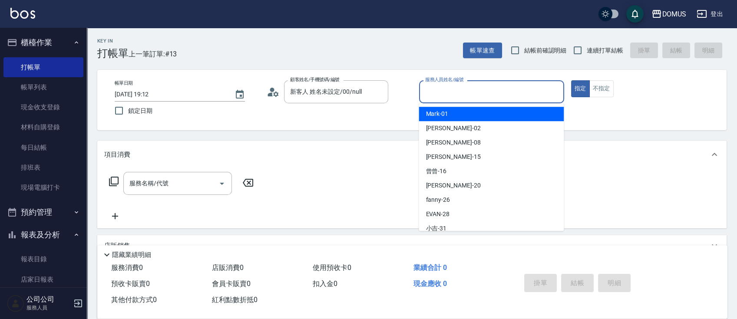
click at [466, 85] on input "服務人員姓名/編號" at bounding box center [491, 91] width 137 height 15
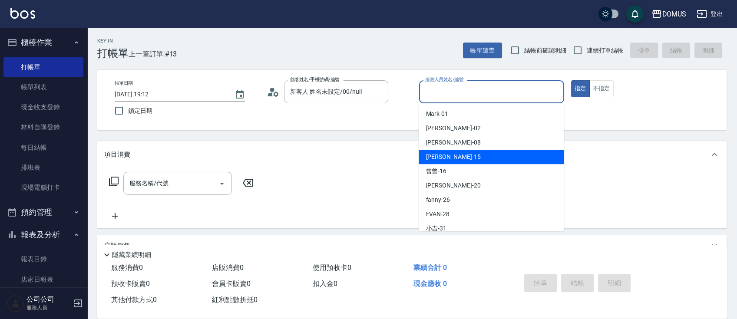
click at [465, 157] on div "[PERSON_NAME] -15" at bounding box center [491, 157] width 145 height 14
type input "[PERSON_NAME]-15"
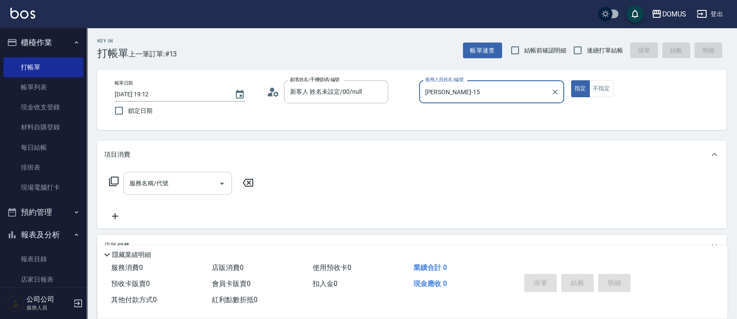
click at [175, 182] on input "服務名稱/代號" at bounding box center [171, 183] width 88 height 15
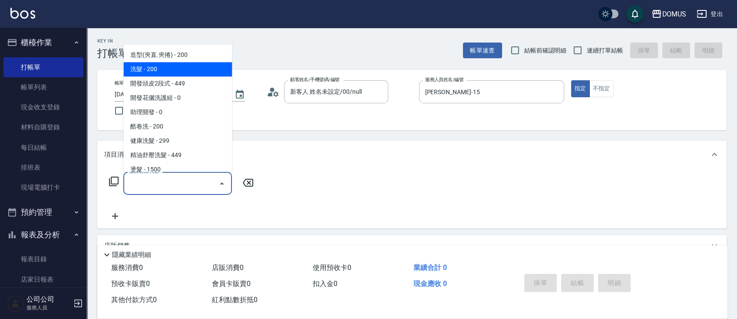
click at [148, 70] on span "洗髮 - 200" at bounding box center [177, 69] width 109 height 14
type input "洗髮(201)"
type input "20"
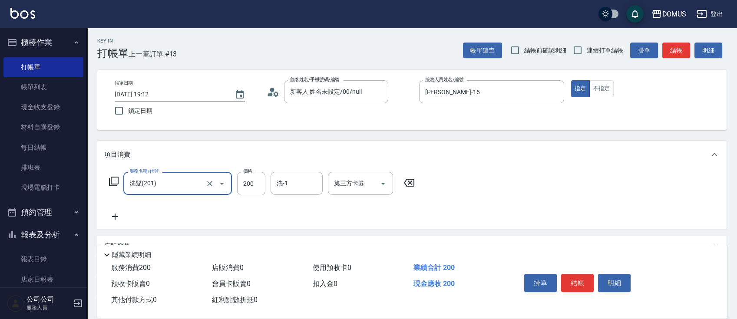
click at [119, 216] on icon at bounding box center [115, 217] width 22 height 10
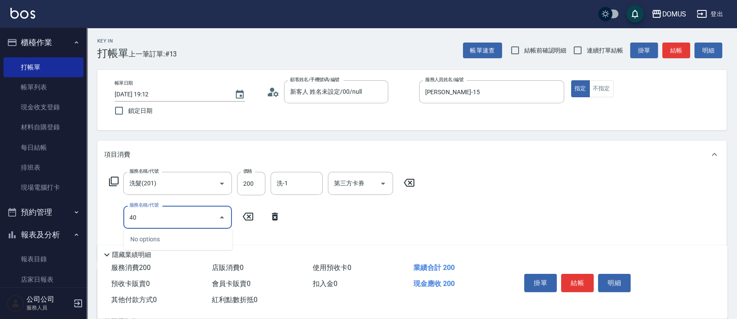
type input "401"
click at [169, 242] on span "剪髮 - 250" at bounding box center [177, 239] width 109 height 14
type input "40"
type input "剪髮(401)"
click at [256, 218] on input "250" at bounding box center [251, 217] width 28 height 23
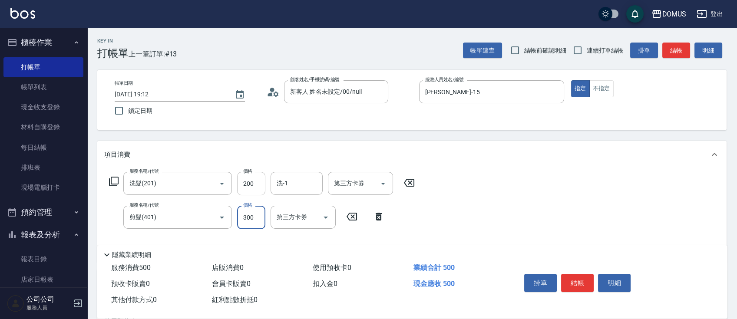
click at [250, 179] on input "200" at bounding box center [251, 183] width 28 height 23
click at [521, 203] on div "服務名稱/代號 洗髮(201) 服務名稱/代號 價格 300 價格 洗-1 洗-1 第三方卡券 第三方卡券 服務名稱/代號 剪髮(401) 服務名稱/代號 價…" at bounding box center [412, 216] width 630 height 94
click at [284, 183] on input "洗-1" at bounding box center [297, 183] width 44 height 15
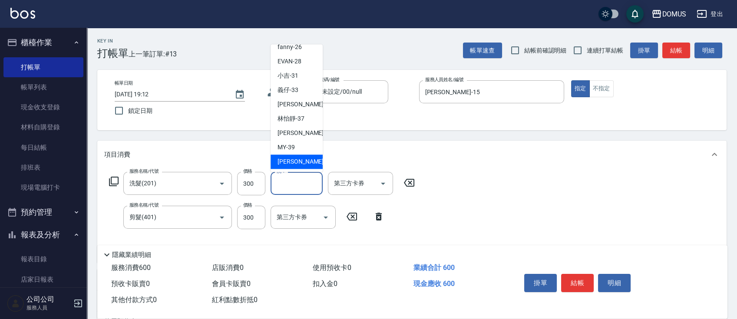
scroll to position [94, 0]
click at [282, 103] on span "[PERSON_NAME] -34" at bounding box center [305, 104] width 55 height 9
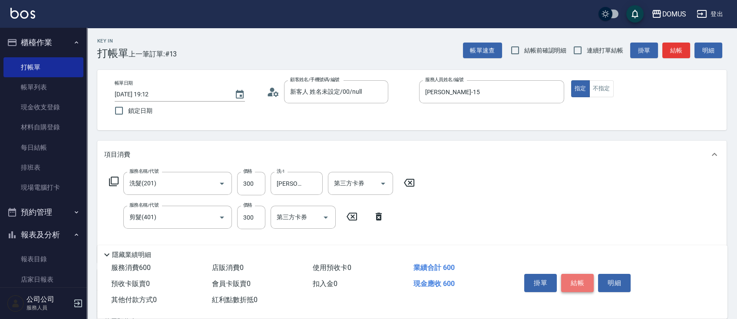
click at [584, 288] on button "結帳" at bounding box center [577, 283] width 33 height 18
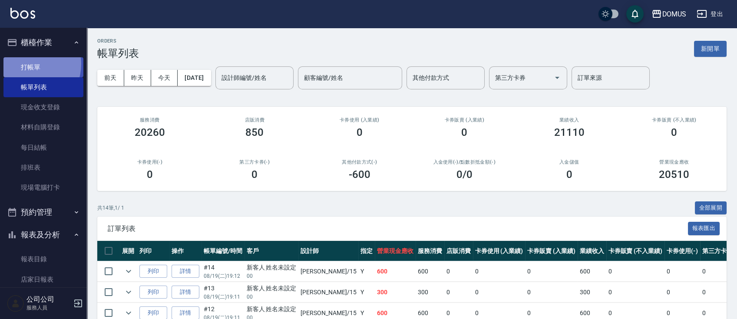
click at [28, 64] on link "打帳單" at bounding box center [43, 67] width 80 height 20
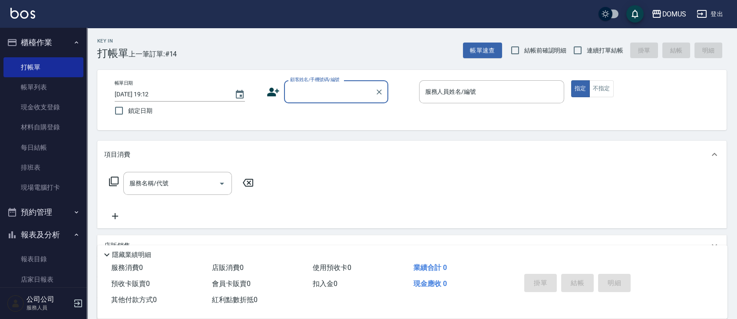
click at [336, 80] on label "顧客姓名/手機號碼/編號" at bounding box center [315, 79] width 50 height 7
click at [336, 84] on input "顧客姓名/手機號碼/編號" at bounding box center [329, 91] width 83 height 15
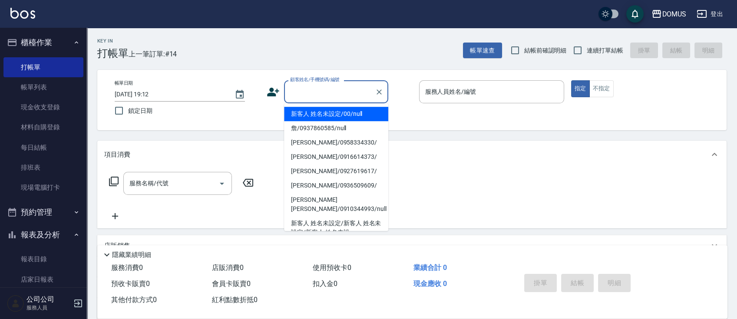
click at [336, 88] on input "顧客姓名/手機號碼/編號" at bounding box center [329, 91] width 83 height 15
click at [354, 112] on li "新客人 姓名未設定/00/null" at bounding box center [336, 114] width 104 height 14
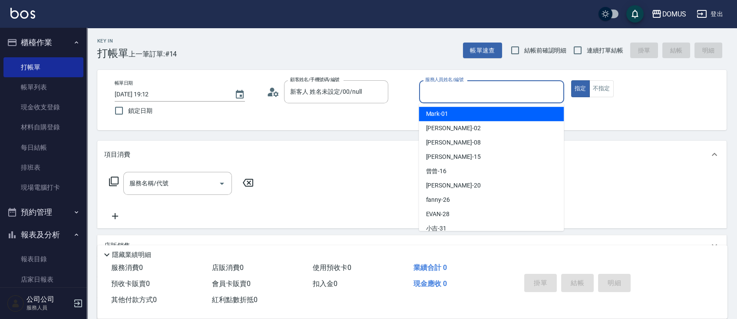
click at [450, 84] on input "服務人員姓名/編號" at bounding box center [491, 91] width 137 height 15
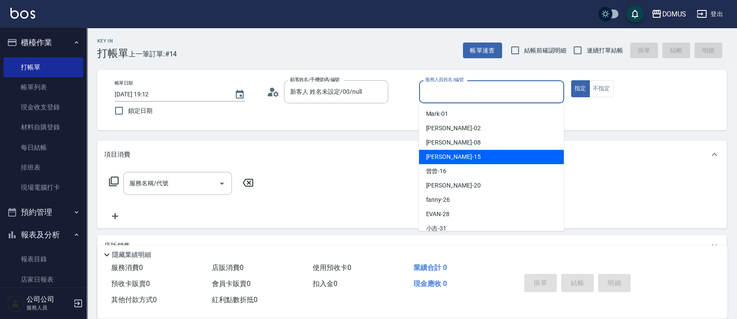
click at [451, 155] on div "[PERSON_NAME] -15" at bounding box center [491, 157] width 145 height 14
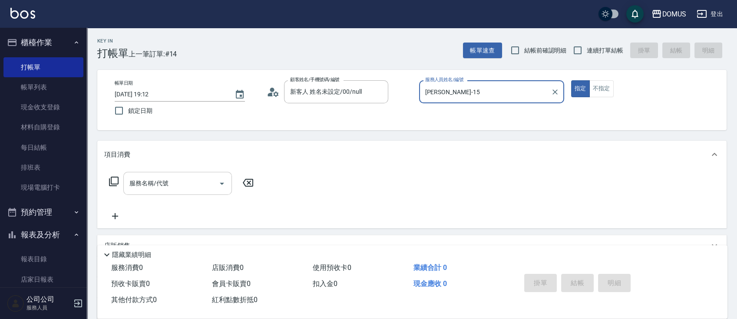
click at [162, 180] on div "服務名稱/代號 服務名稱/代號" at bounding box center [177, 183] width 109 height 23
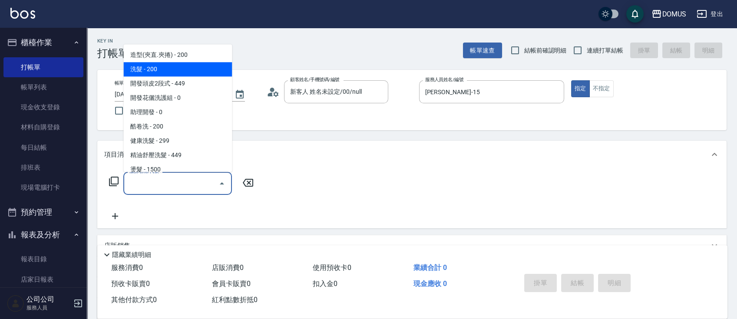
click at [169, 64] on span "洗髮 - 200" at bounding box center [177, 69] width 109 height 14
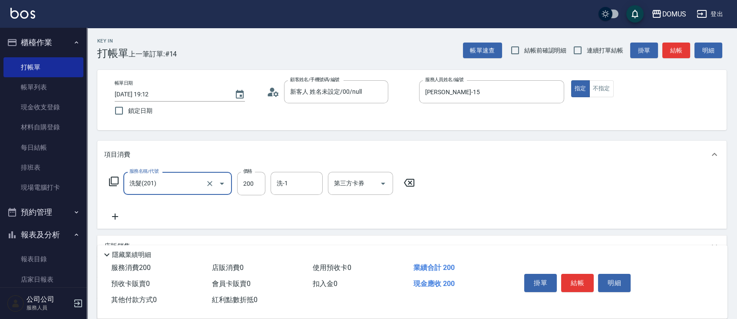
click at [113, 215] on icon at bounding box center [115, 217] width 22 height 10
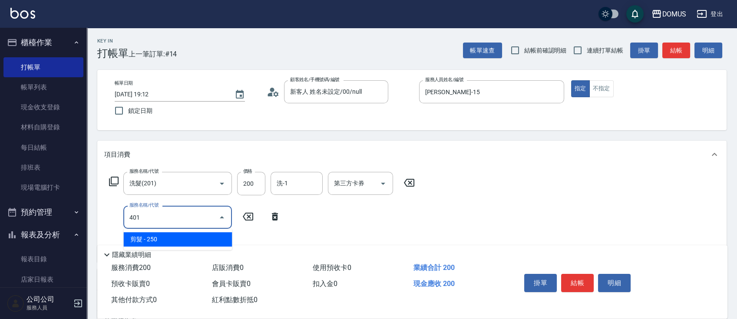
click at [202, 242] on span "剪髮 - 250" at bounding box center [177, 239] width 109 height 14
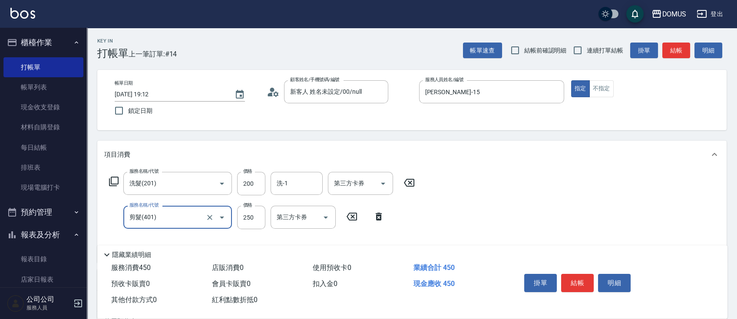
click at [473, 216] on div "服務名稱/代號 洗髮(201) 服務名稱/代號 價格 200 價格 洗-1 洗-1 第三方卡券 第三方卡券 服務名稱/代號 剪髮(401) 服務名稱/代號 價…" at bounding box center [412, 216] width 630 height 94
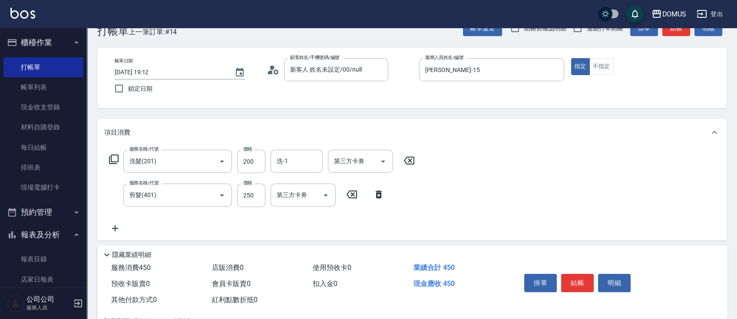
scroll to position [58, 0]
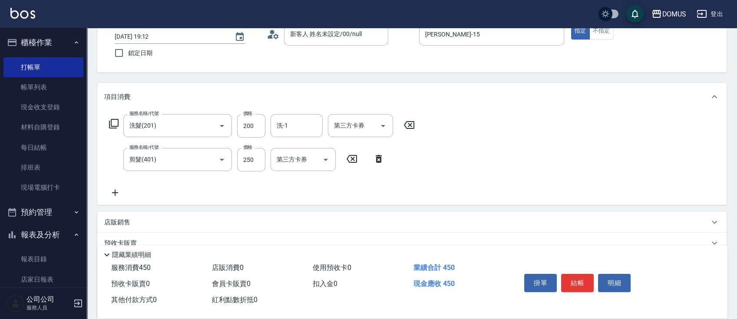
click at [114, 192] on icon at bounding box center [115, 193] width 22 height 10
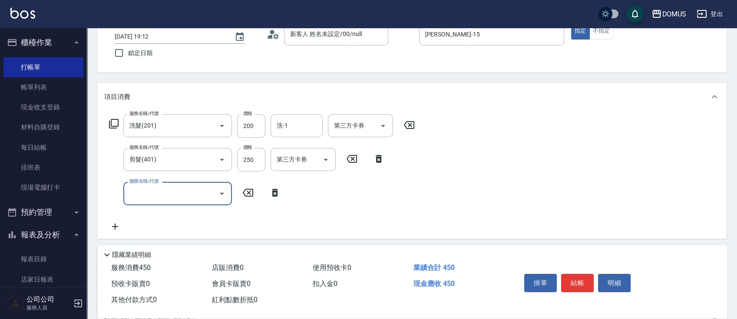
click at [139, 195] on input "服務名稱/代號" at bounding box center [171, 193] width 88 height 15
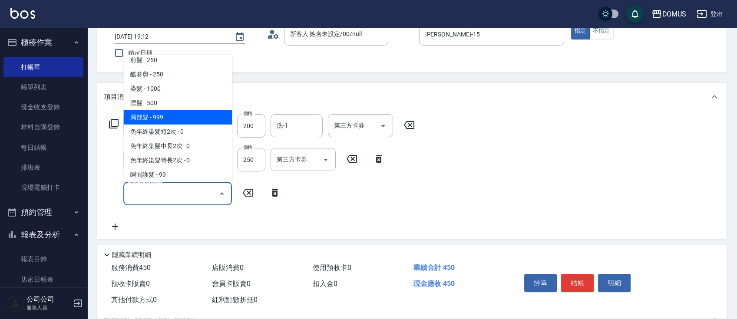
scroll to position [174, 0]
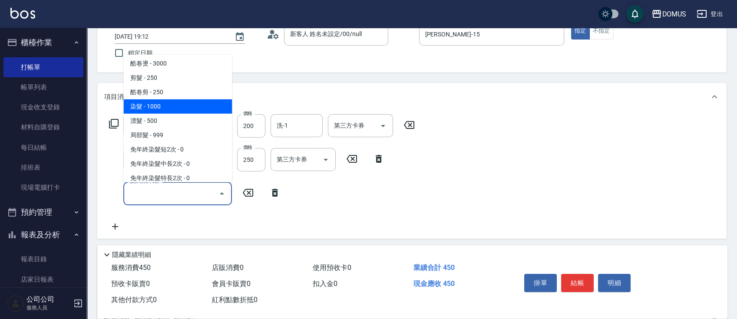
click at [187, 112] on span "染髮 - 1000" at bounding box center [177, 106] width 109 height 14
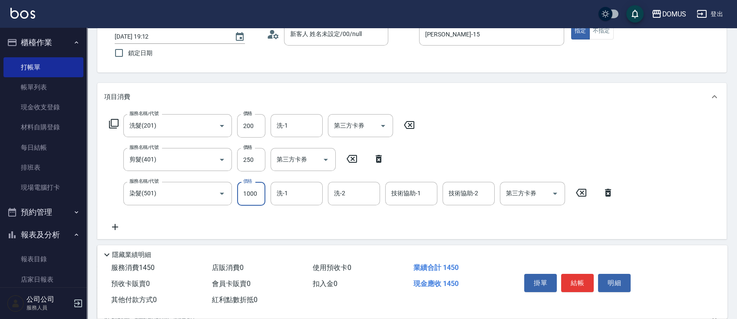
click at [254, 198] on input "1000" at bounding box center [251, 193] width 28 height 23
click at [299, 192] on input "洗-1" at bounding box center [297, 193] width 44 height 15
click at [353, 191] on input "洗-2" at bounding box center [354, 193] width 44 height 15
click at [355, 192] on input "37" at bounding box center [347, 193] width 31 height 15
click at [298, 190] on div "洗-1" at bounding box center [297, 193] width 52 height 23
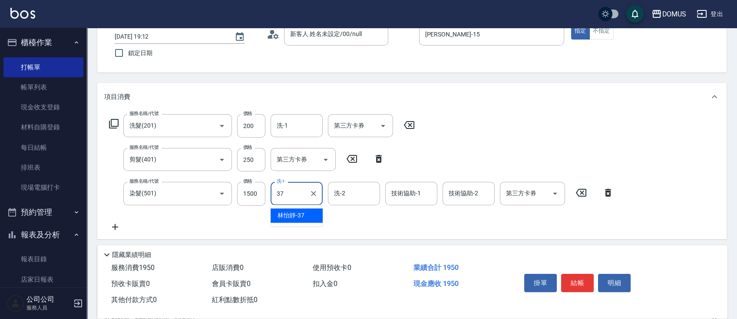
click at [290, 216] on span "林怡靜 -37" at bounding box center [291, 215] width 27 height 9
click at [399, 196] on input "技術協助-1" at bounding box center [411, 193] width 44 height 15
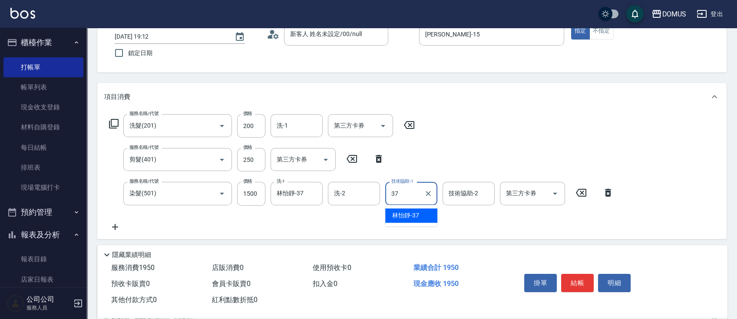
click at [408, 215] on span "林怡靜 -37" at bounding box center [405, 215] width 27 height 9
click at [303, 119] on input "洗-1" at bounding box center [297, 125] width 44 height 15
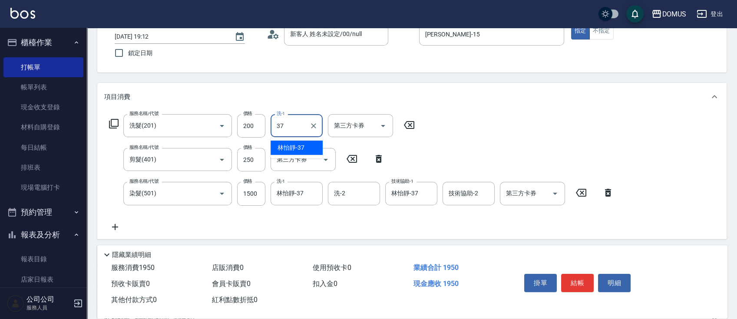
click at [295, 144] on span "林怡靜 -37" at bounding box center [291, 147] width 27 height 9
click at [363, 235] on div "服務名稱/代號 洗髮(201) 服務名稱/代號 價格 200 價格 洗-1 林怡靜-37 洗-1 第三方卡券 第三方卡券 服務名稱/代號 剪髮(401) 服務…" at bounding box center [412, 175] width 630 height 128
click at [254, 120] on input "200" at bounding box center [251, 125] width 28 height 23
drag, startPoint x: 440, startPoint y: 149, endPoint x: 393, endPoint y: 151, distance: 47.0
click at [440, 150] on div "服務名稱/代號 洗髮(201) 服務名稱/代號 價格 300 價格 洗-1 林怡靜-37 洗-1 第三方卡券 第三方卡券 服務名稱/代號 剪髮(401) 服務…" at bounding box center [361, 173] width 515 height 118
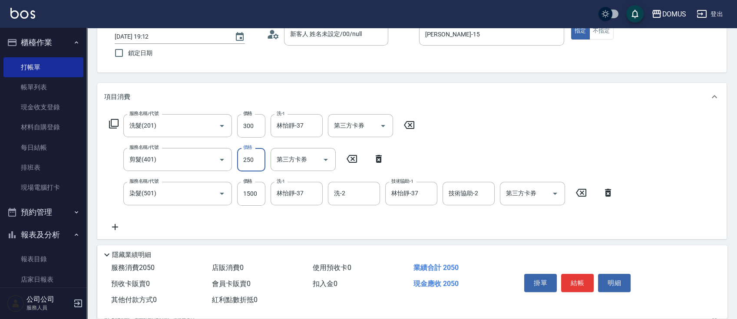
click at [254, 162] on input "250" at bounding box center [251, 159] width 28 height 23
click at [505, 135] on div "服務名稱/代號 洗髮(201) 服務名稱/代號 價格 300 價格 洗-1 林怡靜-37 洗-1 第三方卡券 第三方卡券 服務名稱/代號 剪髮(401) 服務…" at bounding box center [361, 173] width 515 height 118
click at [576, 276] on button "結帳" at bounding box center [577, 283] width 33 height 18
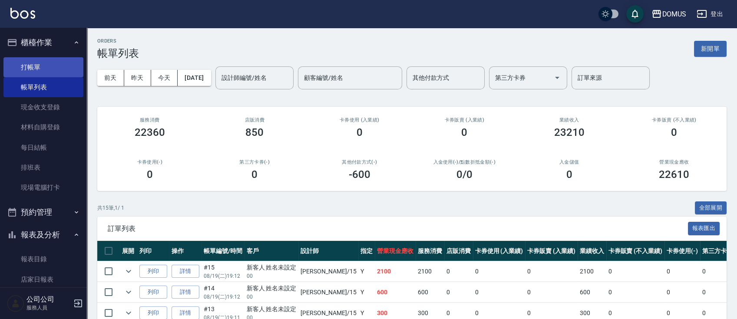
click at [48, 62] on link "打帳單" at bounding box center [43, 67] width 80 height 20
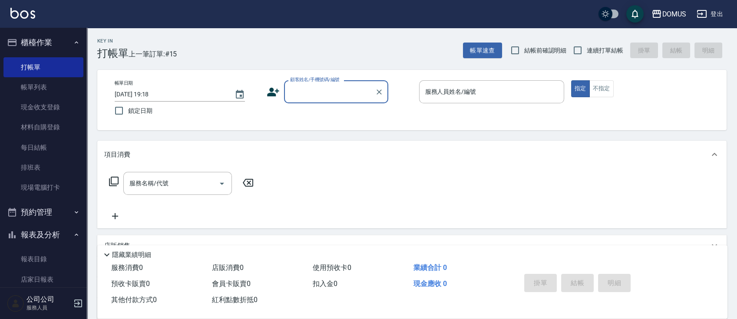
click at [313, 85] on input "顧客姓名/手機號碼/編號" at bounding box center [329, 91] width 83 height 15
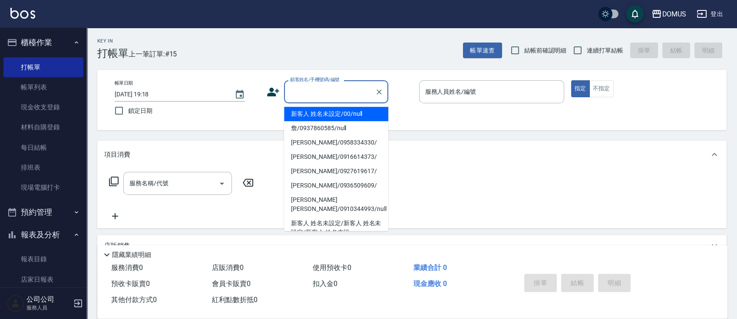
click at [322, 110] on li "新客人 姓名未設定/00/null" at bounding box center [336, 114] width 104 height 14
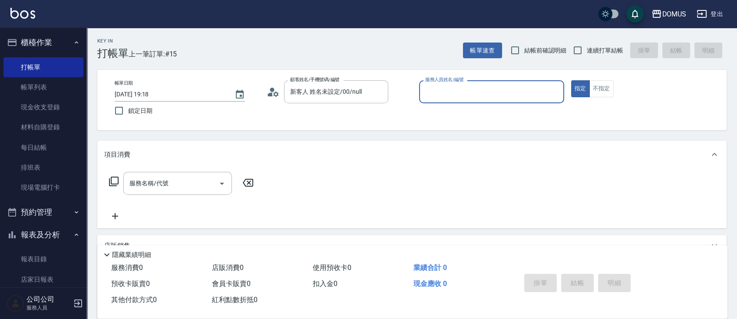
click at [476, 99] on input "服務人員姓名/編號" at bounding box center [491, 91] width 137 height 15
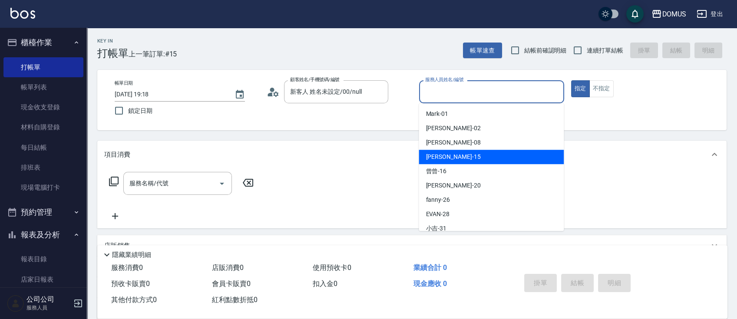
click at [457, 159] on div "[PERSON_NAME] -15" at bounding box center [491, 157] width 145 height 14
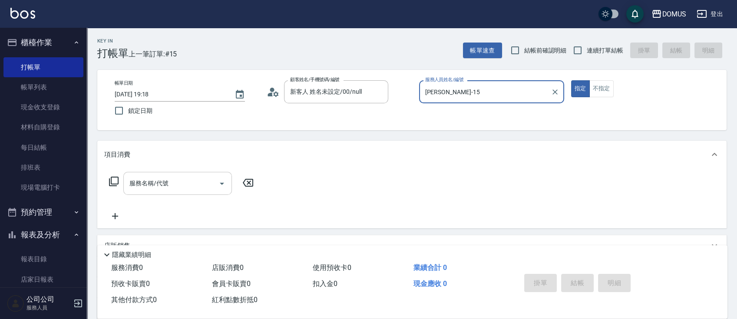
click at [176, 186] on input "服務名稱/代號" at bounding box center [171, 183] width 88 height 15
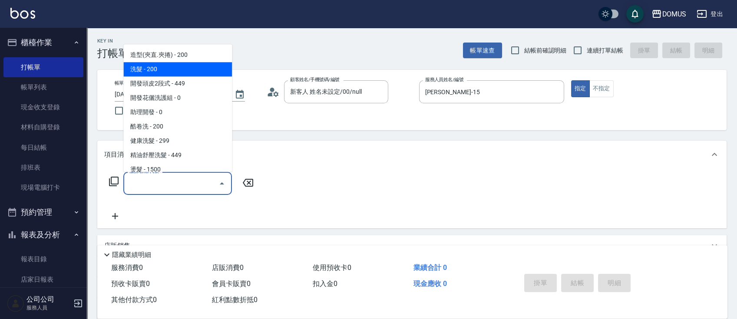
click at [148, 70] on span "洗髮 - 200" at bounding box center [177, 69] width 109 height 14
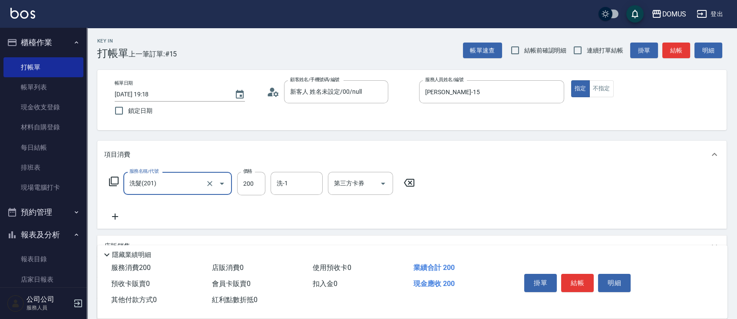
click at [116, 216] on icon at bounding box center [115, 217] width 22 height 10
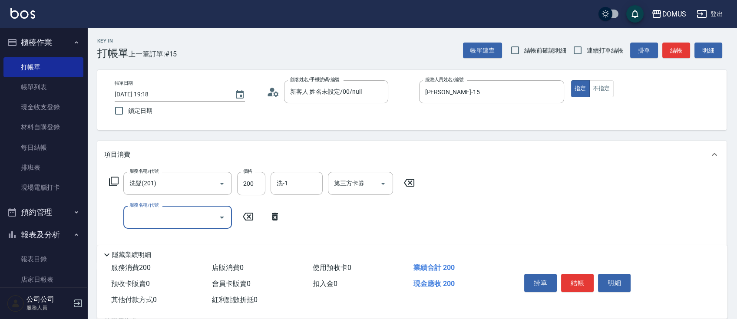
click at [157, 212] on input "服務名稱/代號" at bounding box center [171, 217] width 88 height 15
click at [174, 243] on span "剪髮 - 250" at bounding box center [177, 239] width 109 height 14
click at [251, 182] on input "200" at bounding box center [251, 183] width 28 height 23
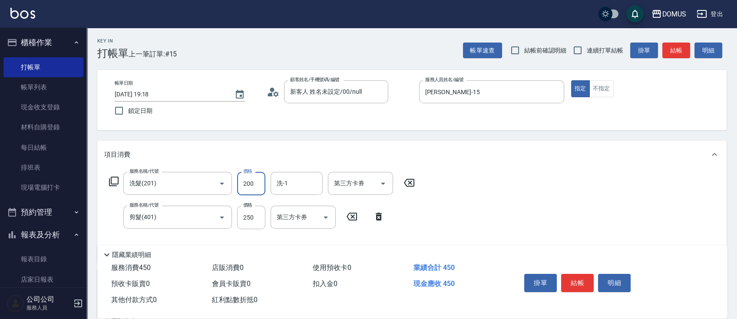
click at [250, 185] on input "200" at bounding box center [251, 183] width 28 height 23
click at [252, 217] on input "250" at bounding box center [251, 217] width 28 height 23
click at [424, 209] on div "服務名稱/代號 洗髮(201) 服務名稱/代號 價格 300 價格 洗-1 洗-1 第三方卡券 第三方卡券 服務名稱/代號 剪髮(401) 服務名稱/代號 價…" at bounding box center [412, 216] width 630 height 94
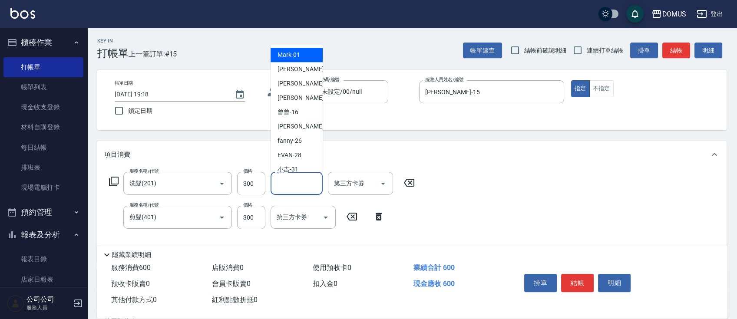
click at [302, 182] on input "洗-1" at bounding box center [297, 183] width 44 height 15
click at [291, 124] on span "[PERSON_NAME] -20" at bounding box center [305, 126] width 55 height 9
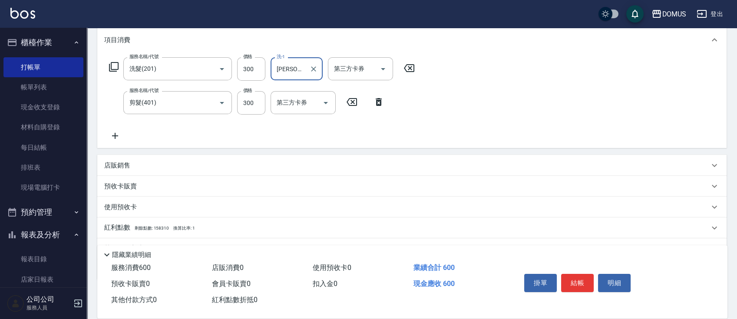
scroll to position [116, 0]
click at [574, 278] on button "結帳" at bounding box center [577, 283] width 33 height 18
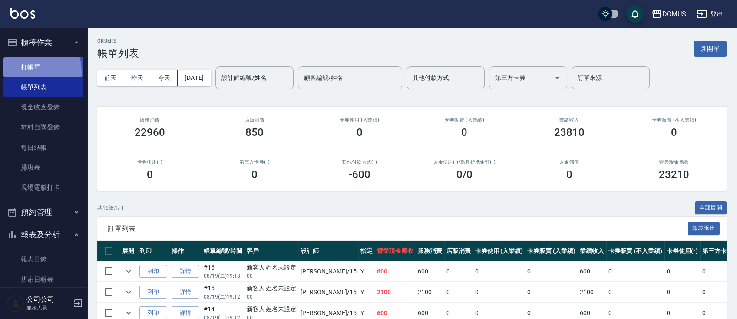
click at [26, 72] on link "打帳單" at bounding box center [43, 67] width 80 height 20
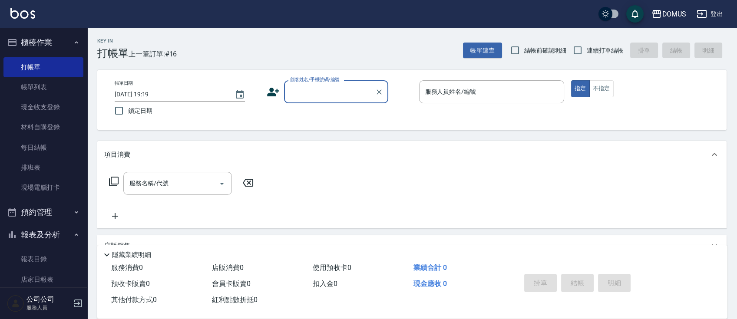
click at [301, 94] on input "顧客姓名/手機號碼/編號" at bounding box center [329, 91] width 83 height 15
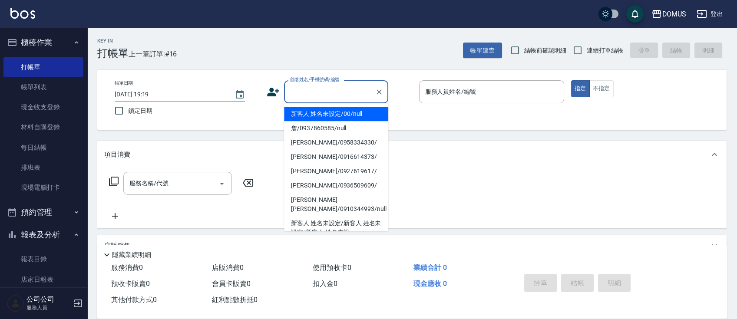
click at [322, 115] on li "新客人 姓名未設定/00/null" at bounding box center [336, 114] width 104 height 14
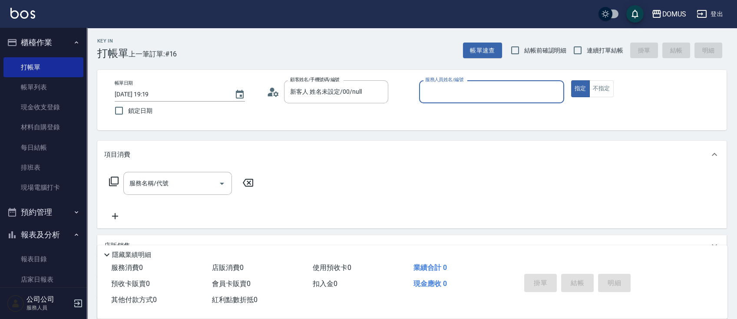
click at [458, 90] on input "服務人員姓名/編號" at bounding box center [491, 91] width 137 height 15
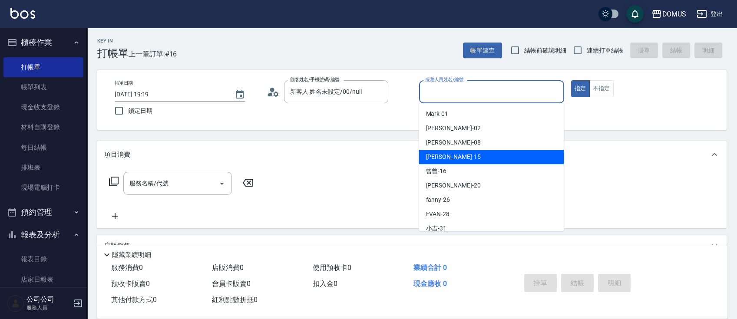
click at [468, 159] on div "[PERSON_NAME] -15" at bounding box center [491, 157] width 145 height 14
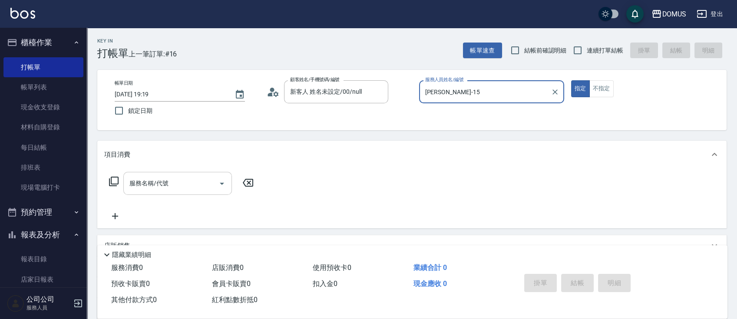
click at [144, 179] on div "服務名稱/代號 服務名稱/代號" at bounding box center [177, 183] width 109 height 23
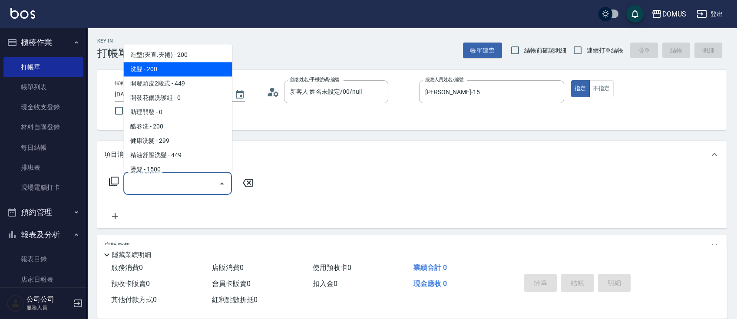
click at [161, 63] on span "洗髮 - 200" at bounding box center [177, 69] width 109 height 14
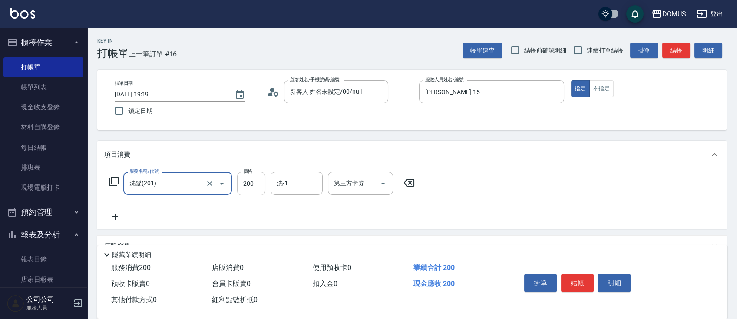
drag, startPoint x: 246, startPoint y: 189, endPoint x: 261, endPoint y: 186, distance: 14.6
click at [246, 189] on input "200" at bounding box center [251, 183] width 28 height 23
click at [481, 176] on div "服務名稱/代號 洗髮(201) 服務名稱/代號 價格 300 價格 洗-1 洗-1 第三方卡券 第三方卡券" at bounding box center [412, 199] width 630 height 60
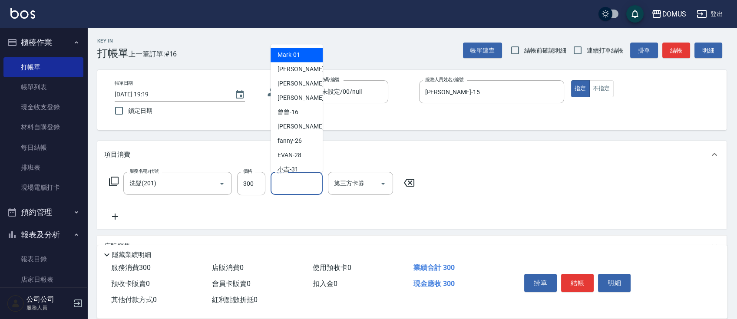
click at [285, 182] on input "洗-1" at bounding box center [297, 183] width 44 height 15
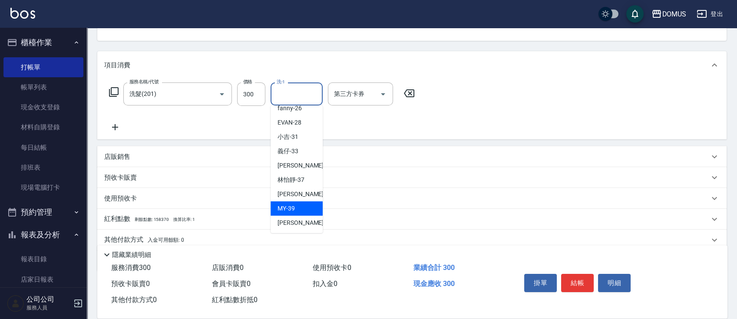
scroll to position [116, 0]
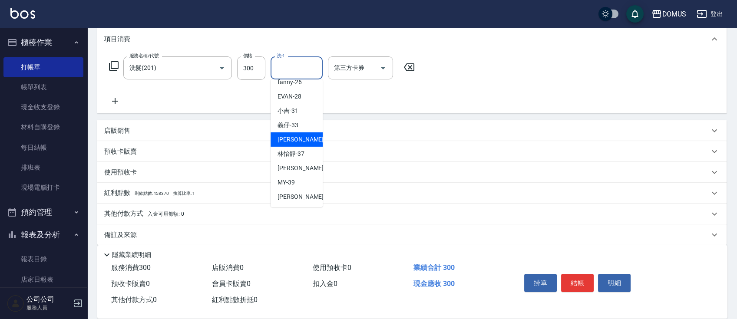
click at [299, 138] on span "[PERSON_NAME] -34" at bounding box center [305, 139] width 55 height 9
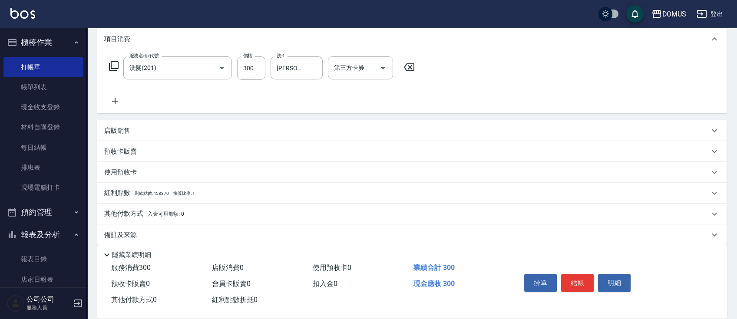
click at [580, 290] on div "掛單 結帳 明細" at bounding box center [577, 284] width 113 height 27
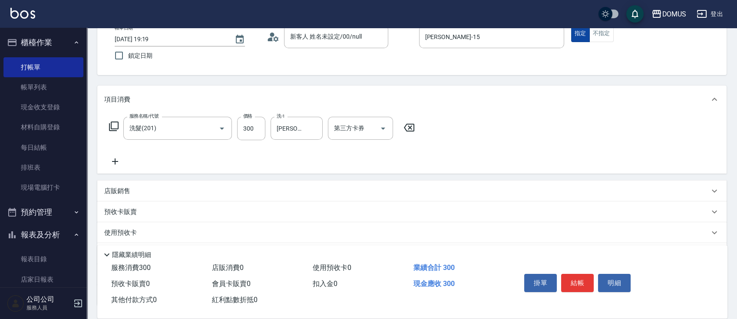
scroll to position [0, 0]
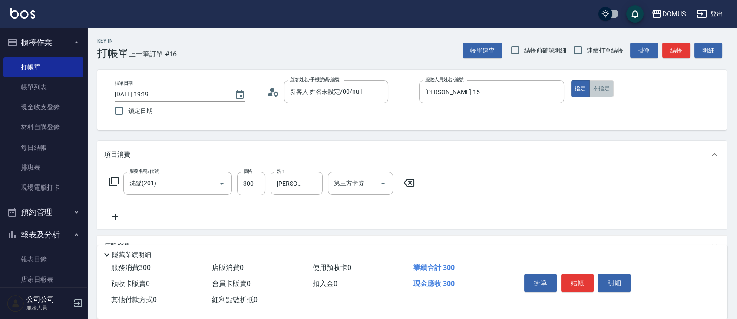
click at [603, 90] on button "不指定" at bounding box center [602, 88] width 24 height 17
click at [569, 281] on button "結帳" at bounding box center [577, 283] width 33 height 18
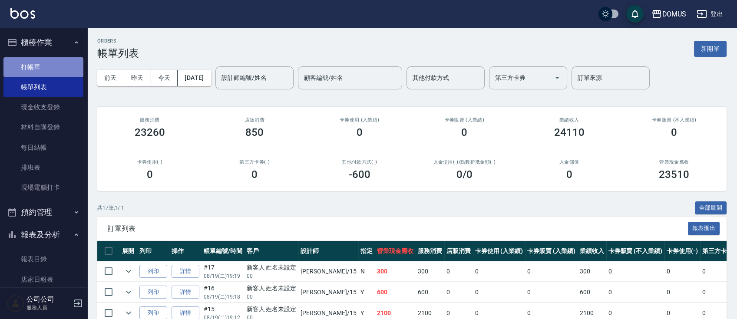
click at [50, 67] on link "打帳單" at bounding box center [43, 67] width 80 height 20
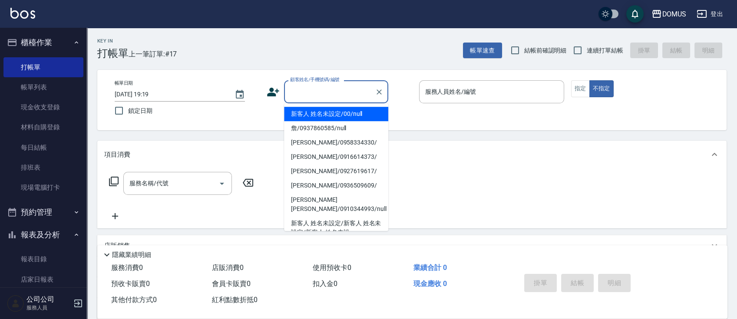
click at [348, 93] on input "顧客姓名/手機號碼/編號" at bounding box center [329, 91] width 83 height 15
click at [341, 113] on li "新客人 姓名未設定/00/null" at bounding box center [336, 114] width 104 height 14
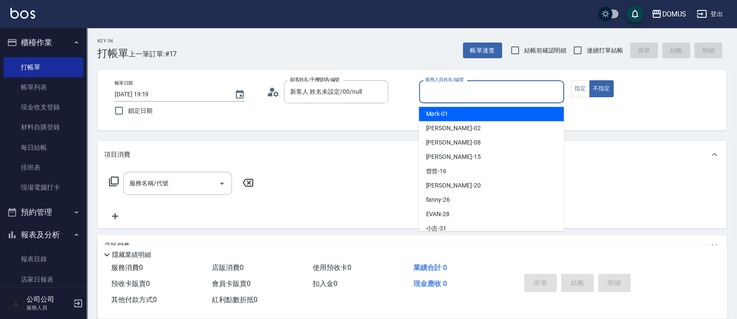
click at [461, 89] on input "服務人員姓名/編號" at bounding box center [491, 91] width 137 height 15
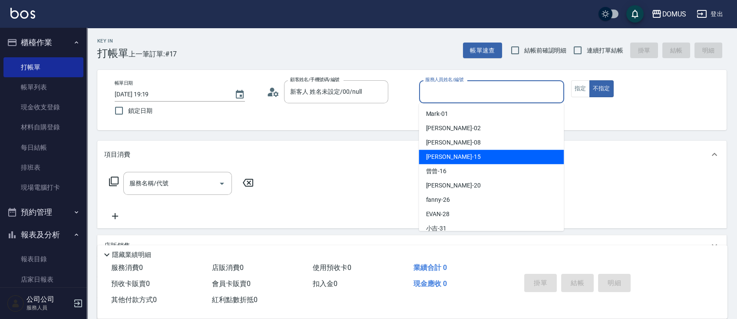
click at [455, 155] on div "[PERSON_NAME] -15" at bounding box center [491, 157] width 145 height 14
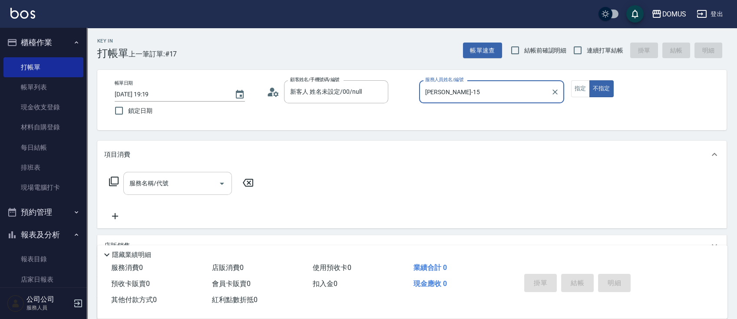
click at [180, 186] on input "服務名稱/代號" at bounding box center [171, 183] width 88 height 15
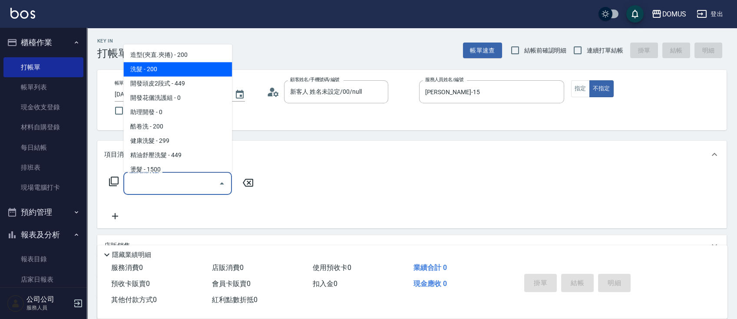
click at [156, 65] on span "洗髮 - 200" at bounding box center [177, 69] width 109 height 14
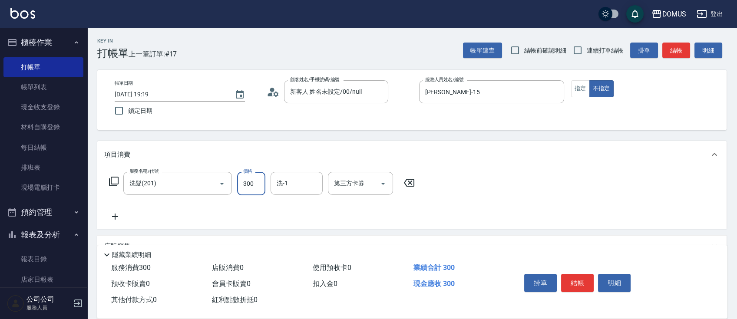
click at [181, 210] on div "服務名稱/代號 洗髮(201) 服務名稱/代號 價格 300 價格 洗-1 洗-1 第三方卡券 第三方卡券" at bounding box center [262, 197] width 316 height 50
click at [112, 214] on icon at bounding box center [115, 217] width 22 height 10
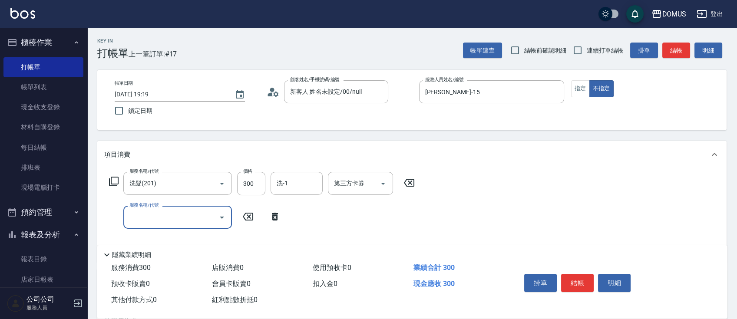
click at [166, 219] on input "服務名稱/代號" at bounding box center [171, 217] width 88 height 15
click at [189, 245] on span "剪髮 - 250" at bounding box center [177, 239] width 109 height 14
drag, startPoint x: 409, startPoint y: 198, endPoint x: 415, endPoint y: 192, distance: 8.3
click at [410, 198] on div "服務名稱/代號 洗髮(201) 服務名稱/代號 價格 300 價格 洗-1 洗-1 第三方卡券 第三方卡券 服務名稱/代號 剪髮(401) 服務名稱/代號 價…" at bounding box center [262, 214] width 316 height 84
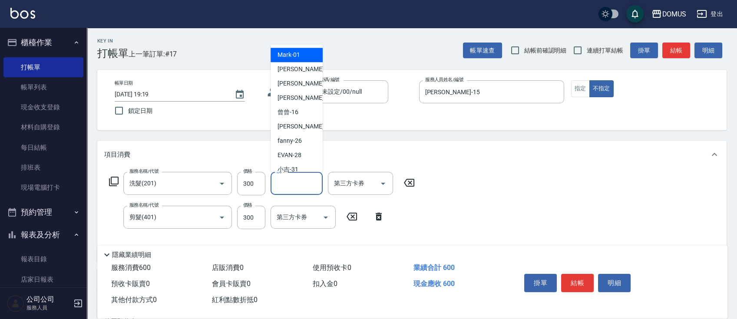
click at [308, 186] on input "洗-1" at bounding box center [297, 183] width 44 height 15
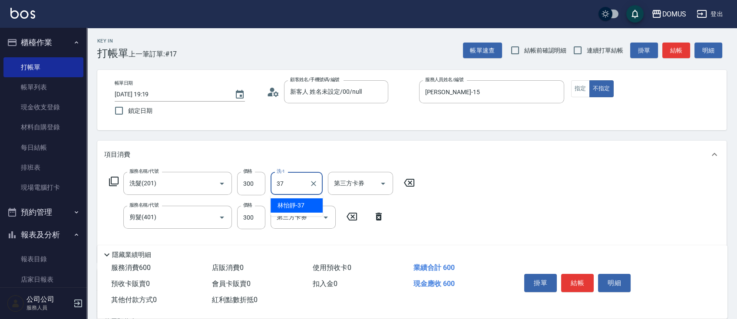
click at [306, 207] on div "林怡靜 -37" at bounding box center [297, 206] width 52 height 14
drag, startPoint x: 496, startPoint y: 216, endPoint x: 511, endPoint y: 229, distance: 20.4
click at [497, 215] on div "服務名稱/代號 洗髮(201) 服務名稱/代號 價格 300 價格 洗-1 林怡靜-37 洗-1 第三方卡券 第三方卡券 服務名稱/代號 剪髮(401) 服務…" at bounding box center [412, 216] width 630 height 94
click at [581, 281] on button "結帳" at bounding box center [577, 283] width 33 height 18
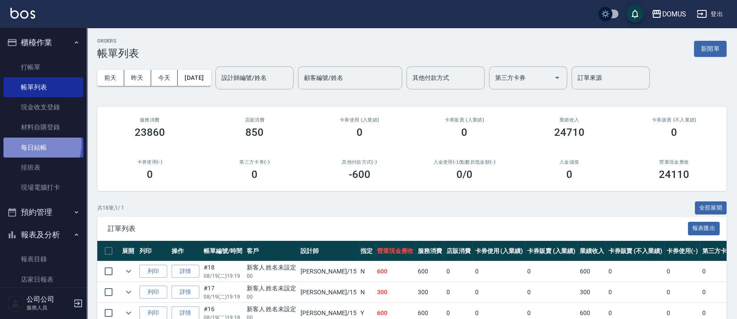
click at [30, 143] on link "每日結帳" at bounding box center [43, 148] width 80 height 20
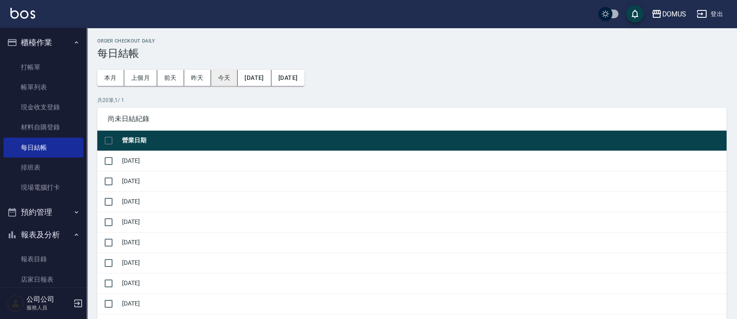
click at [220, 78] on button "今天" at bounding box center [224, 78] width 27 height 16
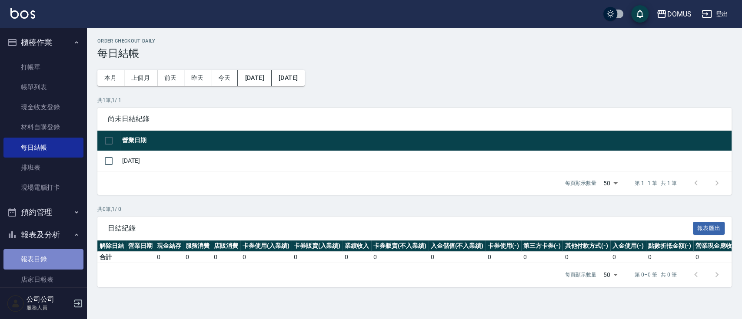
click at [49, 257] on link "報表目錄" at bounding box center [43, 259] width 80 height 20
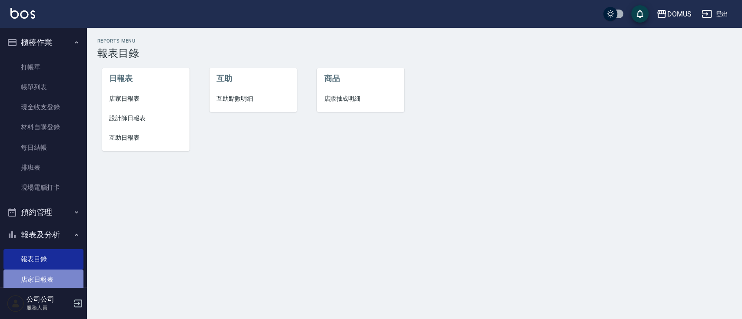
click at [47, 277] on link "店家日報表" at bounding box center [43, 280] width 80 height 20
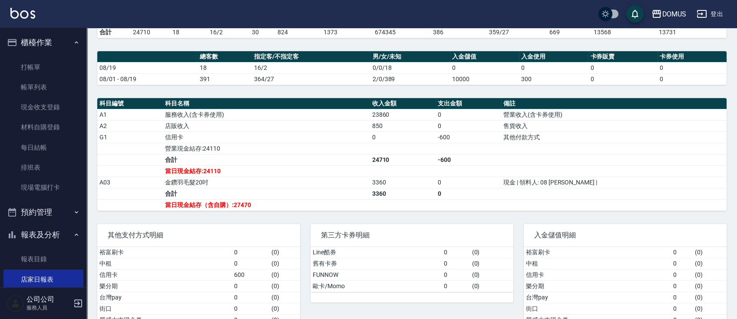
scroll to position [232, 0]
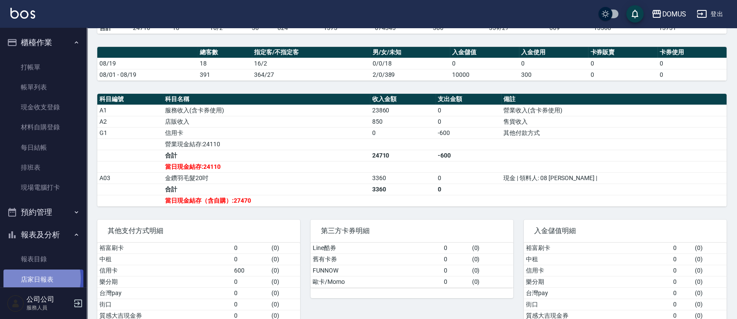
click at [35, 279] on link "店家日報表" at bounding box center [43, 280] width 80 height 20
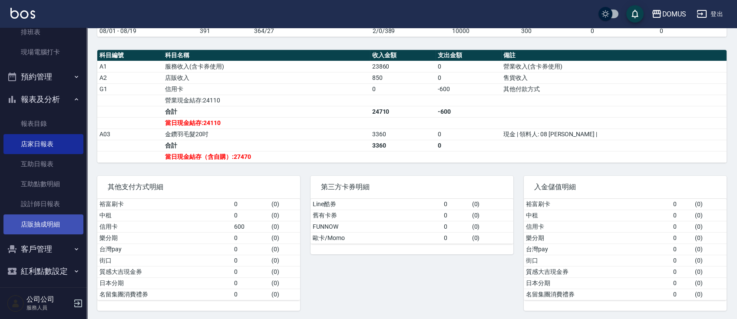
scroll to position [141, 0]
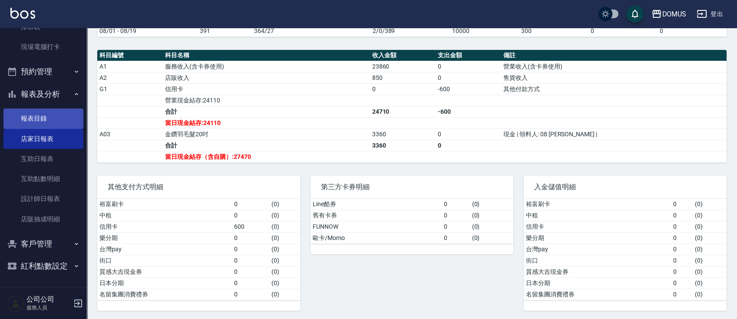
click at [33, 113] on link "報表目錄" at bounding box center [43, 119] width 80 height 20
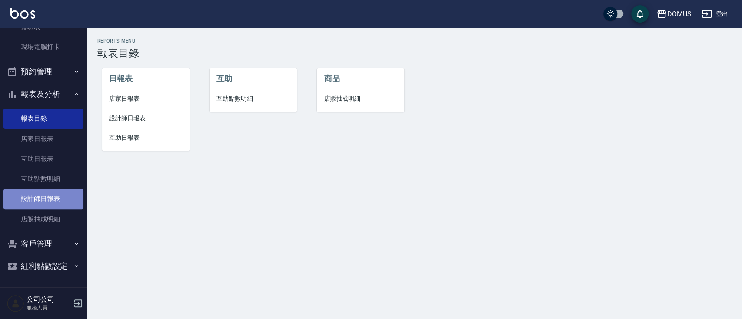
click at [46, 198] on link "設計師日報表" at bounding box center [43, 199] width 80 height 20
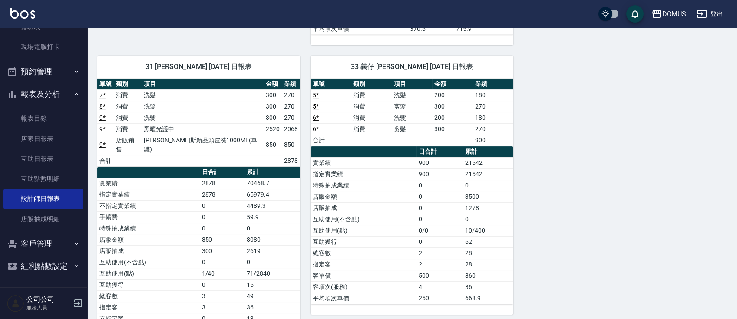
scroll to position [463, 0]
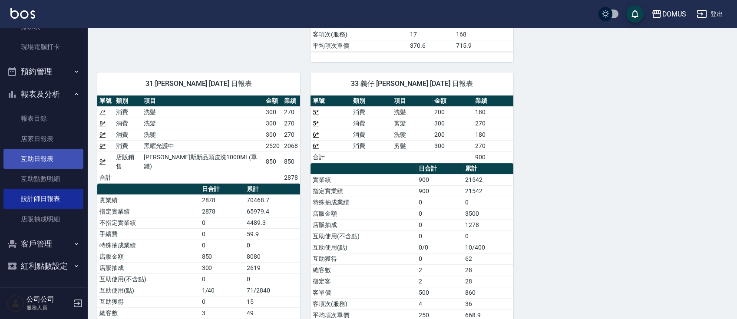
click at [30, 162] on link "互助日報表" at bounding box center [43, 159] width 80 height 20
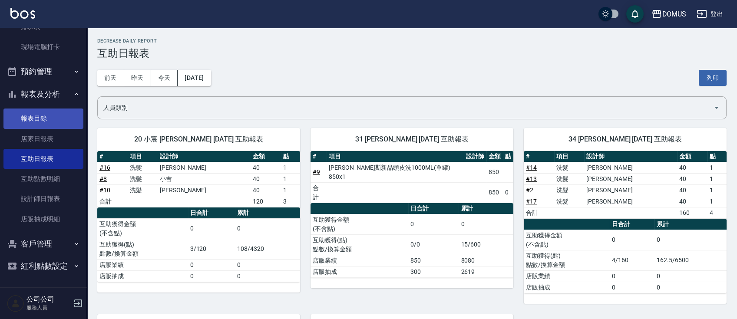
click at [38, 120] on link "報表目錄" at bounding box center [43, 119] width 80 height 20
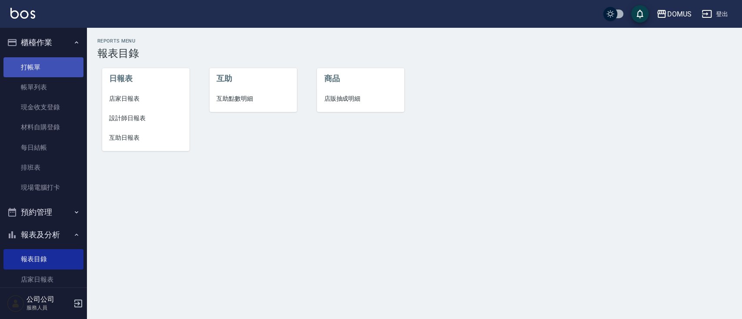
click at [21, 61] on link "打帳單" at bounding box center [43, 67] width 80 height 20
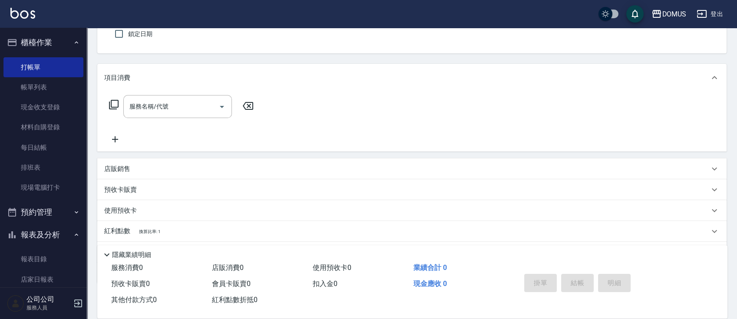
scroll to position [123, 0]
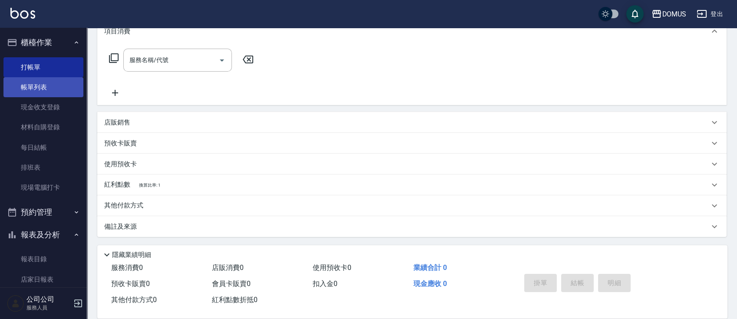
click at [23, 90] on link "帳單列表" at bounding box center [43, 87] width 80 height 20
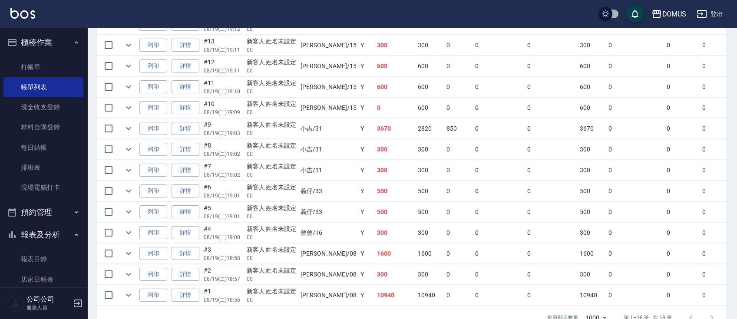
scroll to position [358, 0]
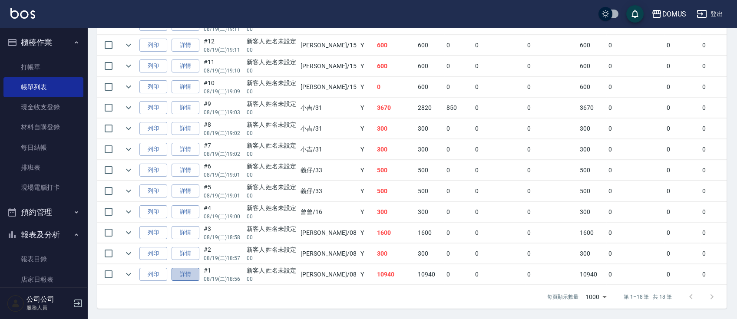
click at [186, 268] on link "詳情" at bounding box center [186, 274] width 28 height 13
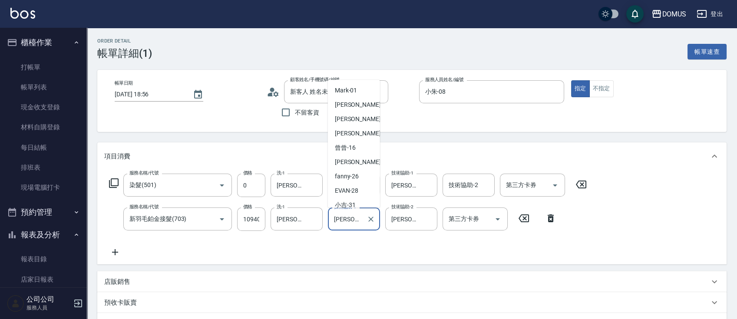
click at [361, 221] on input "[PERSON_NAME]-40" at bounding box center [347, 219] width 31 height 15
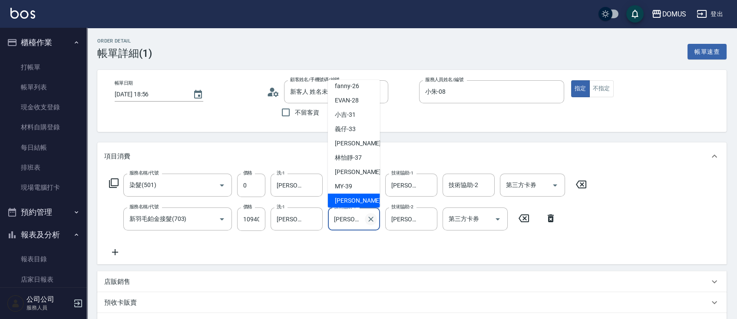
click at [373, 217] on icon "Clear" at bounding box center [370, 219] width 5 height 5
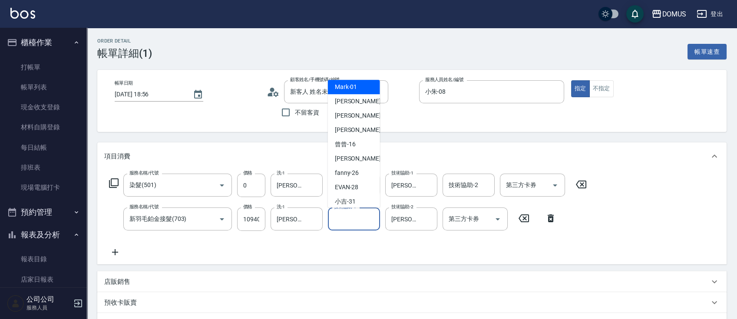
click at [365, 249] on div "服務名稱/代號 染髮(501) 服務名稱/代號 價格 0 價格 洗-1 [PERSON_NAME]-40 洗-1 洗-2 洗-2 技術協助-1 [PERSON…" at bounding box center [348, 216] width 488 height 84
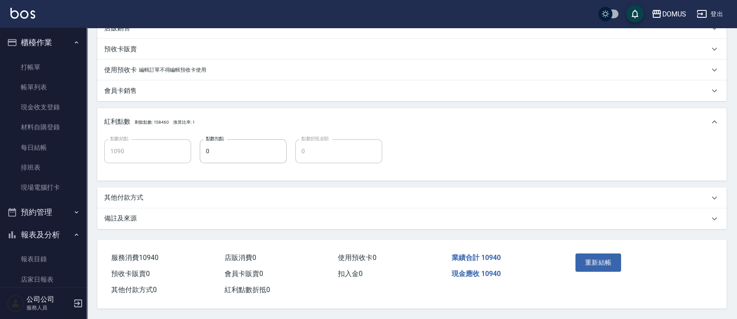
scroll to position [256, 0]
click at [594, 255] on button "重新結帳" at bounding box center [599, 263] width 46 height 18
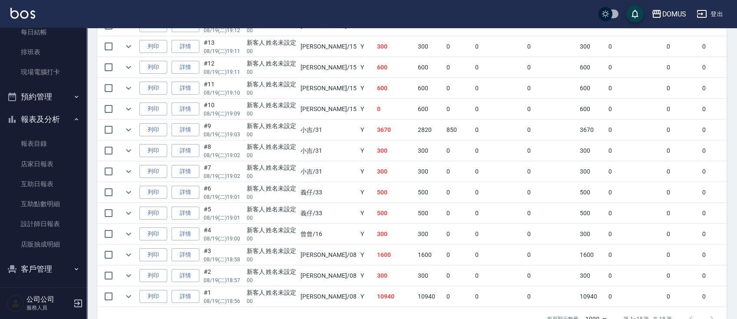
scroll to position [348, 0]
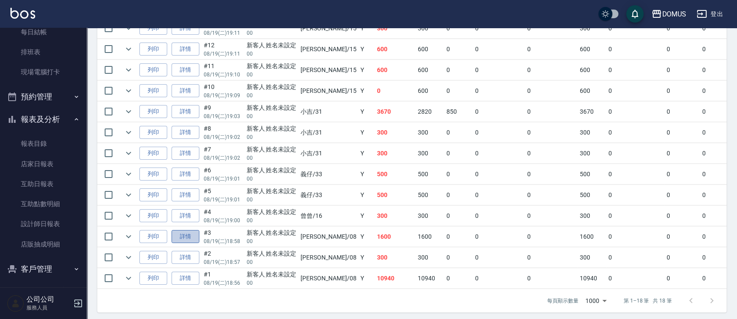
click at [183, 232] on link "詳情" at bounding box center [186, 236] width 28 height 13
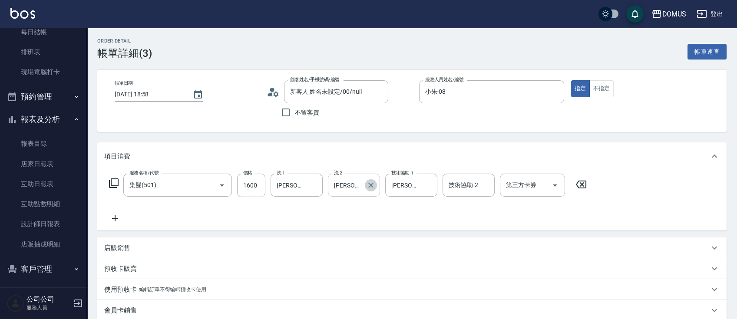
click at [374, 182] on icon "Clear" at bounding box center [371, 185] width 9 height 9
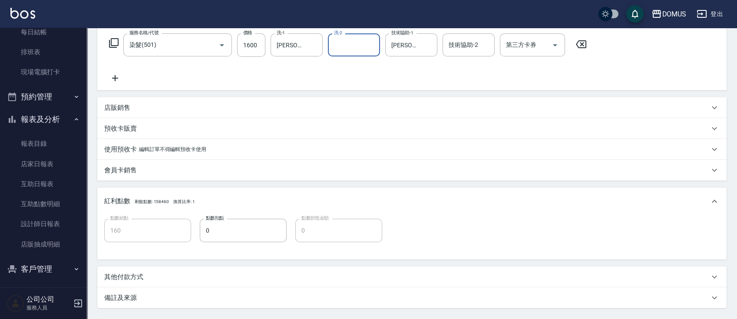
scroll to position [222, 0]
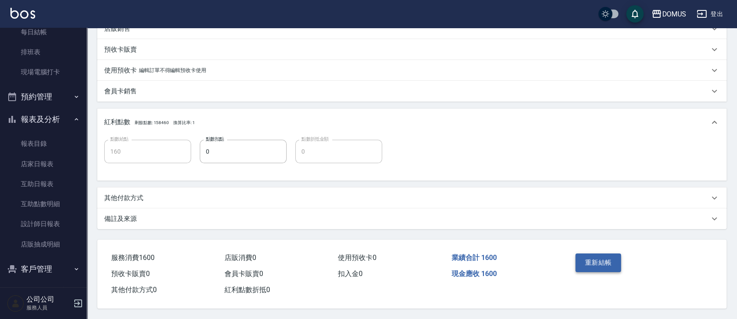
click at [611, 254] on button "重新結帳" at bounding box center [599, 263] width 46 height 18
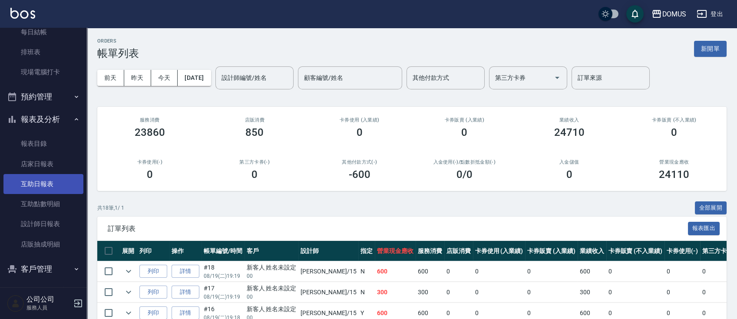
click at [38, 182] on link "互助日報表" at bounding box center [43, 184] width 80 height 20
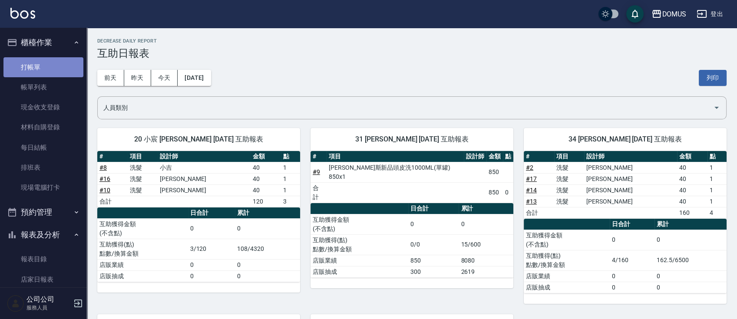
click at [46, 64] on link "打帳單" at bounding box center [43, 67] width 80 height 20
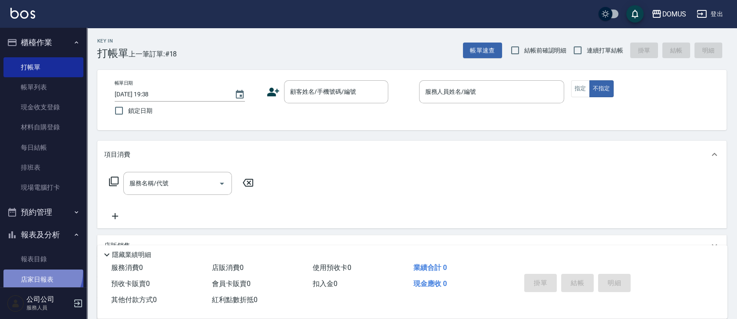
click at [38, 272] on link "店家日報表" at bounding box center [43, 280] width 80 height 20
